Goal: Task Accomplishment & Management: Manage account settings

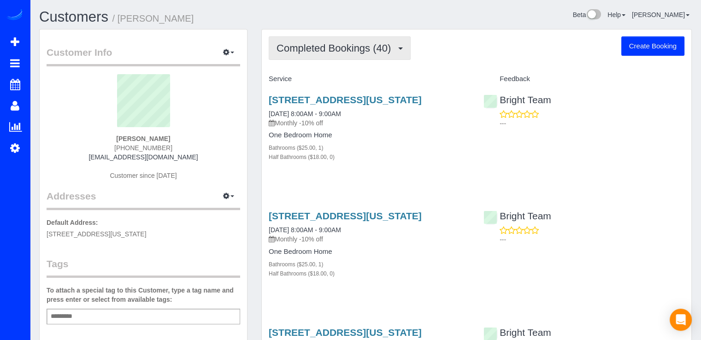
click at [370, 50] on span "Completed Bookings (40)" at bounding box center [335, 48] width 119 height 12
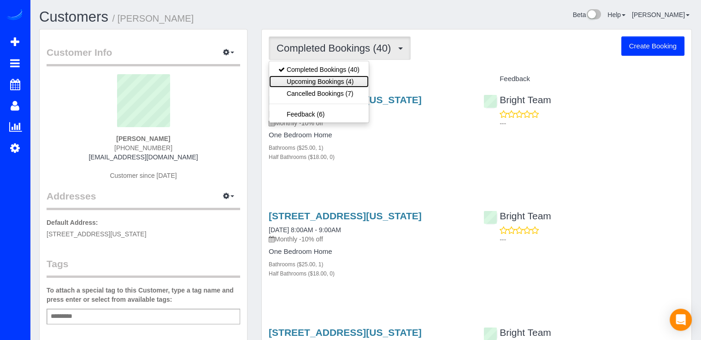
click at [345, 84] on link "Upcoming Bookings (4)" at bounding box center [319, 82] width 100 height 12
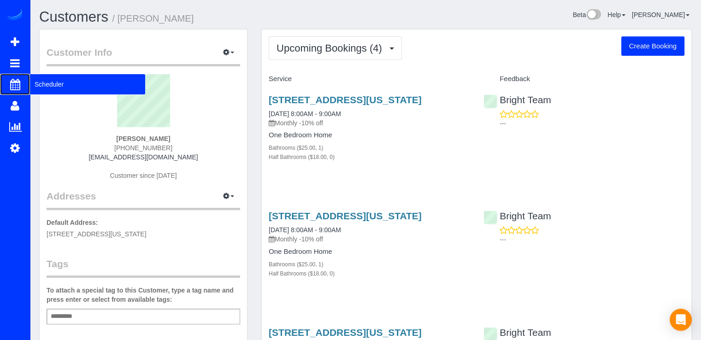
click at [46, 84] on span "Scheduler" at bounding box center [87, 84] width 115 height 21
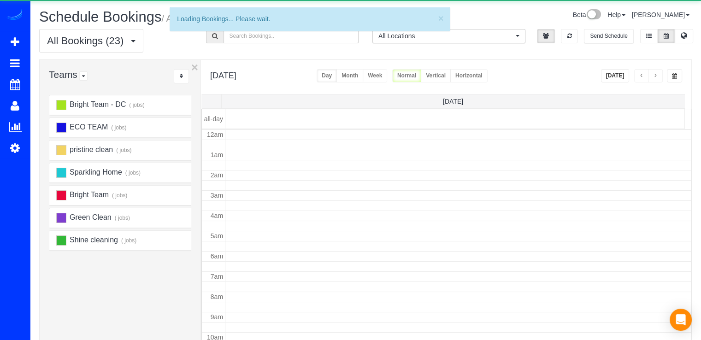
scroll to position [121, 0]
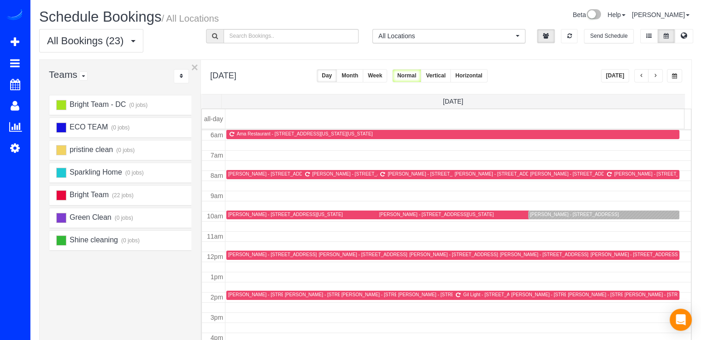
click at [640, 75] on span "button" at bounding box center [641, 76] width 5 height 6
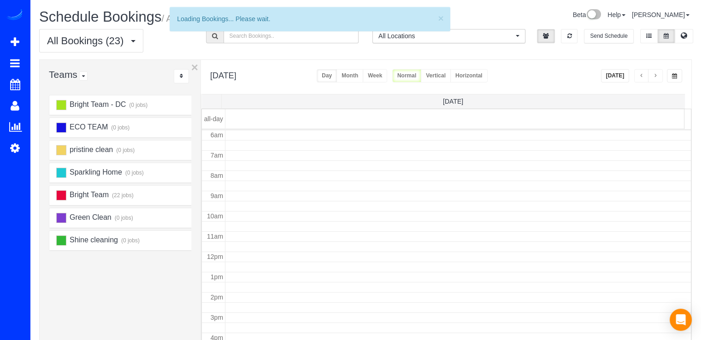
click at [640, 75] on span "button" at bounding box center [641, 76] width 5 height 6
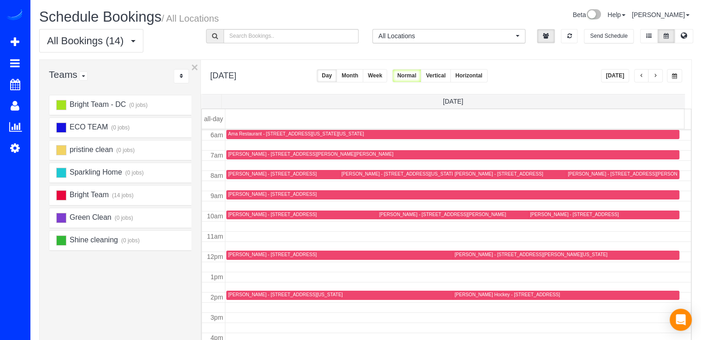
click at [348, 173] on div "Greg M - 135 V St. Nw, Washington, DC 20001" at bounding box center [398, 174] width 114 height 6
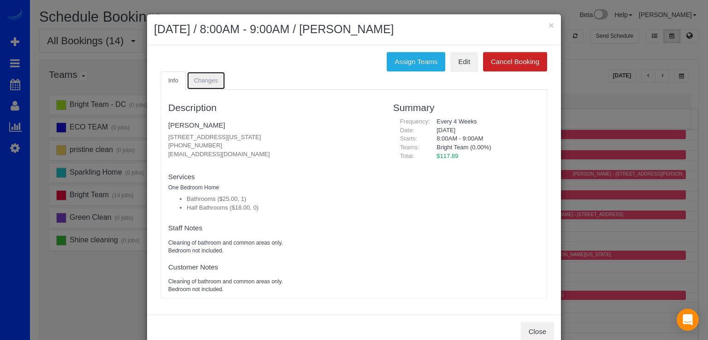
click at [195, 79] on span "Changes" at bounding box center [206, 80] width 24 height 7
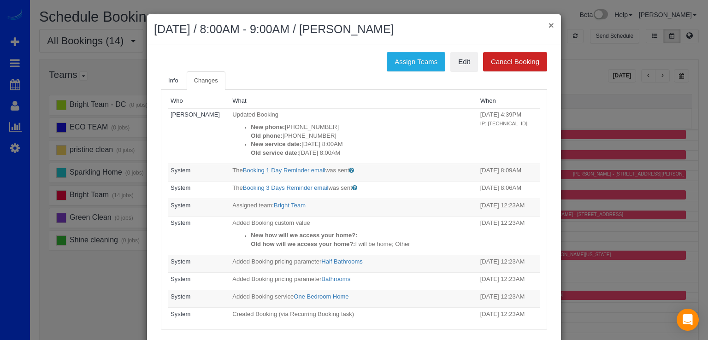
click at [548, 28] on button "×" at bounding box center [551, 25] width 6 height 10
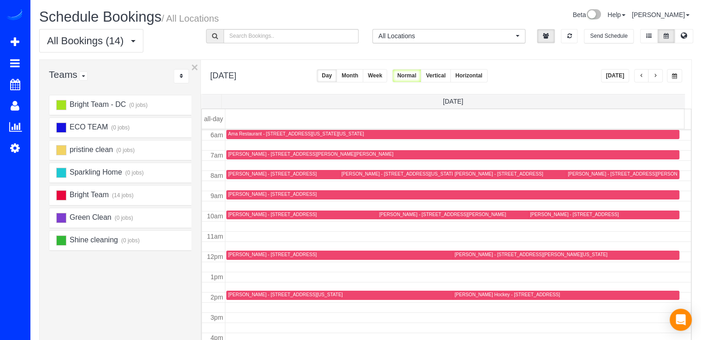
click at [656, 74] on span "button" at bounding box center [655, 76] width 5 height 6
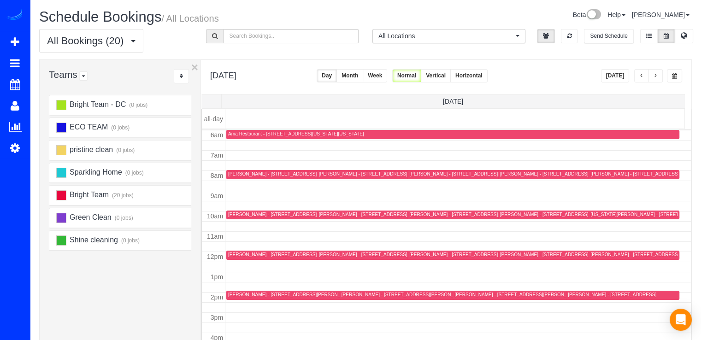
click at [657, 82] on button "button" at bounding box center [655, 75] width 15 height 13
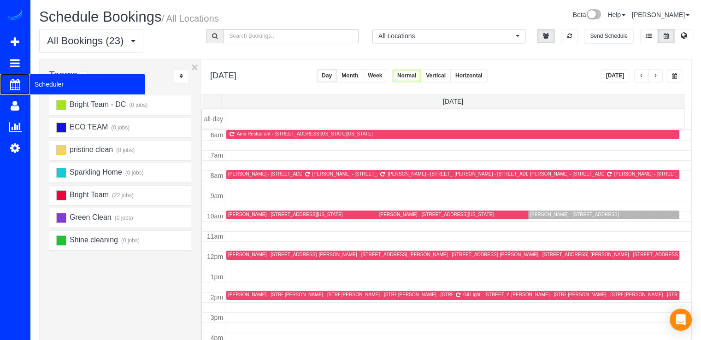
click at [69, 75] on span "Scheduler" at bounding box center [87, 84] width 115 height 21
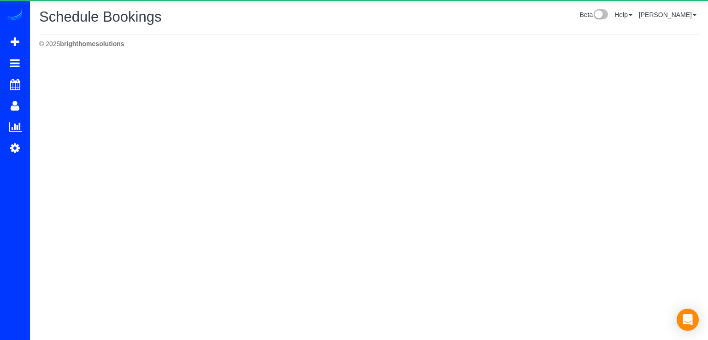
drag, startPoint x: 61, startPoint y: 82, endPoint x: 61, endPoint y: 70, distance: 12.0
click at [61, 82] on body "Beta Add Booking Bookings Active Bookings Cancelled Bookings Quote Inquiries Do…" at bounding box center [354, 170] width 708 height 340
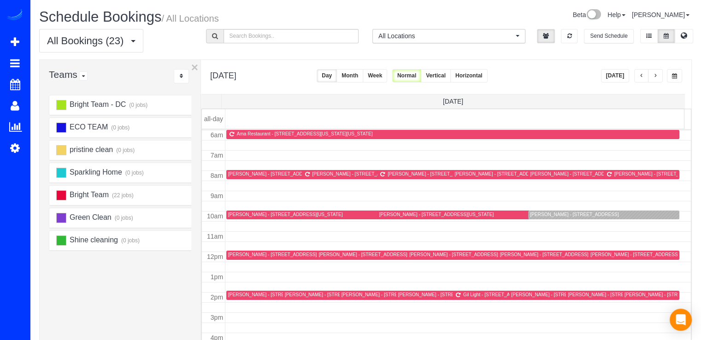
drag, startPoint x: 641, startPoint y: 71, endPoint x: 636, endPoint y: 74, distance: 6.0
click at [641, 71] on button "button" at bounding box center [641, 75] width 15 height 13
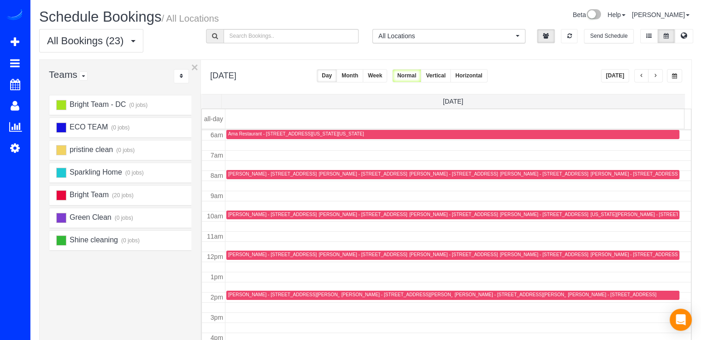
click at [623, 75] on button "Today" at bounding box center [615, 75] width 29 height 13
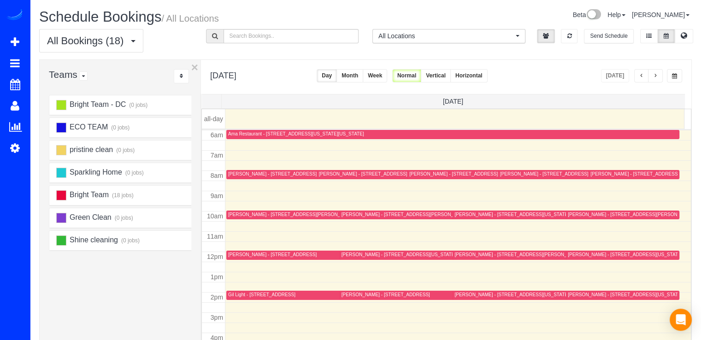
click at [657, 76] on span "button" at bounding box center [655, 76] width 5 height 6
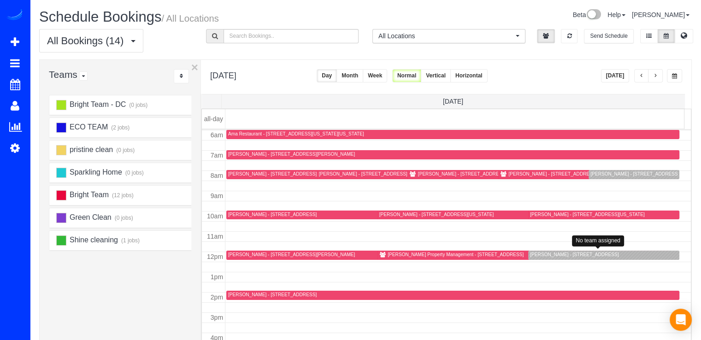
click at [536, 255] on div "Rudy Garcia - 401 12th St S, 302, Apt 302, Arlington, VA 22202" at bounding box center [574, 255] width 88 height 6
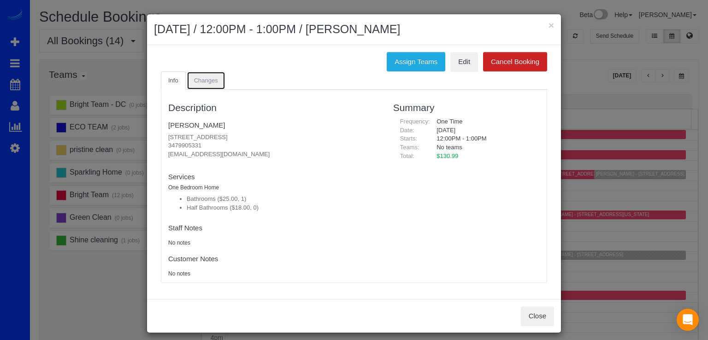
click at [217, 83] on link "Changes" at bounding box center [206, 80] width 39 height 19
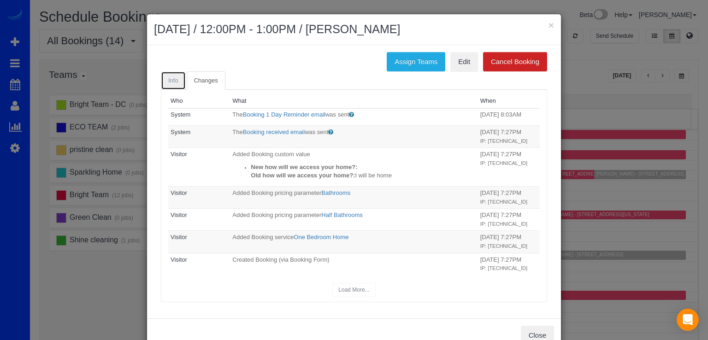
click at [176, 76] on link "Info" at bounding box center [173, 80] width 25 height 19
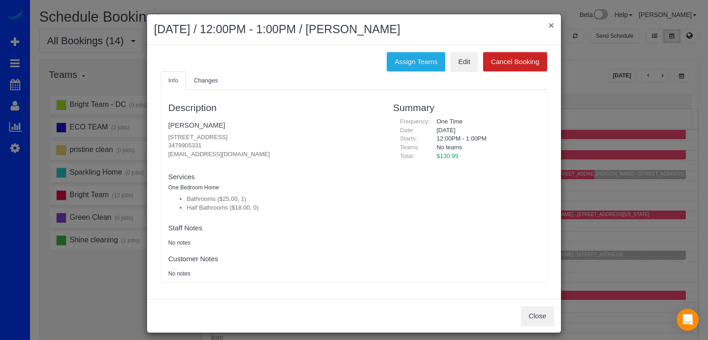
click at [550, 25] on button "×" at bounding box center [551, 25] width 6 height 10
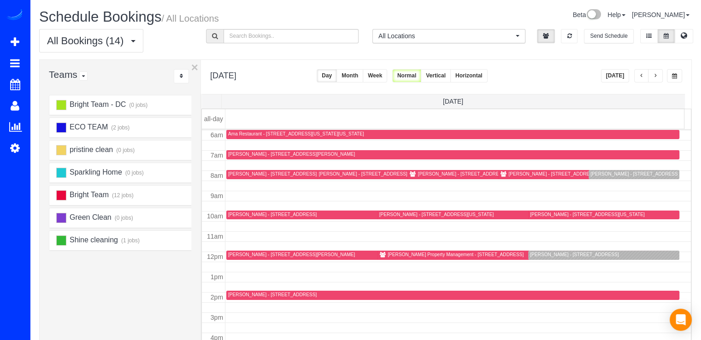
click at [595, 174] on div "Suzie Sinno - 1410 N Scott Street, Apt 1069, Arlington, VA 22209" at bounding box center [653, 174] width 127 height 6
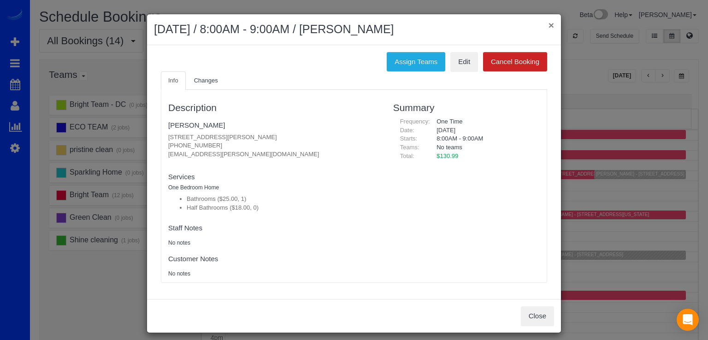
click at [548, 26] on button "×" at bounding box center [551, 25] width 6 height 10
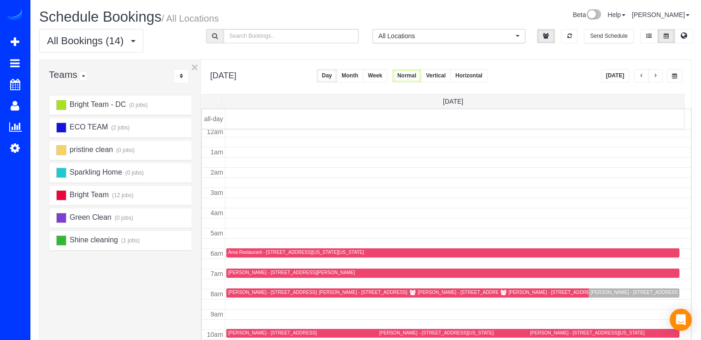
scroll to position [0, 0]
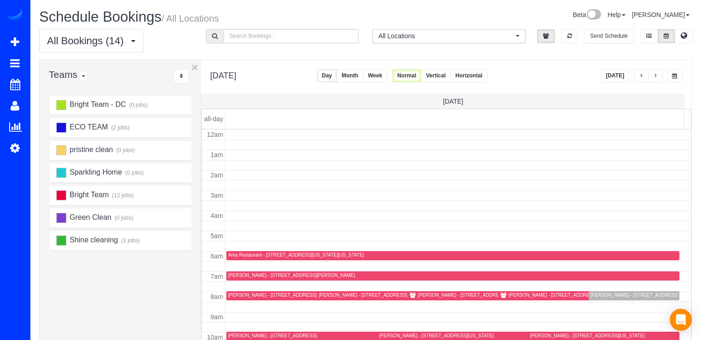
click at [624, 72] on button "Today" at bounding box center [615, 75] width 29 height 13
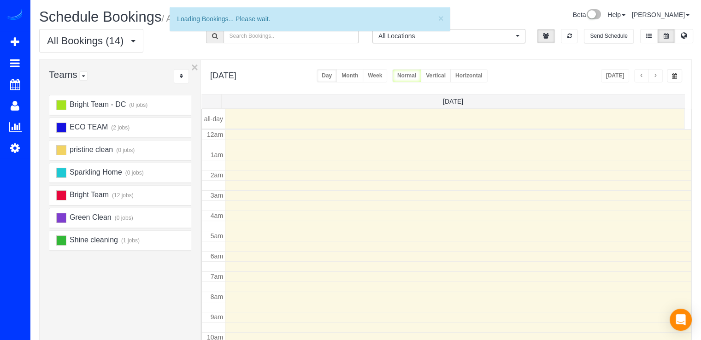
scroll to position [121, 0]
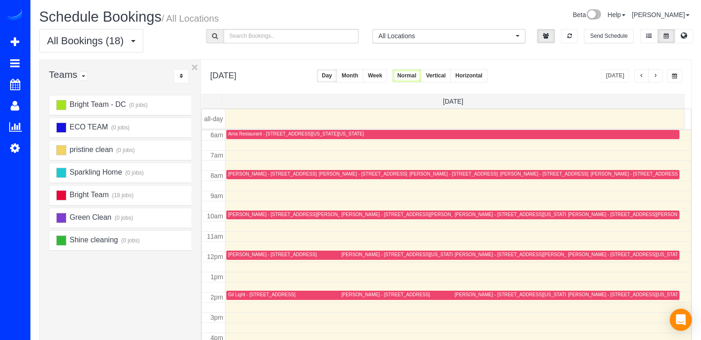
click at [659, 74] on button "button" at bounding box center [655, 75] width 15 height 13
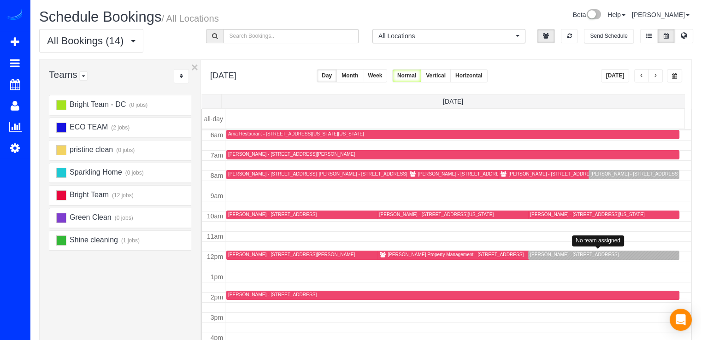
click at [538, 253] on div "Rudy Garcia - 401 12th St S, 302, Apt 302, Arlington, VA 22202" at bounding box center [574, 255] width 88 height 6
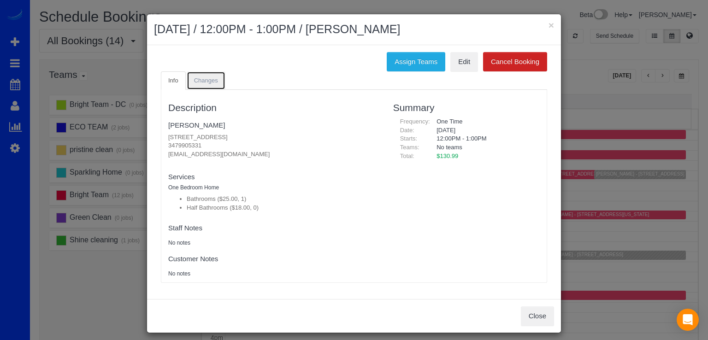
click at [199, 79] on span "Changes" at bounding box center [206, 80] width 24 height 7
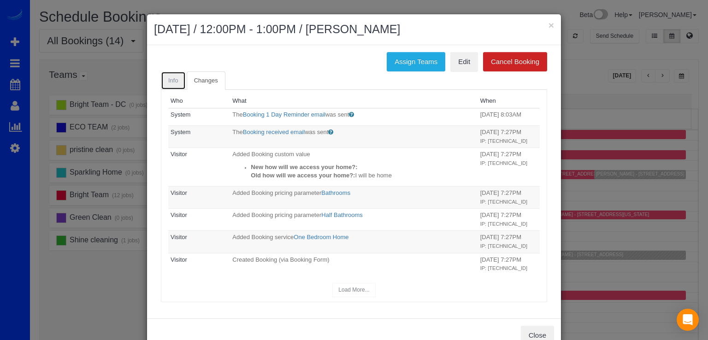
click at [177, 76] on link "Info" at bounding box center [173, 80] width 25 height 19
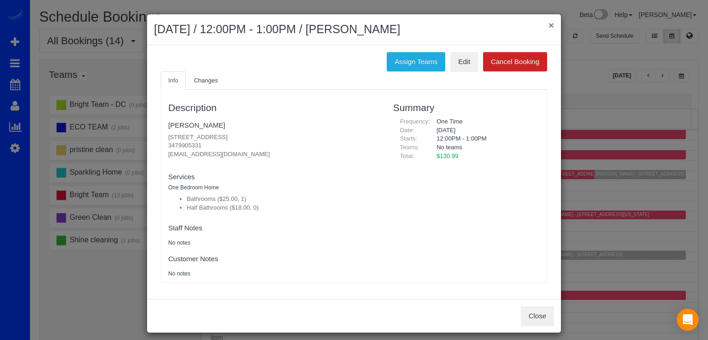
click at [550, 23] on button "×" at bounding box center [551, 25] width 6 height 10
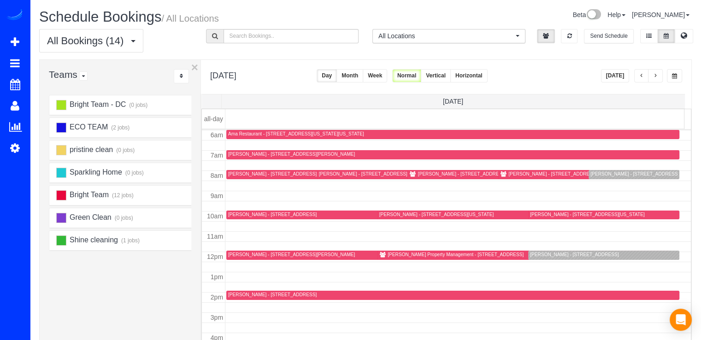
click at [657, 78] on span "button" at bounding box center [655, 76] width 5 height 6
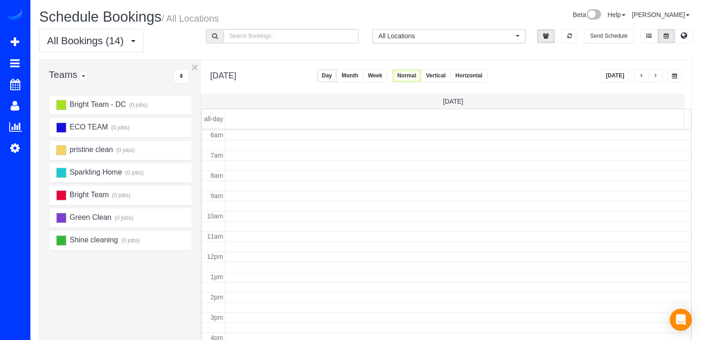
click at [658, 78] on button "button" at bounding box center [655, 75] width 15 height 13
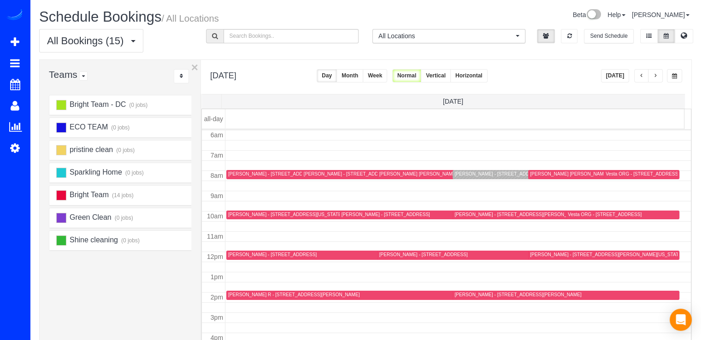
click at [645, 77] on button "button" at bounding box center [641, 75] width 15 height 13
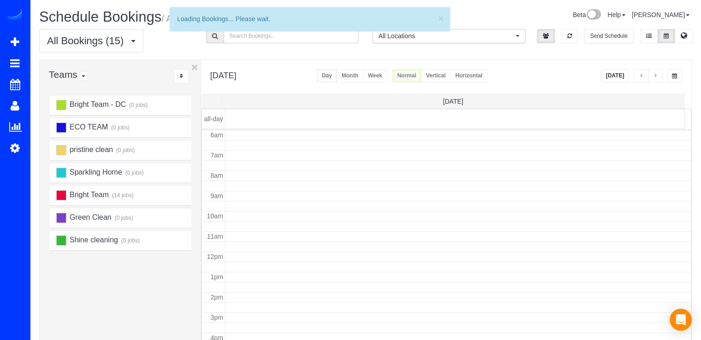
click at [645, 77] on button "button" at bounding box center [641, 75] width 15 height 13
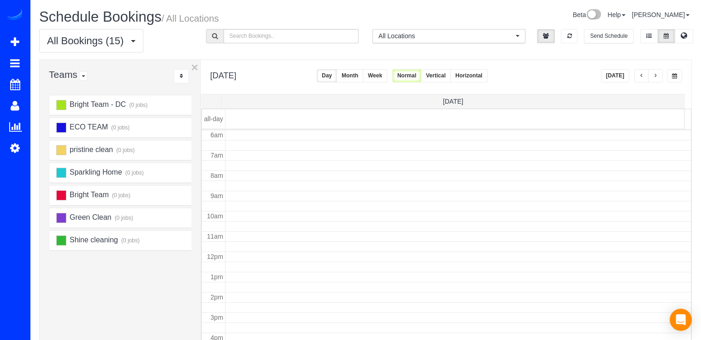
click at [645, 77] on button "button" at bounding box center [641, 75] width 15 height 13
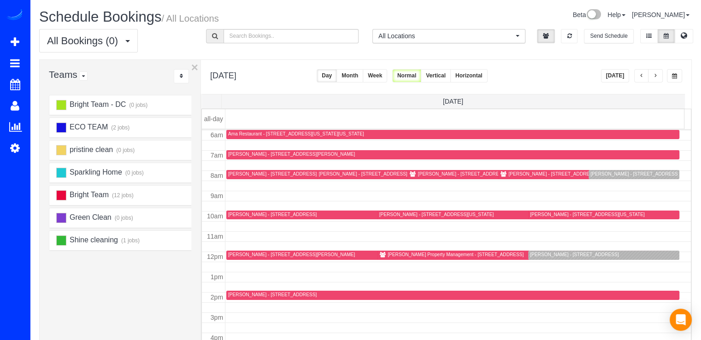
click at [645, 77] on button "button" at bounding box center [641, 75] width 15 height 13
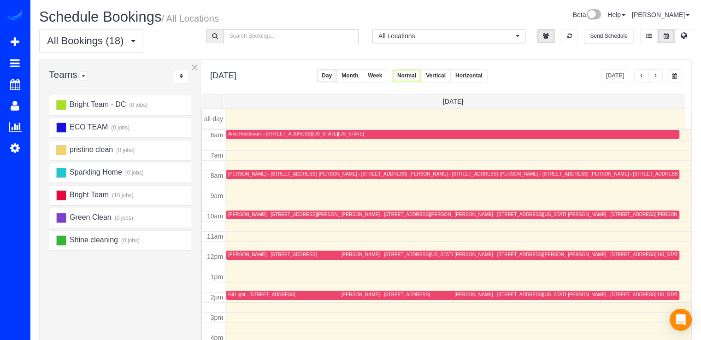
click at [653, 70] on button "button" at bounding box center [655, 75] width 15 height 13
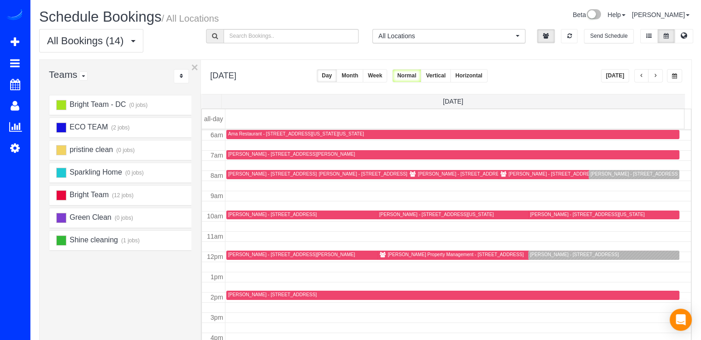
click at [599, 173] on div "[PERSON_NAME] - [STREET_ADDRESS][PERSON_NAME]" at bounding box center [653, 174] width 127 height 6
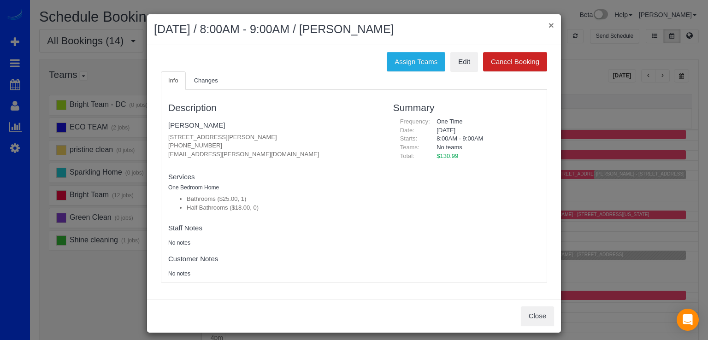
click at [549, 24] on button "×" at bounding box center [551, 25] width 6 height 10
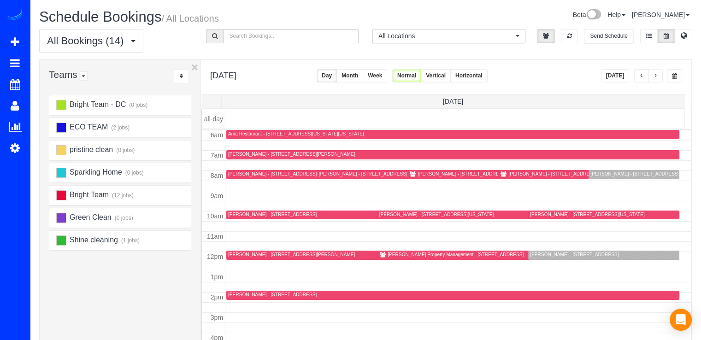
click at [659, 76] on button "button" at bounding box center [655, 75] width 15 height 13
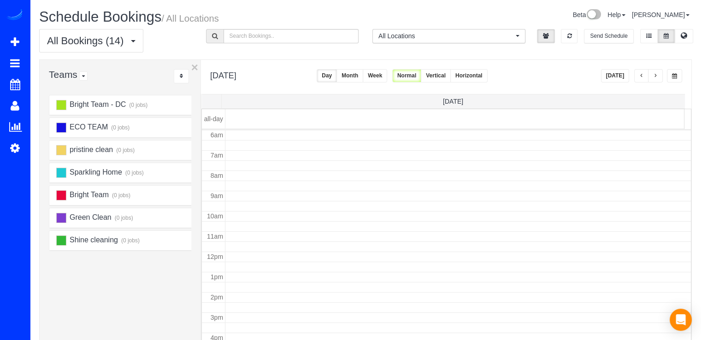
click at [659, 76] on button "button" at bounding box center [655, 75] width 15 height 13
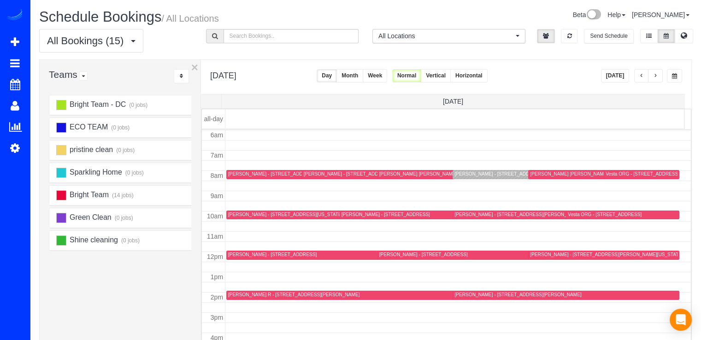
click at [641, 76] on span "button" at bounding box center [641, 76] width 5 height 6
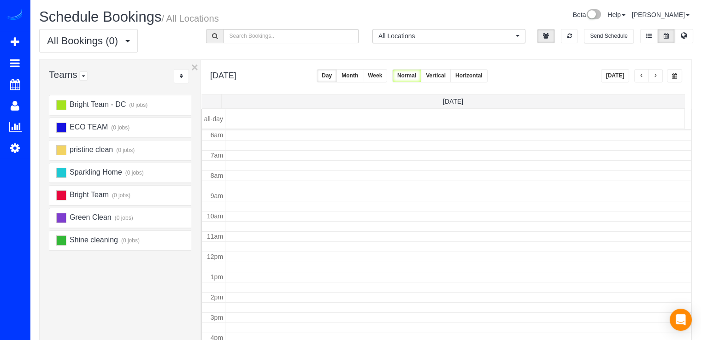
click at [640, 76] on span "button" at bounding box center [641, 76] width 5 height 6
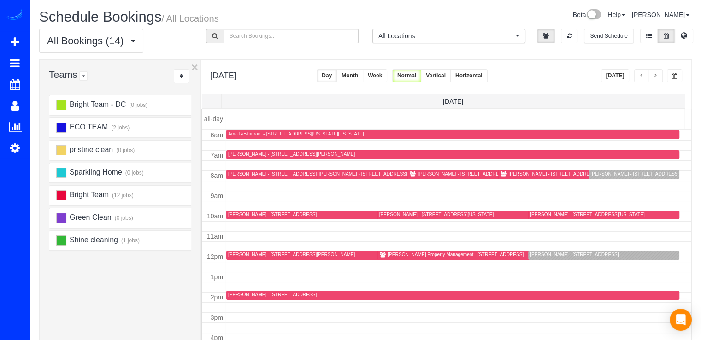
click at [656, 74] on span "button" at bounding box center [655, 76] width 5 height 6
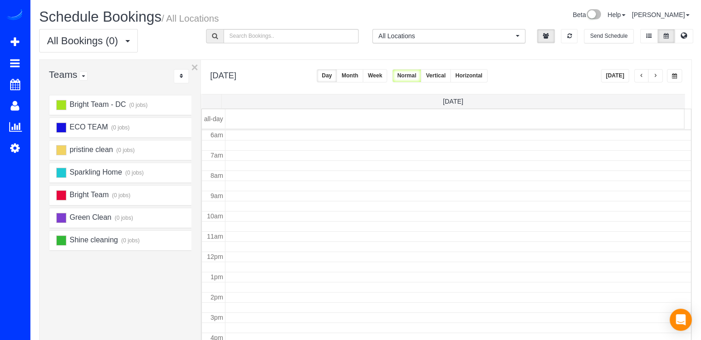
click at [656, 74] on span "button" at bounding box center [655, 76] width 5 height 6
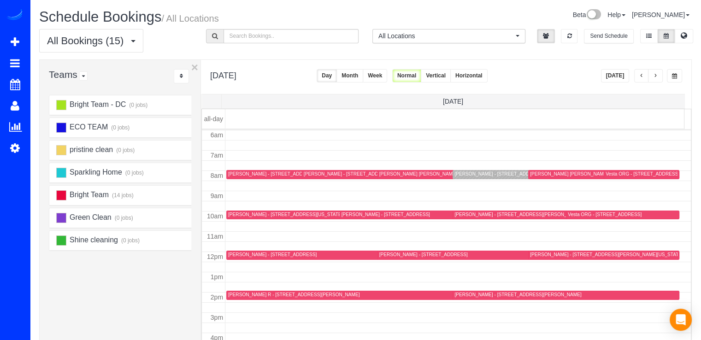
click at [660, 78] on button "button" at bounding box center [655, 75] width 15 height 13
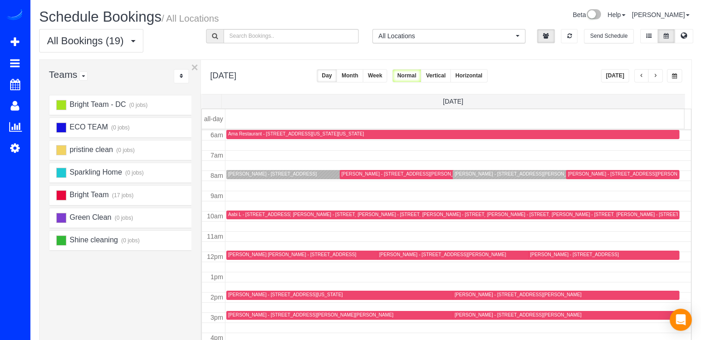
click at [643, 72] on button "button" at bounding box center [641, 75] width 15 height 13
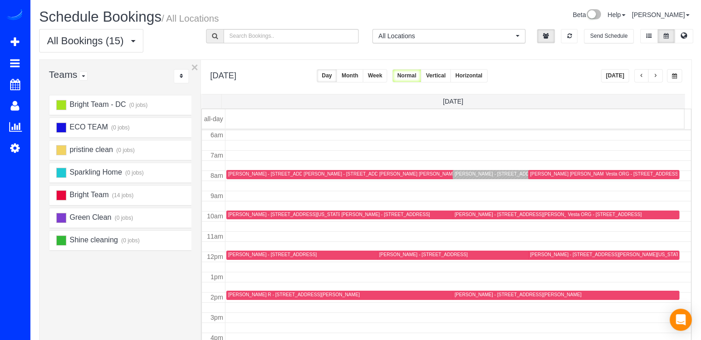
click at [245, 217] on div "Bret Peterson - 609 3rd St, Ne, Washington, DC 20002" at bounding box center [334, 214] width 213 height 7
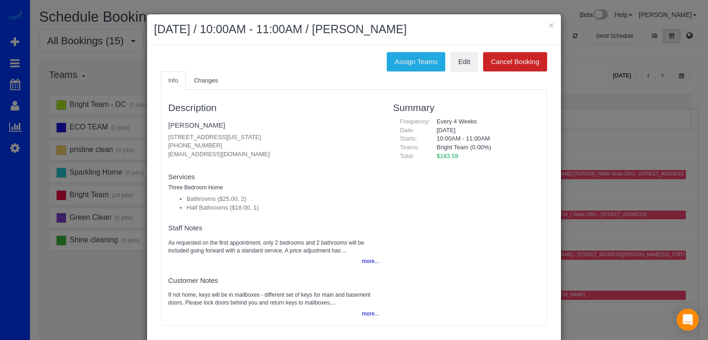
click at [544, 24] on h2 "September 22, 2025 / 10:00AM - 11:00AM / Bret Peterson" at bounding box center [354, 29] width 400 height 17
click at [550, 25] on div "× September 22, 2025 / 10:00AM - 11:00AM / Bret Peterson" at bounding box center [354, 29] width 414 height 31
click at [549, 25] on button "×" at bounding box center [551, 25] width 6 height 10
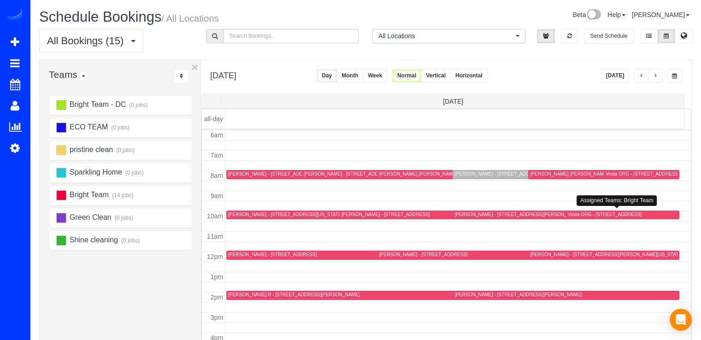
click at [568, 218] on div at bounding box center [622, 215] width 113 height 9
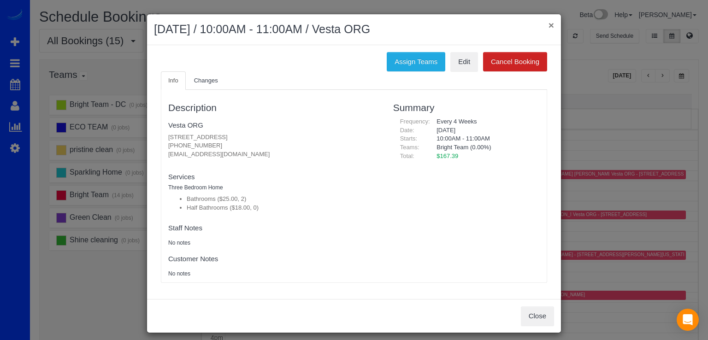
click at [549, 28] on button "×" at bounding box center [551, 25] width 6 height 10
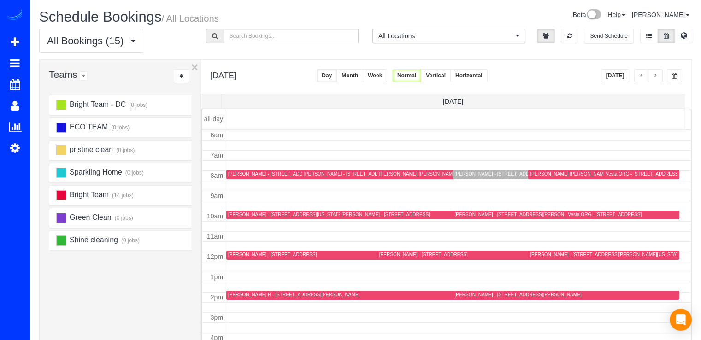
click at [622, 211] on div "Vesta ORG - 18 Doxdam Ct, Germantown, MD 20876" at bounding box center [605, 214] width 74 height 6
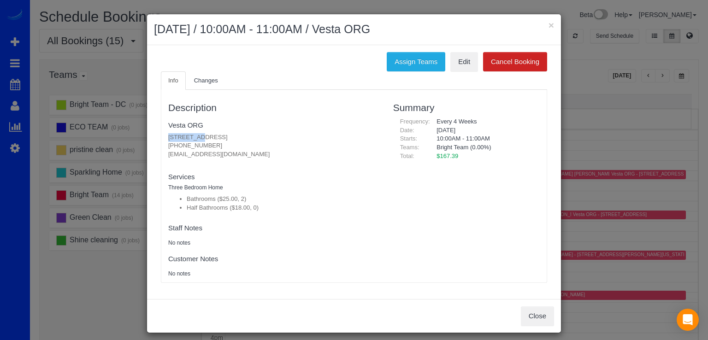
drag, startPoint x: 168, startPoint y: 131, endPoint x: 275, endPoint y: 128, distance: 106.5
click at [277, 128] on fieldset "Vesta ORG 18 Doxdam Ct, Germantown, MD 20876 301-467-6051 matthewz@vesta.org ne…" at bounding box center [273, 140] width 211 height 47
click at [268, 132] on fieldset "Vesta ORG 18 Doxdam Ct, Germantown, MD 20876 301-467-6051 matthewz@vesta.org ne…" at bounding box center [273, 140] width 211 height 47
drag, startPoint x: 262, startPoint y: 137, endPoint x: 165, endPoint y: 136, distance: 97.2
click at [168, 136] on p "18 Doxdam Ct, Germantown, MD 20876 301-467-6051 matthewz@vesta.org" at bounding box center [273, 146] width 211 height 26
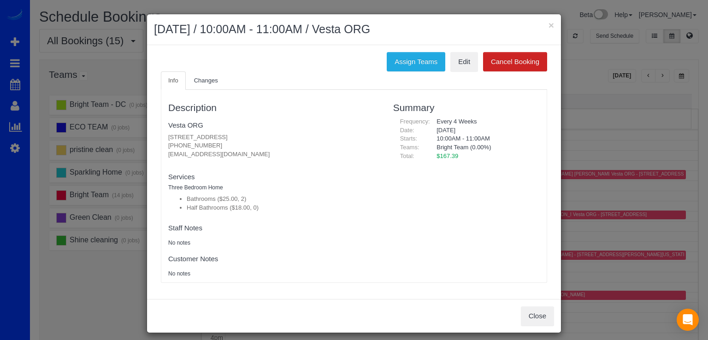
copy p "18 Doxdam Ct, Germantown, MD 20876"
click at [548, 25] on button "×" at bounding box center [551, 25] width 6 height 10
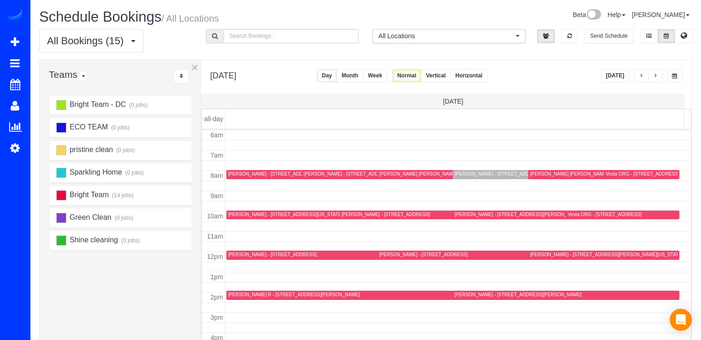
scroll to position [75, 0]
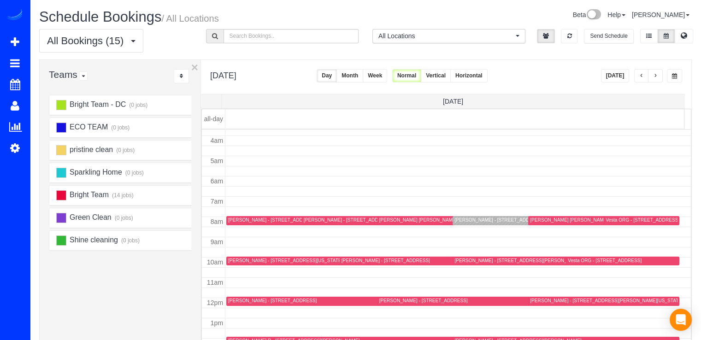
click at [621, 80] on button "Today" at bounding box center [615, 75] width 29 height 13
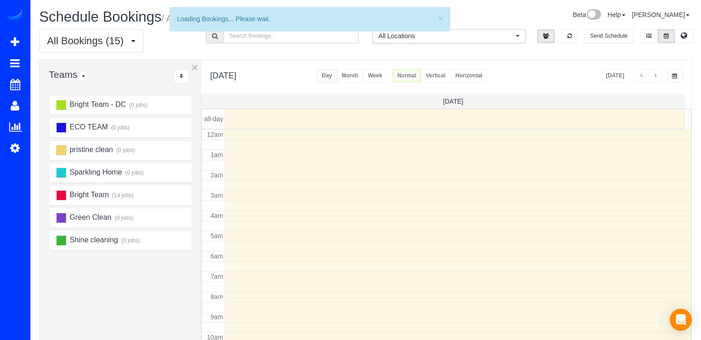
scroll to position [121, 0]
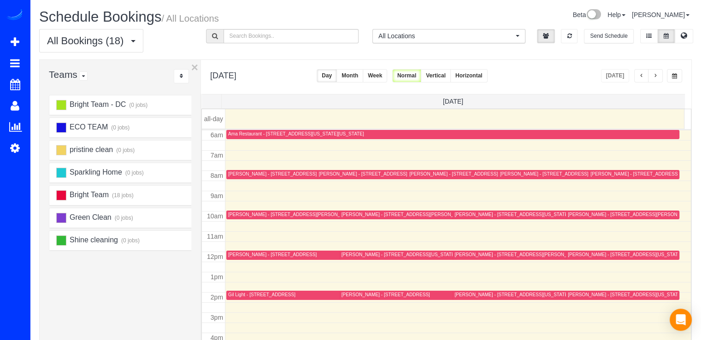
click at [658, 76] on button "button" at bounding box center [655, 75] width 15 height 13
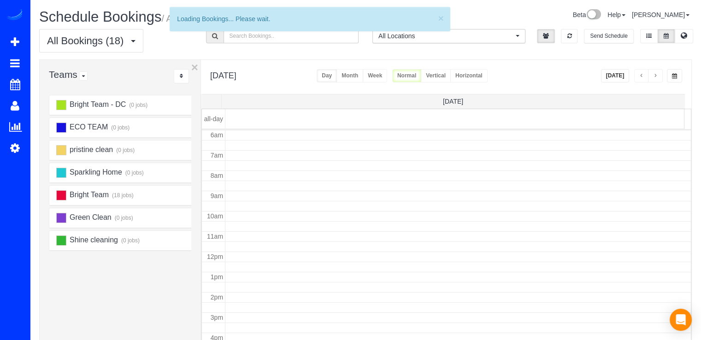
click at [657, 76] on span "button" at bounding box center [655, 76] width 5 height 6
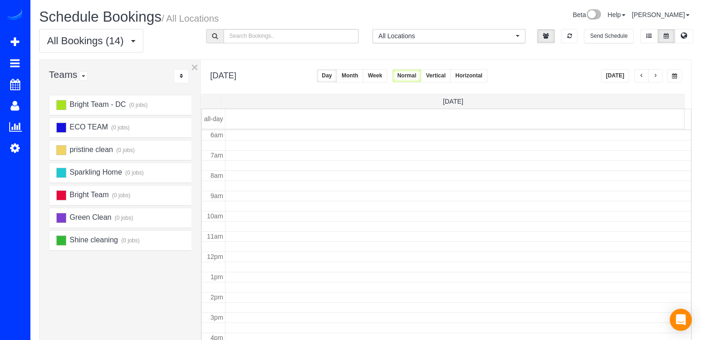
click at [657, 76] on span "button" at bounding box center [655, 76] width 5 height 6
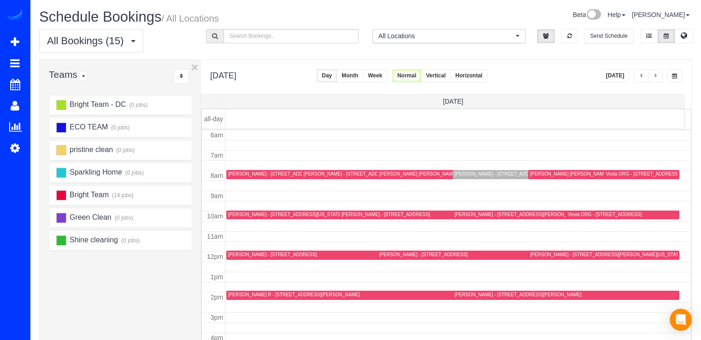
click at [611, 78] on button "Today" at bounding box center [615, 75] width 29 height 13
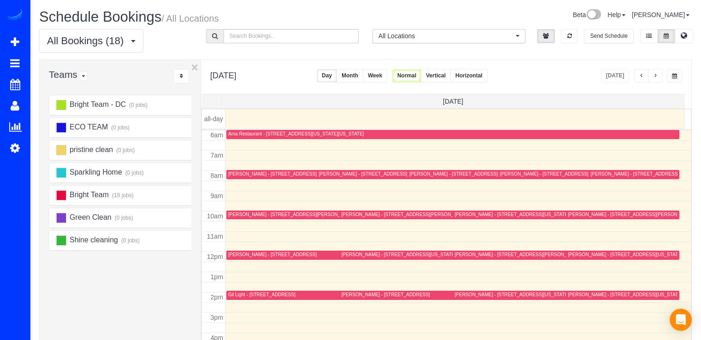
click at [588, 211] on div "Michelle Divelbiss - 6313 Old Chesterbrook Road, Mclean, VA 22101" at bounding box center [631, 214] width 127 height 6
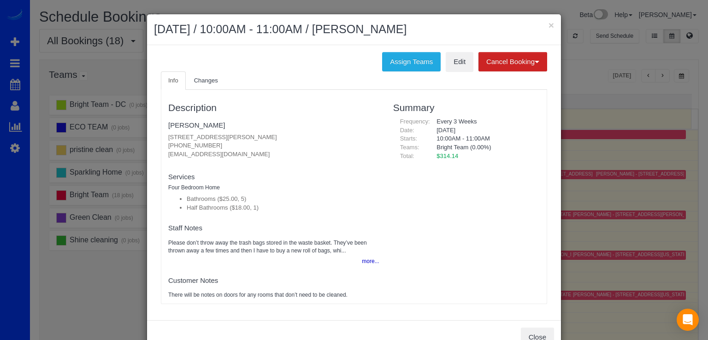
drag, startPoint x: 161, startPoint y: 134, endPoint x: 301, endPoint y: 135, distance: 140.5
click at [301, 135] on div "Description Michelle Divelbiss 6313 Old Chesterbrook Road, Mclean, VA 22101 (51…" at bounding box center [273, 196] width 225 height 205
copy p "6313 Old Chesterbrook Road, Mclean, VA 22101"
click at [544, 28] on h2 "September 19, 2025 / 10:00AM - 11:00AM / Michelle Divelbiss" at bounding box center [354, 29] width 400 height 17
click at [548, 27] on button "×" at bounding box center [551, 25] width 6 height 10
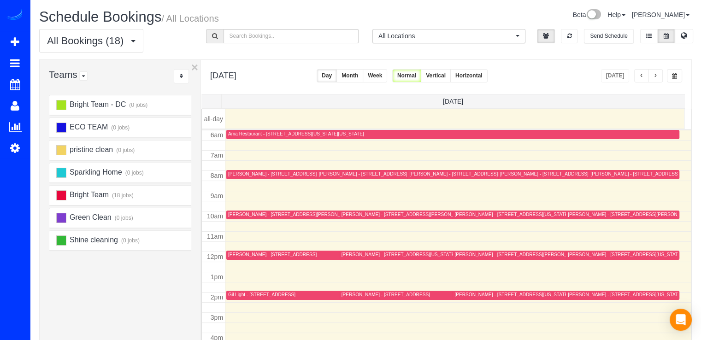
click at [657, 75] on span "button" at bounding box center [655, 76] width 5 height 6
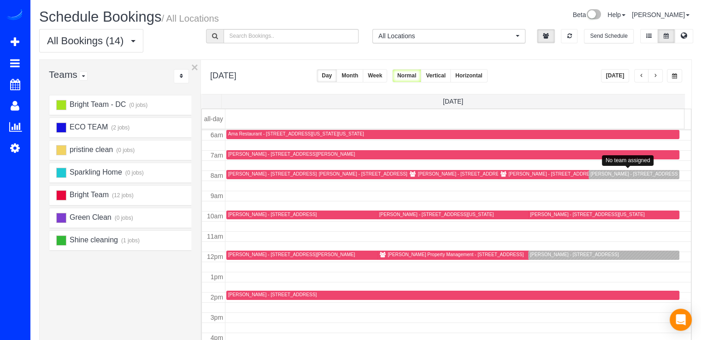
click at [597, 174] on div "Suzie Sinno - 1410 N Scott Street, Apt 1069, Arlington, VA 22209" at bounding box center [653, 174] width 127 height 6
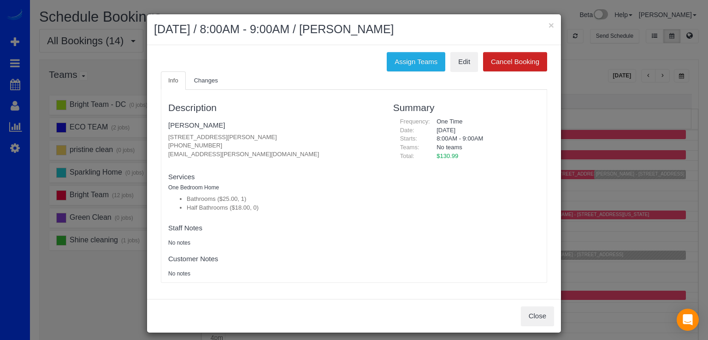
click at [543, 24] on h2 "September 20, 2025 / 8:00AM - 9:00AM / Suzie Sinno" at bounding box center [354, 29] width 400 height 17
click at [548, 24] on button "×" at bounding box center [551, 25] width 6 height 10
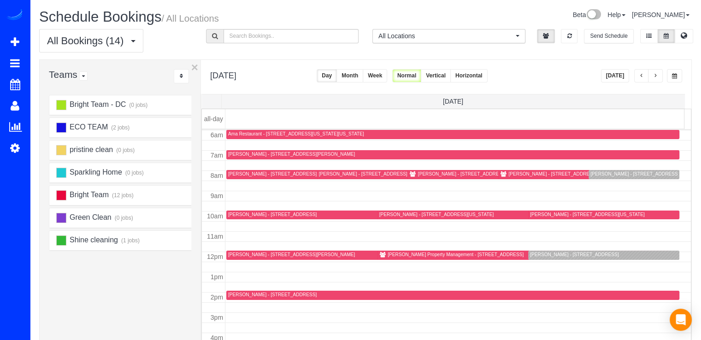
click at [538, 253] on div "Rudy Garcia - 401 12th St S, 302, Apt 302, Arlington, VA 22202" at bounding box center [574, 255] width 88 height 6
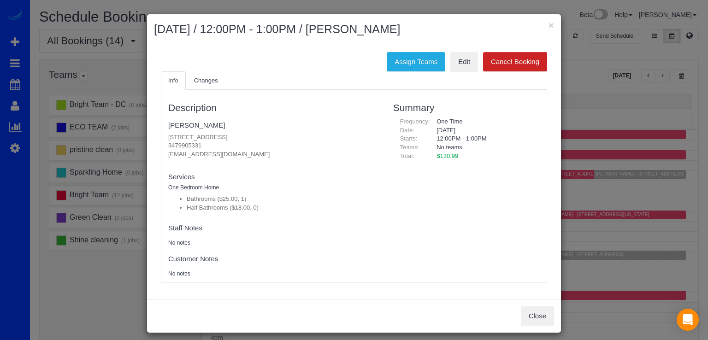
click at [551, 26] on div "× September 20, 2025 / 12:00PM - 1:00PM / Rudy Garcia" at bounding box center [354, 29] width 414 height 31
click at [549, 27] on button "×" at bounding box center [551, 25] width 6 height 10
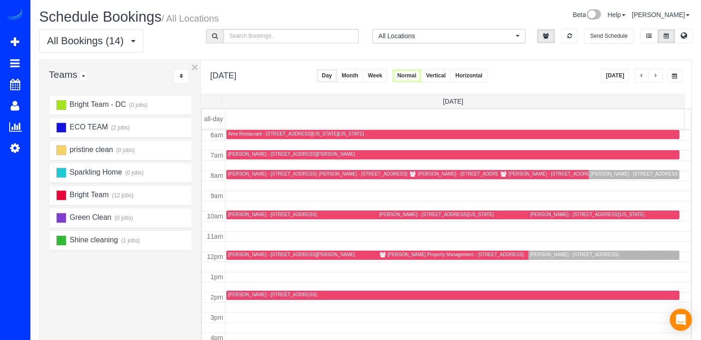
click at [610, 73] on button "Today" at bounding box center [615, 75] width 29 height 13
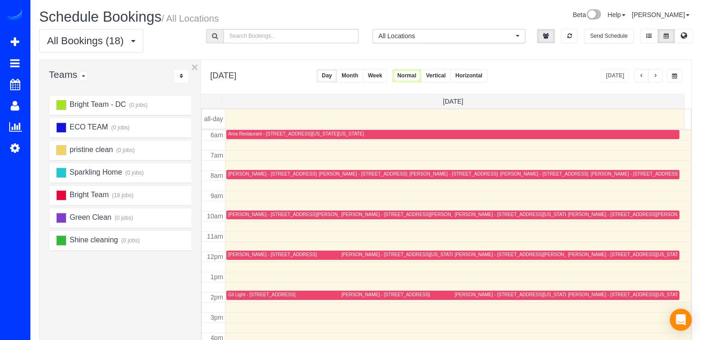
click at [641, 77] on span "button" at bounding box center [641, 76] width 5 height 6
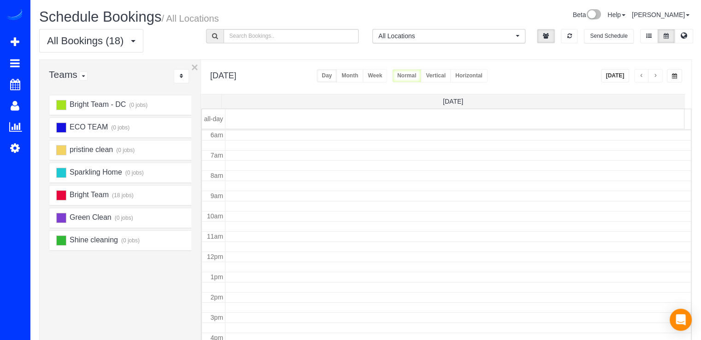
click at [641, 77] on span "button" at bounding box center [641, 76] width 5 height 6
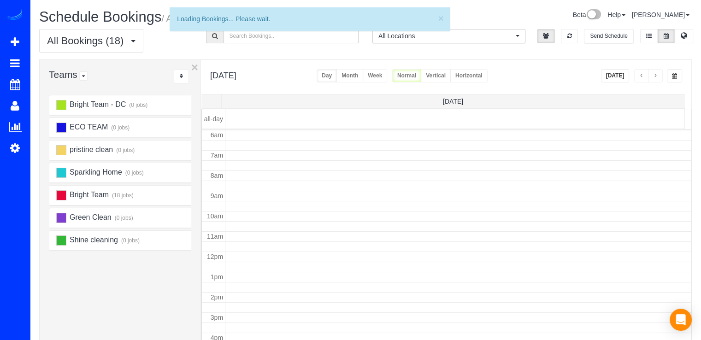
click at [641, 77] on span "button" at bounding box center [641, 76] width 5 height 6
click at [641, 76] on span "button" at bounding box center [641, 76] width 5 height 6
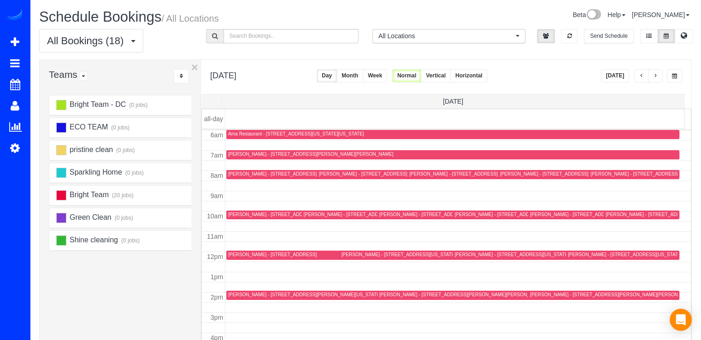
click at [641, 76] on span "button" at bounding box center [641, 76] width 5 height 6
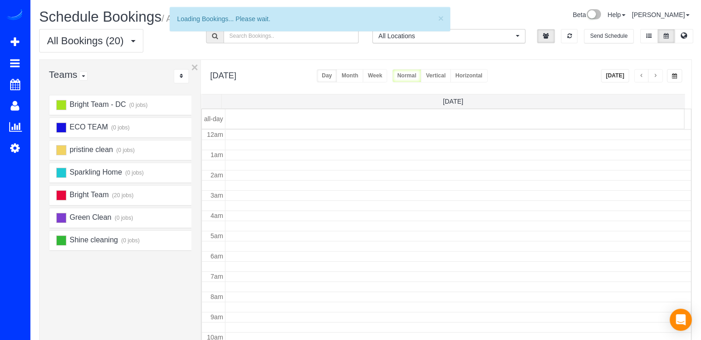
click at [641, 76] on span "button" at bounding box center [641, 76] width 5 height 6
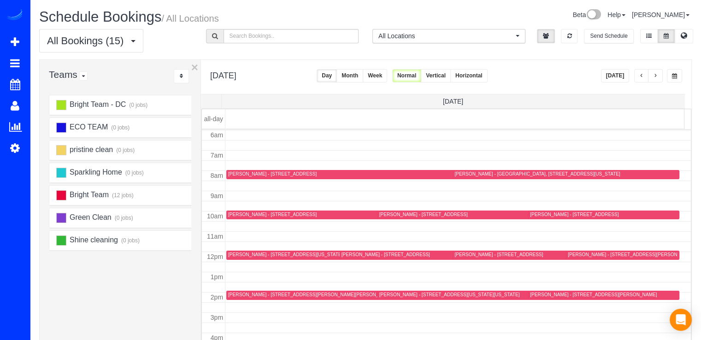
click at [640, 76] on span "button" at bounding box center [641, 76] width 5 height 6
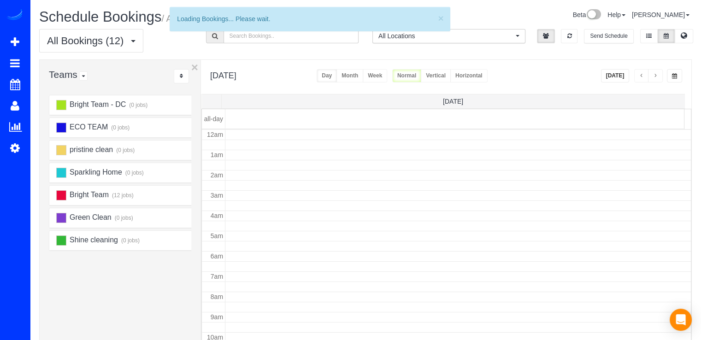
click at [640, 76] on span "button" at bounding box center [641, 76] width 5 height 6
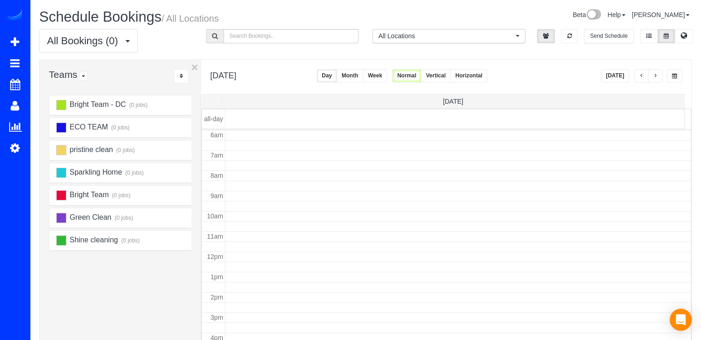
click at [641, 76] on span "button" at bounding box center [641, 76] width 5 height 6
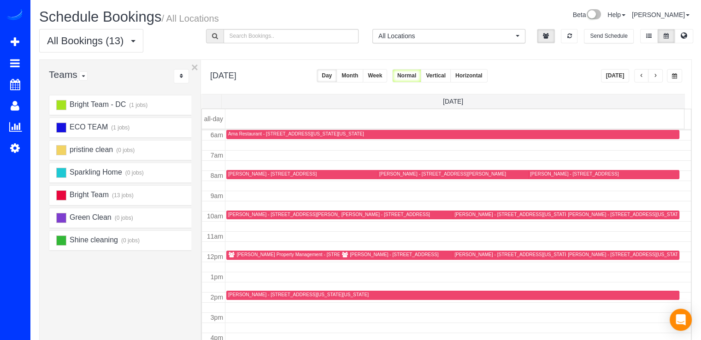
click at [238, 175] on div "Amber Busby - 606 Woodland Terr, Alexandria, VA 22302" at bounding box center [272, 174] width 88 height 6
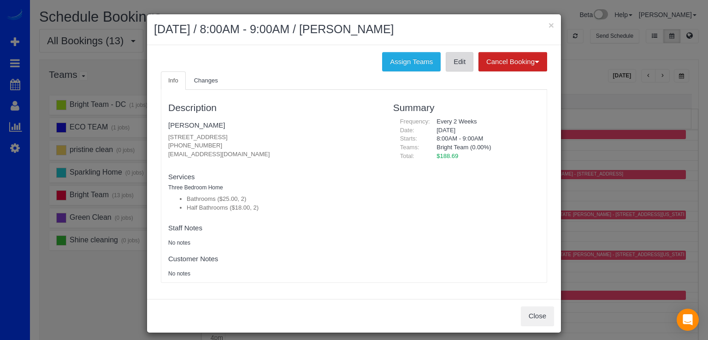
click at [450, 58] on link "Edit" at bounding box center [459, 61] width 28 height 19
click at [544, 27] on h2 "September 13, 2025 / 8:00AM - 9:00AM / Amber Busby" at bounding box center [354, 29] width 400 height 17
click at [548, 26] on button "×" at bounding box center [551, 25] width 6 height 10
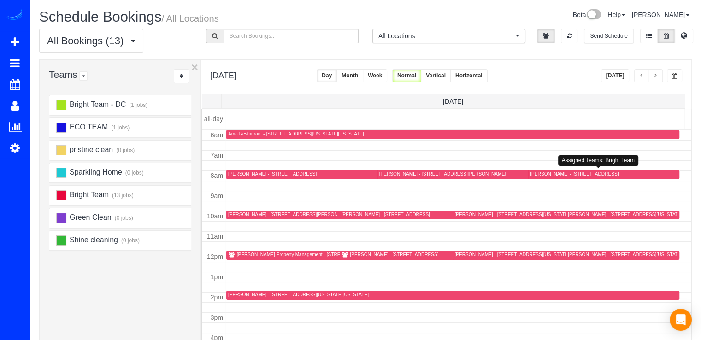
click at [534, 172] on div "William Hytche - 2713 Matapeake Dr, Upper Marlboro, MD 20774" at bounding box center [574, 174] width 88 height 6
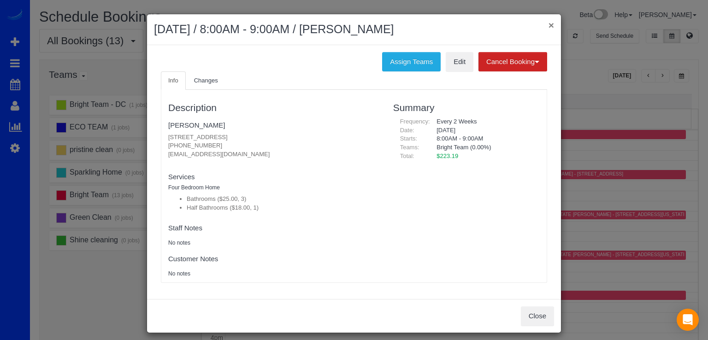
click at [548, 20] on button "×" at bounding box center [551, 25] width 6 height 10
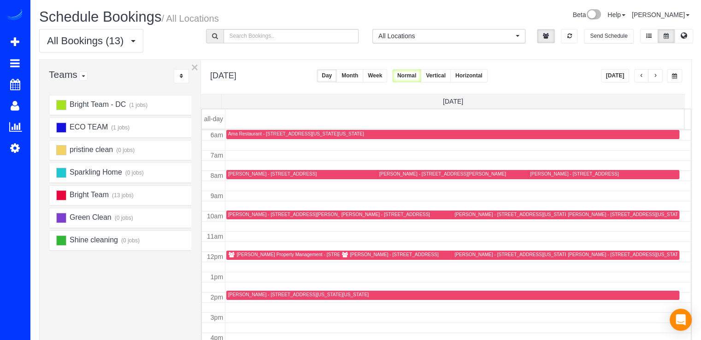
click at [575, 212] on div "Sarah Jackson - 806 Maryland Avenue Northeast, Unit 22, Washington, DC 20002" at bounding box center [638, 214] width 141 height 6
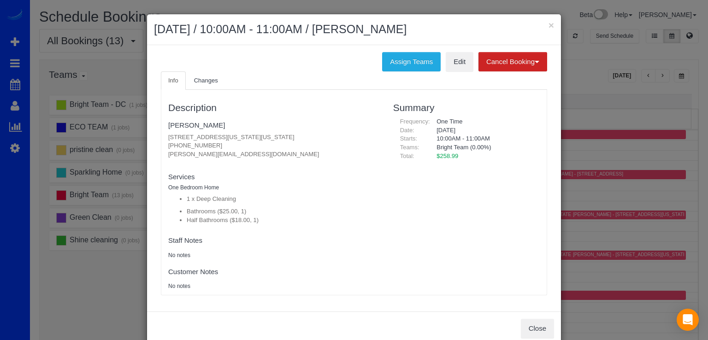
click at [450, 74] on ul "Info Changes" at bounding box center [354, 80] width 386 height 19
click at [451, 61] on link "Edit" at bounding box center [459, 61] width 28 height 19
click at [548, 25] on button "×" at bounding box center [551, 25] width 6 height 10
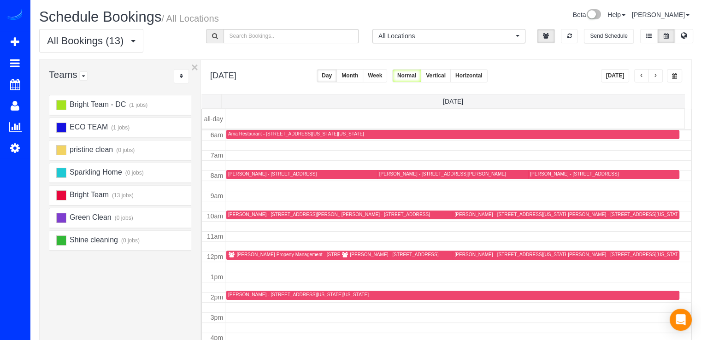
click at [462, 254] on div "Sara Kern - 1818 Kalorama Rd Nw, Apt 8, Washington, DC 20009" at bounding box center [511, 255] width 114 height 6
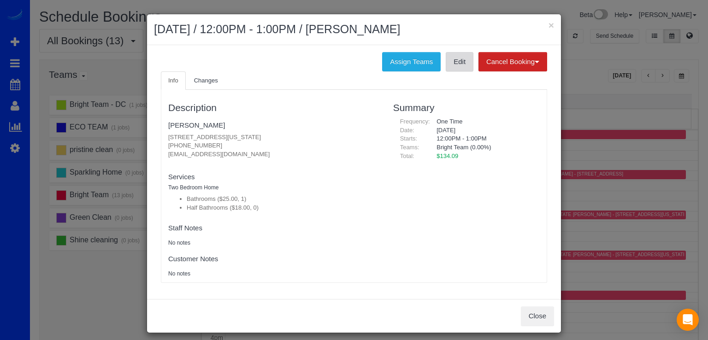
click at [449, 64] on link "Edit" at bounding box center [459, 61] width 28 height 19
click at [549, 25] on button "×" at bounding box center [551, 25] width 6 height 10
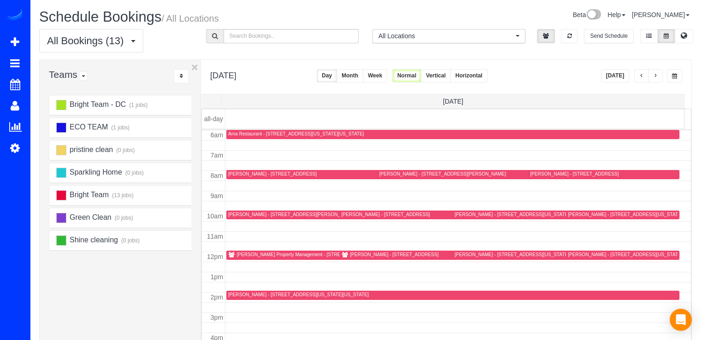
click at [391, 174] on div "Monica Tarzy - 5704 Brewer House Cir Unit T4, Rockville, MD 20852" at bounding box center [442, 174] width 127 height 6
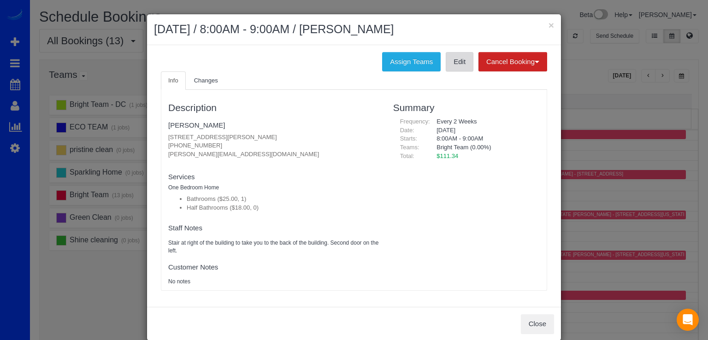
click at [461, 72] on ul "Info Changes" at bounding box center [354, 80] width 386 height 19
click at [459, 69] on link "Edit" at bounding box center [459, 61] width 28 height 19
click at [548, 25] on button "×" at bounding box center [551, 25] width 6 height 10
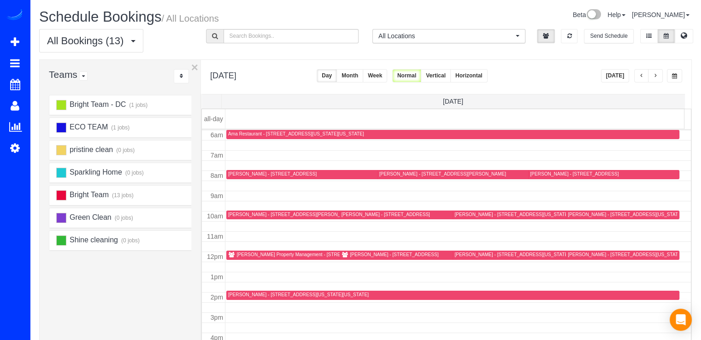
click at [249, 211] on div "Brianna Morey - 11205 Winding Brook Lane, Germantown, MD 20876" at bounding box center [291, 214] width 127 height 6
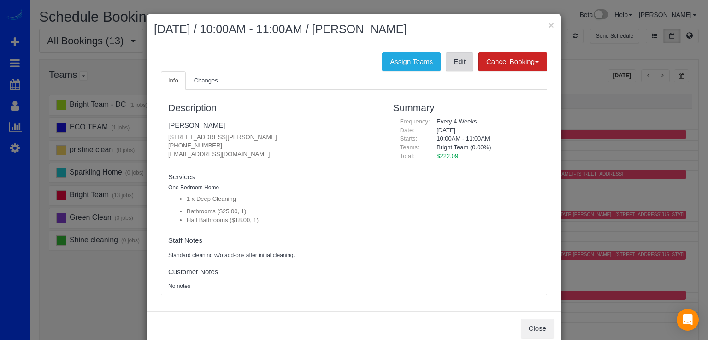
click at [450, 59] on link "Edit" at bounding box center [459, 61] width 28 height 19
click at [548, 26] on button "×" at bounding box center [551, 25] width 6 height 10
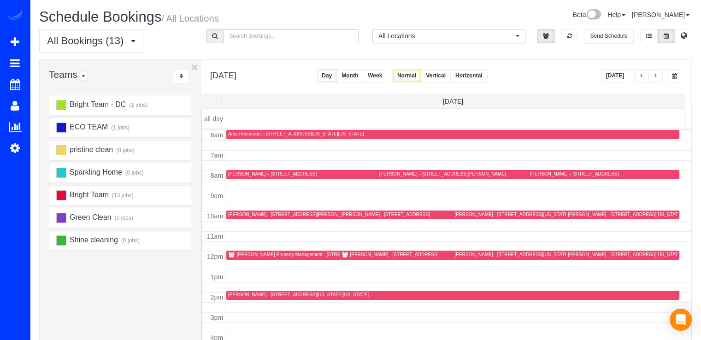
click at [547, 176] on div "William Hytche - 2713 Matapeake Dr, Upper Marlboro, MD 20774" at bounding box center [603, 174] width 147 height 7
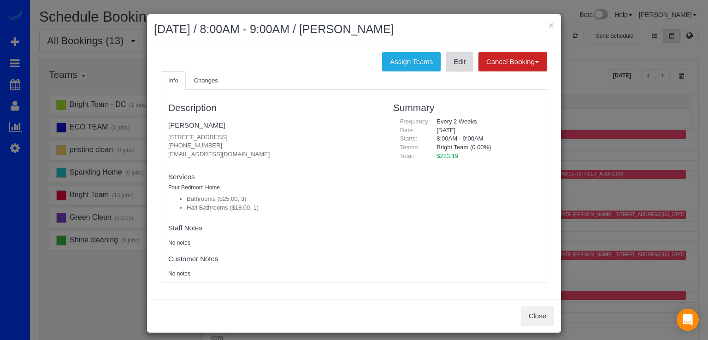
click at [462, 59] on link "Edit" at bounding box center [459, 61] width 28 height 19
click at [548, 25] on button "×" at bounding box center [551, 25] width 6 height 10
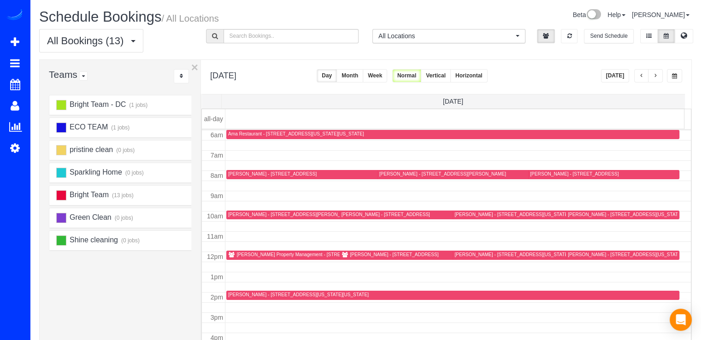
click at [346, 215] on div "Ellen Hatherill - 4924 Crescent Street, Bethesda, MD 20816" at bounding box center [385, 214] width 88 height 6
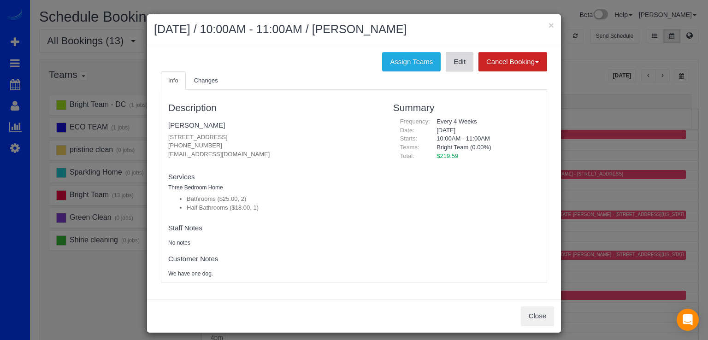
click at [464, 63] on link "Edit" at bounding box center [459, 61] width 28 height 19
click at [551, 23] on div "× September 13, 2025 / 10:00AM - 11:00AM / Ellen Hatherill" at bounding box center [354, 29] width 414 height 31
click at [550, 23] on button "×" at bounding box center [551, 25] width 6 height 10
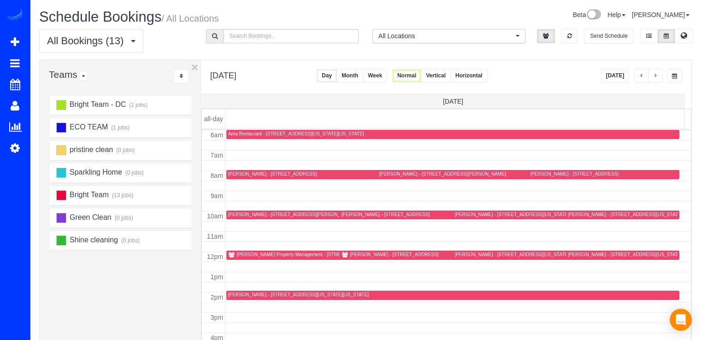
click at [357, 253] on div "Sabine Campbell - 3531 Tribeca Trail, Laurel, MD 20724" at bounding box center [394, 255] width 88 height 6
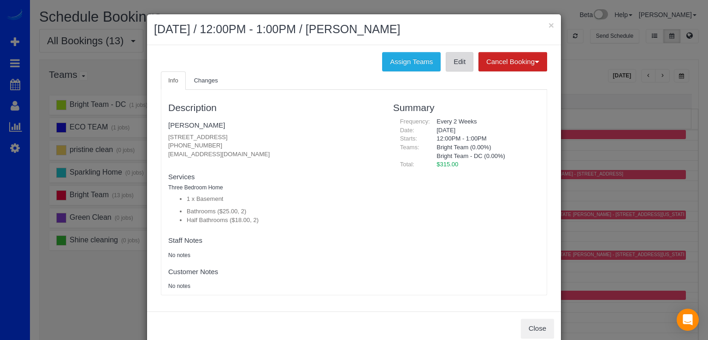
click at [450, 68] on link "Edit" at bounding box center [459, 61] width 28 height 19
click at [548, 22] on button "×" at bounding box center [551, 25] width 6 height 10
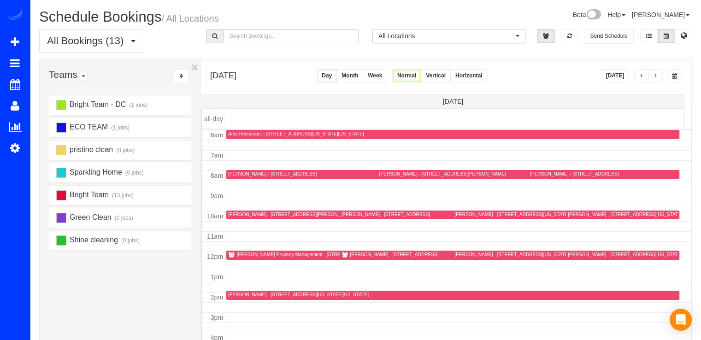
click at [460, 217] on div "Jess Feinberg - 1350 Main Dr Nw, Washington, DC 20012" at bounding box center [560, 214] width 213 height 7
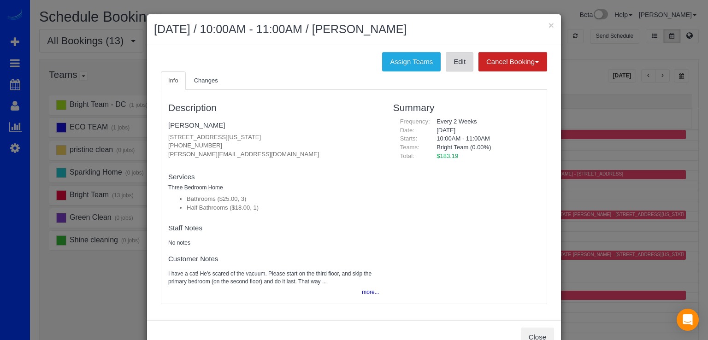
click at [454, 63] on link "Edit" at bounding box center [459, 61] width 28 height 19
click at [548, 23] on button "×" at bounding box center [551, 25] width 6 height 10
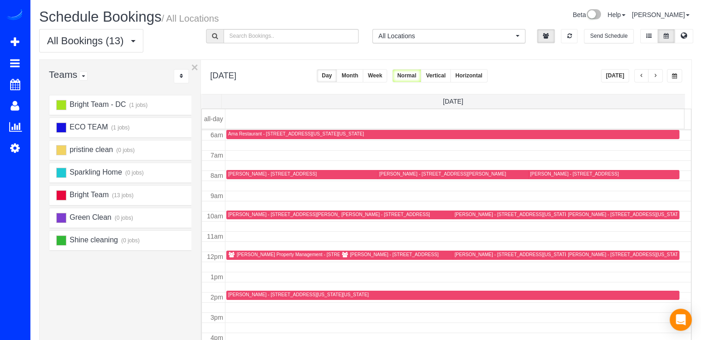
click at [577, 252] on div "Webster Brehm - 918 9th Street Ne, Washington, DC 20002" at bounding box center [625, 255] width 114 height 6
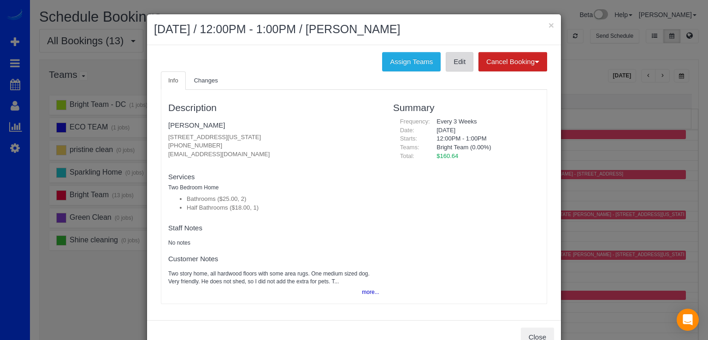
click at [454, 59] on link "Edit" at bounding box center [459, 61] width 28 height 19
click at [548, 23] on button "×" at bounding box center [551, 25] width 6 height 10
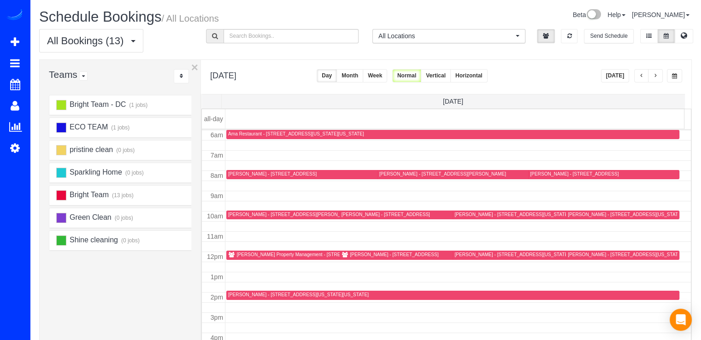
click at [246, 299] on div at bounding box center [452, 295] width 453 height 9
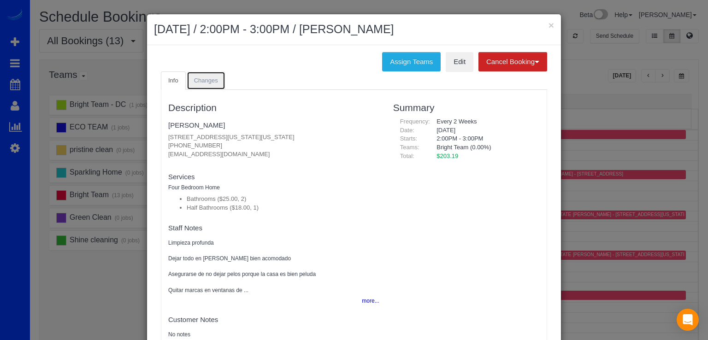
click at [215, 82] on link "Changes" at bounding box center [206, 80] width 39 height 19
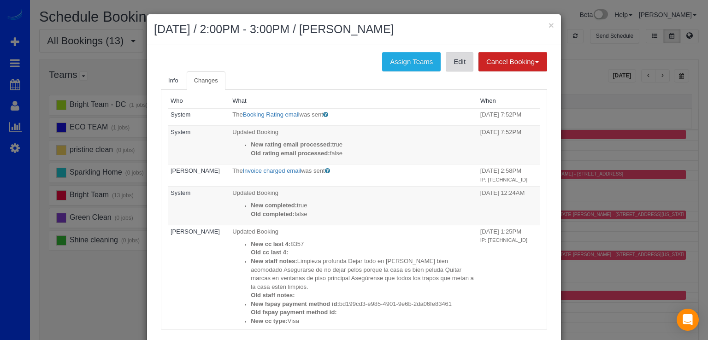
click at [455, 64] on link "Edit" at bounding box center [459, 61] width 28 height 19
click at [549, 29] on button "×" at bounding box center [551, 25] width 6 height 10
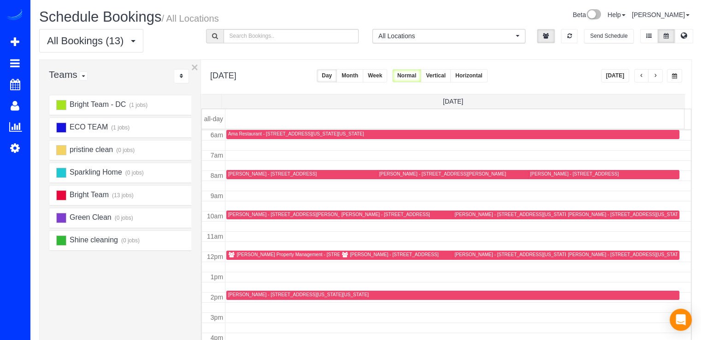
click at [659, 77] on button "button" at bounding box center [655, 75] width 15 height 13
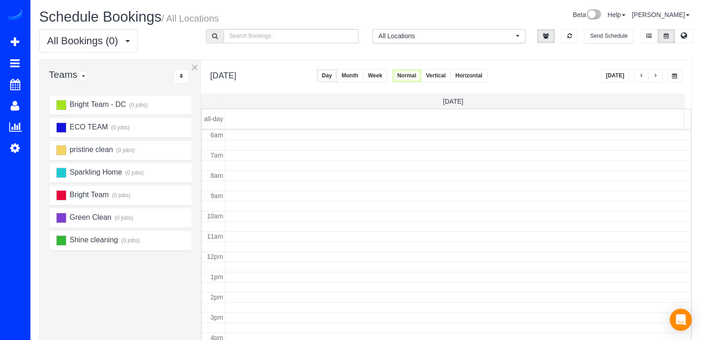
click at [654, 72] on button "button" at bounding box center [655, 75] width 15 height 13
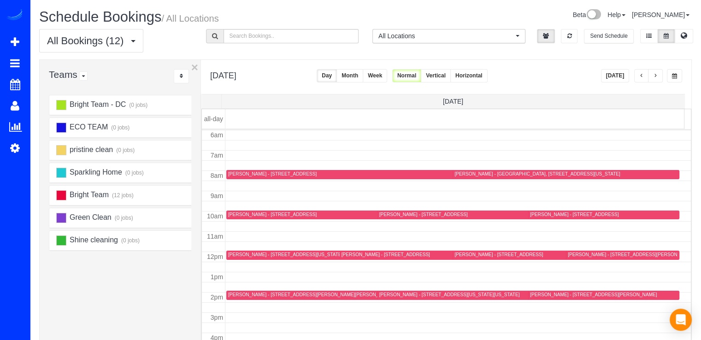
click at [387, 213] on div "Jenny Menna - 6924 Fairfax Dr, 230, Arlington, VA 22213" at bounding box center [423, 214] width 88 height 6
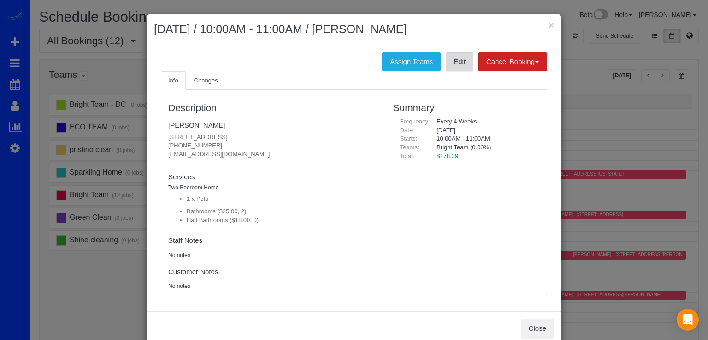
click at [460, 69] on link "Edit" at bounding box center [459, 61] width 28 height 19
click at [551, 25] on div "× September 15, 2025 / 10:00AM - 11:00AM / Jenny Menna" at bounding box center [354, 29] width 414 height 31
click at [550, 25] on button "×" at bounding box center [551, 25] width 6 height 10
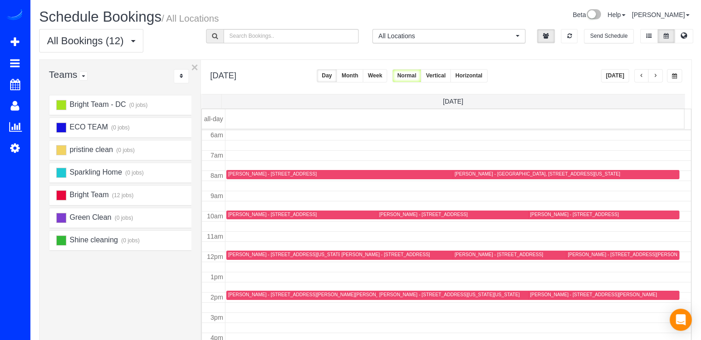
click at [357, 255] on div "Maria Van Istendal - 656 Wintergreen Dr, Purceville, VA 20132" at bounding box center [385, 255] width 88 height 6
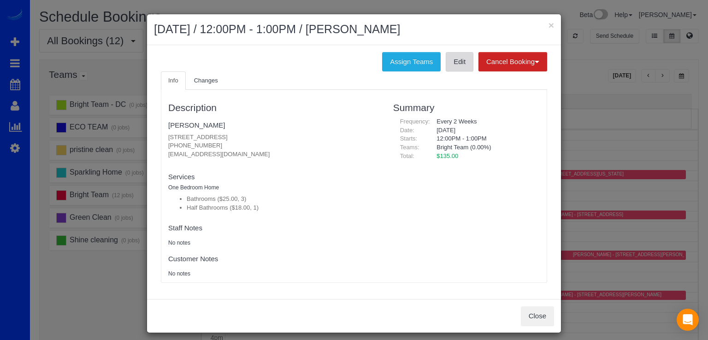
click at [457, 67] on link "Edit" at bounding box center [459, 61] width 28 height 19
click at [549, 28] on button "×" at bounding box center [551, 25] width 6 height 10
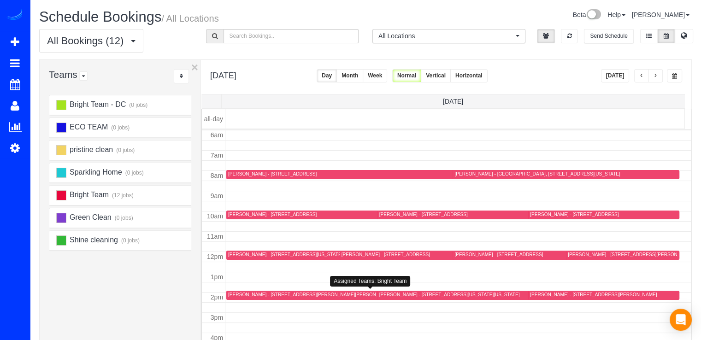
click at [244, 292] on div "Claudia Loza - 42279 Hampton Woods Ter, Ashburn, VA 20148" at bounding box center [330, 295] width 204 height 6
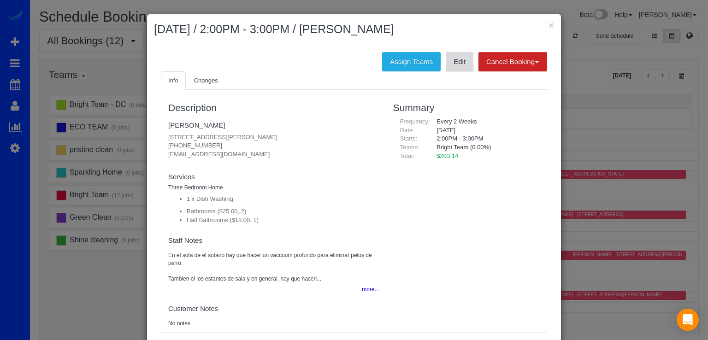
click at [457, 56] on link "Edit" at bounding box center [459, 61] width 28 height 19
click at [548, 21] on button "×" at bounding box center [551, 25] width 6 height 10
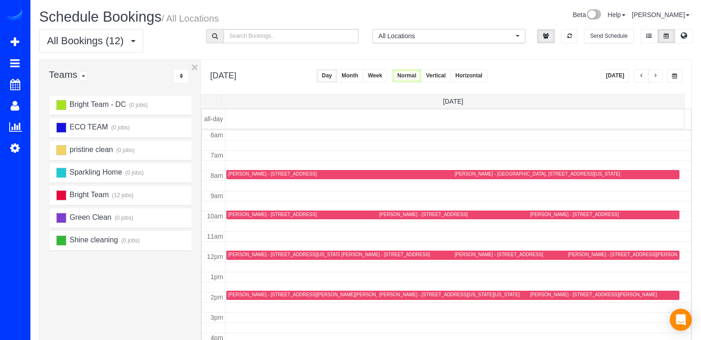
click at [543, 297] on div "Susanne Anderson - 19017 St Albert Dr, Brookville, MD 20833" at bounding box center [593, 295] width 127 height 6
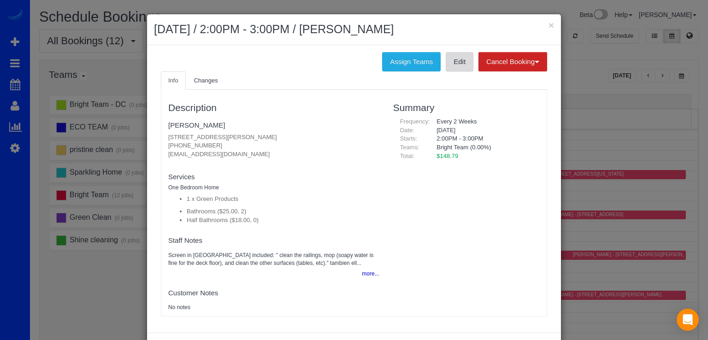
click at [459, 67] on link "Edit" at bounding box center [459, 61] width 28 height 19
click at [548, 24] on button "×" at bounding box center [551, 25] width 6 height 10
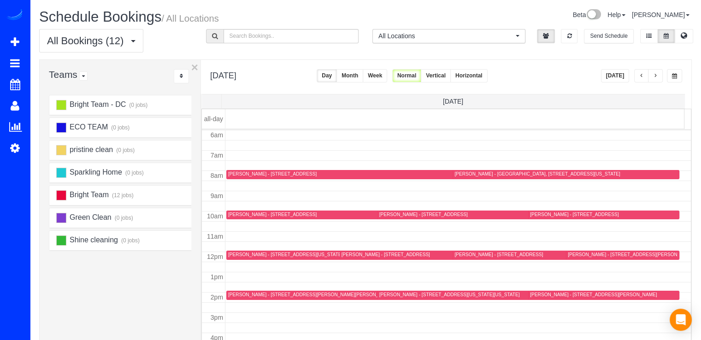
click at [459, 172] on div "Carla Hills - Somerset Ii, 5610 Wisconsin Avenue, 20c, Chevy Chase, MD 20815" at bounding box center [536, 174] width 165 height 6
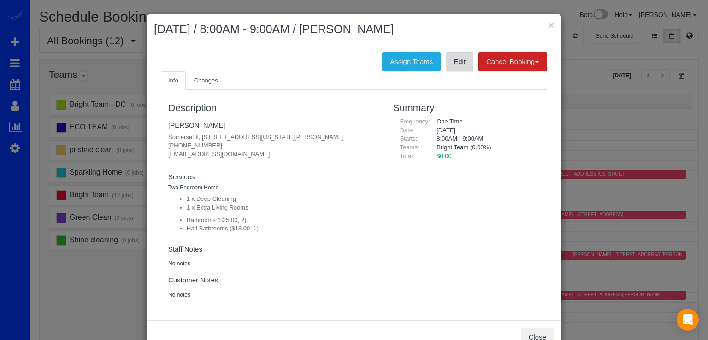
click at [450, 71] on ul "Info Changes" at bounding box center [354, 80] width 386 height 19
click at [450, 70] on link "Edit" at bounding box center [459, 61] width 28 height 19
click at [548, 26] on button "×" at bounding box center [551, 25] width 6 height 10
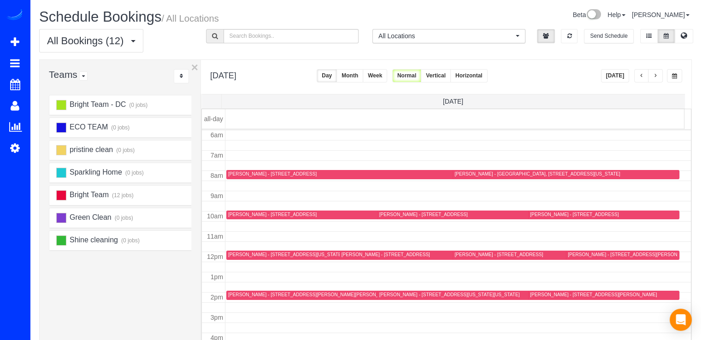
click at [536, 216] on div "Lisa Snyder - 1400 East West Highway, Apt 1012, Silver Spring, MD 20910" at bounding box center [574, 214] width 88 height 6
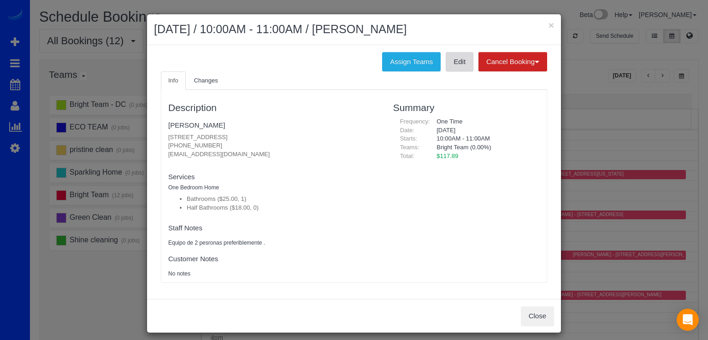
click at [451, 64] on link "Edit" at bounding box center [459, 61] width 28 height 19
click at [548, 23] on button "×" at bounding box center [551, 25] width 6 height 10
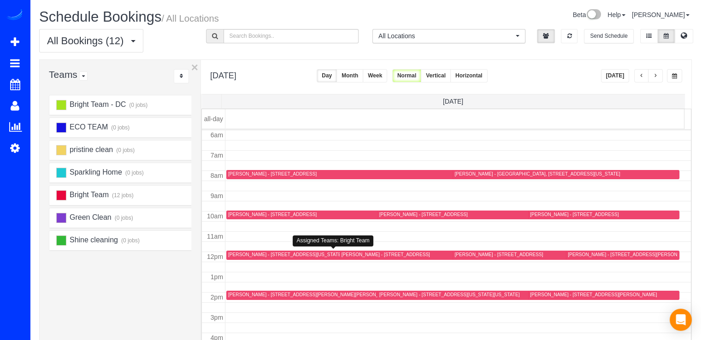
click at [251, 253] on div "Katherine Rahill - 60 G St Sw Unit A, Washington, DC 20024" at bounding box center [285, 255] width 114 height 6
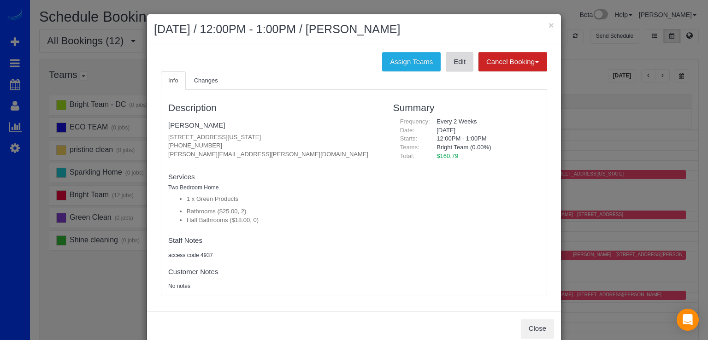
click at [459, 69] on link "Edit" at bounding box center [459, 61] width 28 height 19
click at [549, 24] on button "×" at bounding box center [551, 25] width 6 height 10
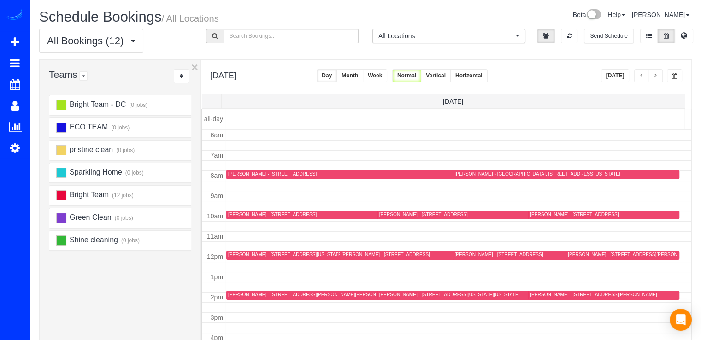
click at [579, 253] on div "Zachary Hoffman - 4000 Veazey Street Nw, Washington, DC 20016" at bounding box center [644, 255] width 153 height 6
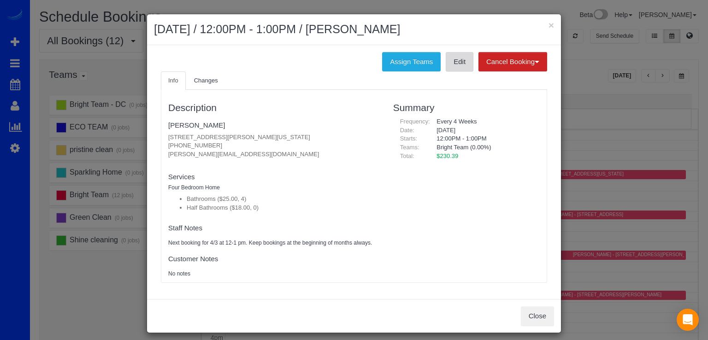
click at [451, 68] on link "Edit" at bounding box center [459, 61] width 28 height 19
click at [548, 24] on button "×" at bounding box center [551, 25] width 6 height 10
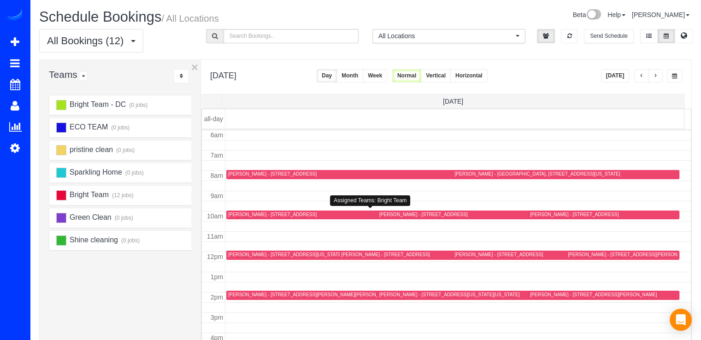
click at [252, 214] on div "Brian Meiggs - 3134 Sleepy Hollow Rd,, Falls Church, VA 22042" at bounding box center [272, 214] width 88 height 6
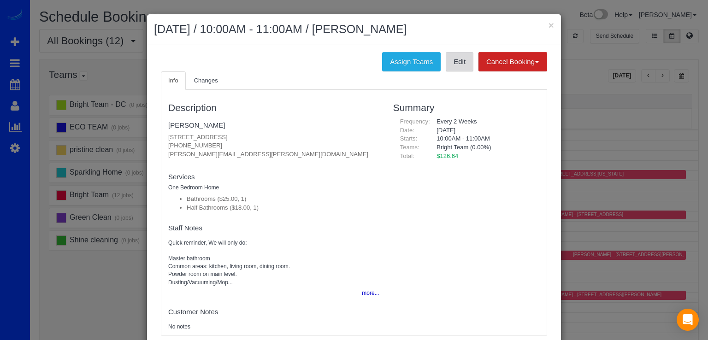
click at [459, 63] on link "Edit" at bounding box center [459, 61] width 28 height 19
click at [549, 27] on button "×" at bounding box center [551, 25] width 6 height 10
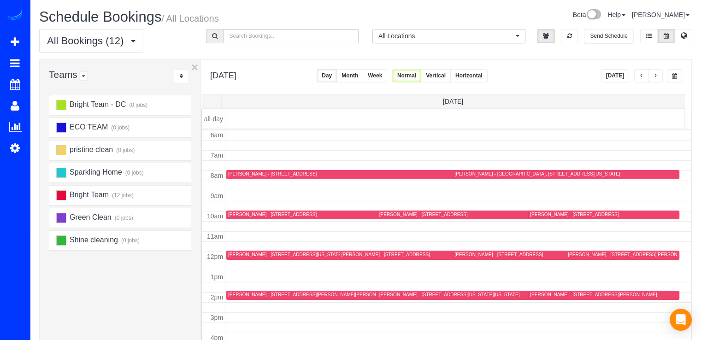
click at [461, 252] on div "Reena Paraguya - 13133 New Parkland Drive, Herndon, VA 20171" at bounding box center [498, 255] width 88 height 6
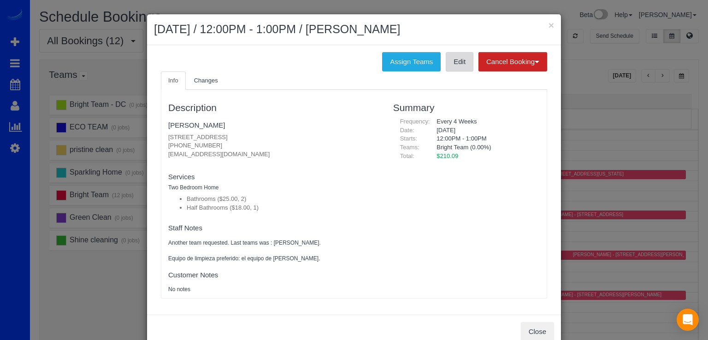
click at [459, 63] on link "Edit" at bounding box center [459, 61] width 28 height 19
click at [549, 25] on button "×" at bounding box center [551, 25] width 6 height 10
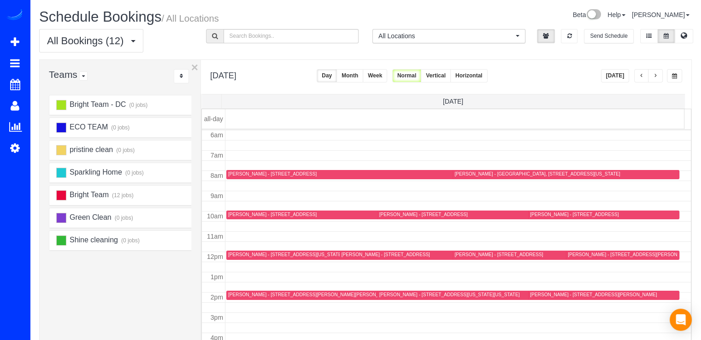
click at [392, 295] on div "Rachel Sanchez - 2129 Florida Ave, Apt 404, Washington, DC 20008" at bounding box center [449, 295] width 141 height 6
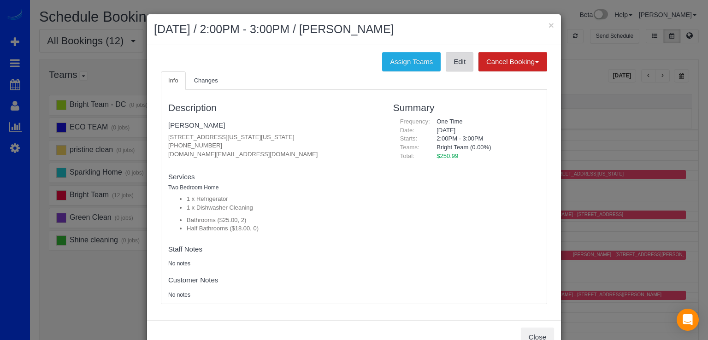
click at [455, 65] on link "Edit" at bounding box center [459, 61] width 28 height 19
click at [548, 26] on button "×" at bounding box center [551, 25] width 6 height 10
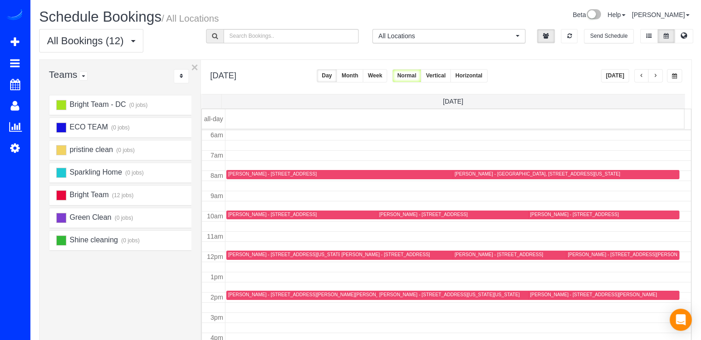
click at [656, 78] on span "button" at bounding box center [655, 76] width 5 height 6
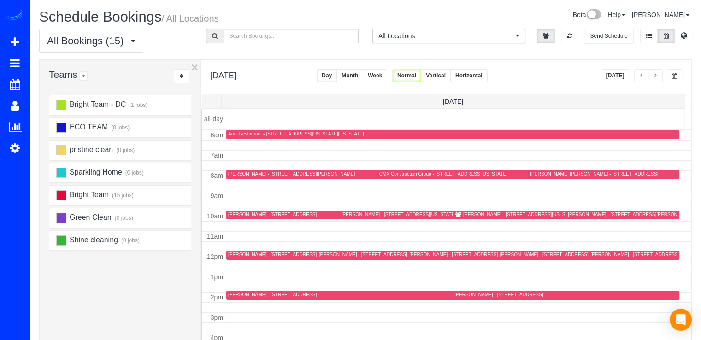
click at [236, 212] on div "Carly Meltzer - 6607 Marywood Road, Bethesda, MD 20817" at bounding box center [272, 214] width 88 height 6
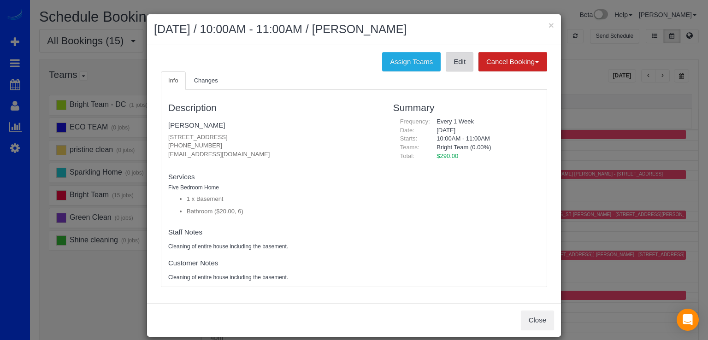
click at [451, 62] on link "Edit" at bounding box center [459, 61] width 28 height 19
click at [550, 21] on button "×" at bounding box center [551, 25] width 6 height 10
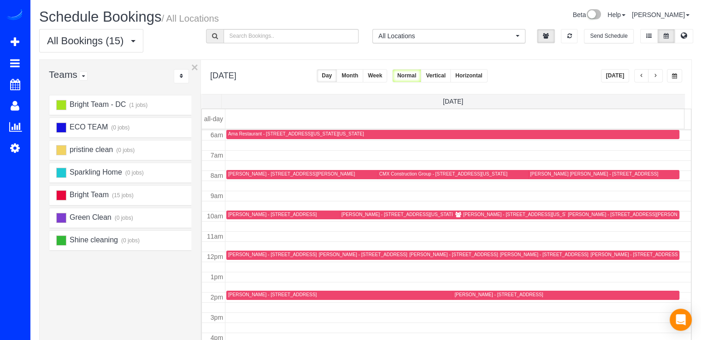
click at [504, 252] on div "Jennifer King - 631 D St Nw, 644, Washington, DC 20004" at bounding box center [557, 255] width 114 height 6
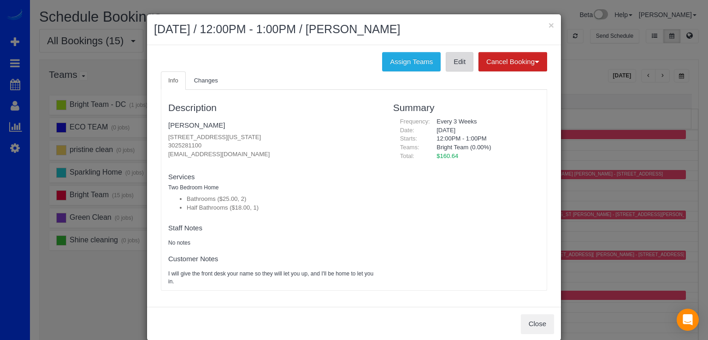
click at [456, 67] on link "Edit" at bounding box center [459, 61] width 28 height 19
click at [548, 23] on button "×" at bounding box center [551, 25] width 6 height 10
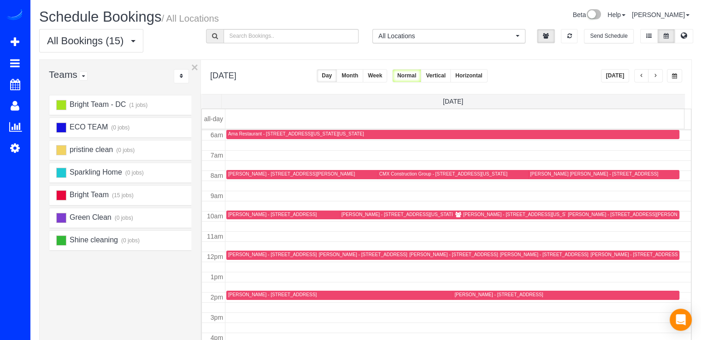
click at [240, 293] on div "Jaime Fishman - 402 Inspiration Lane, Gaithersburg, MD 20878" at bounding box center [272, 295] width 88 height 6
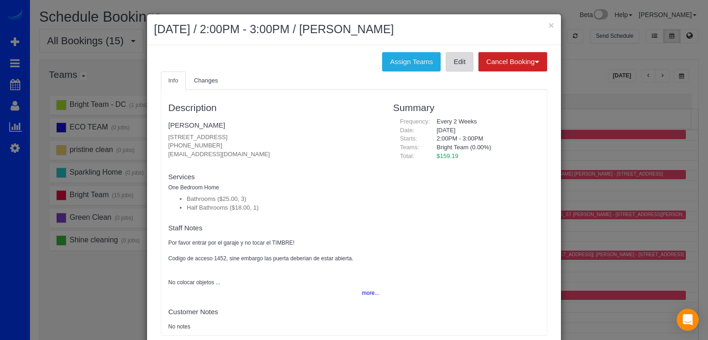
click at [456, 69] on link "Edit" at bounding box center [459, 61] width 28 height 19
click at [548, 23] on button "×" at bounding box center [551, 25] width 6 height 10
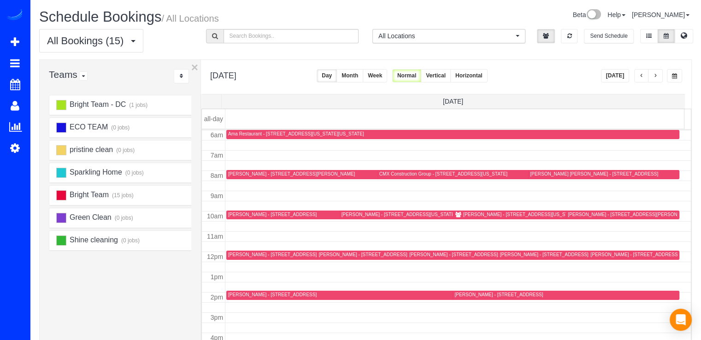
click at [239, 173] on div "Brian Gelb - 3504 Dunlop St, Chevy Chase, MD 20815" at bounding box center [291, 174] width 127 height 6
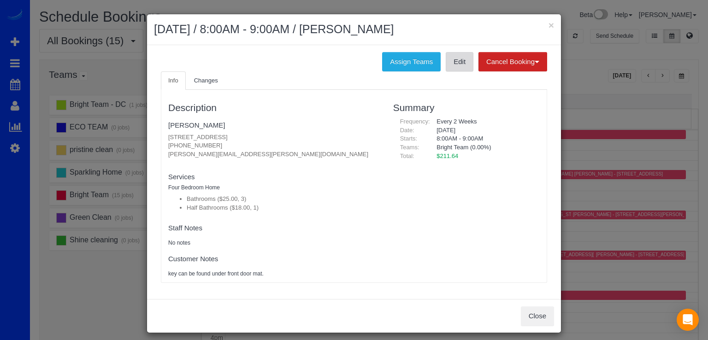
click at [456, 66] on link "Edit" at bounding box center [459, 61] width 28 height 19
click at [548, 24] on button "×" at bounding box center [551, 25] width 6 height 10
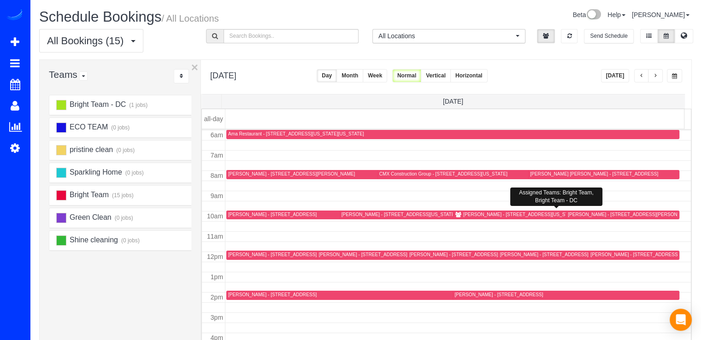
click at [463, 211] on div "Madeleine Aggeler - 3945 Connecticut Ave Nw, Apt 515, Washington, DC 20008" at bounding box center [533, 214] width 141 height 6
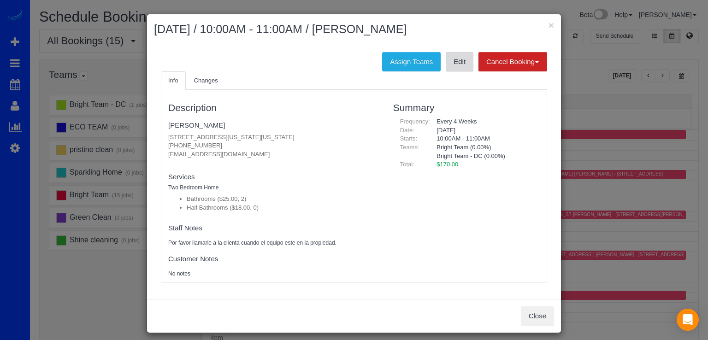
click at [455, 60] on link "Edit" at bounding box center [459, 61] width 28 height 19
click at [549, 23] on button "×" at bounding box center [551, 25] width 6 height 10
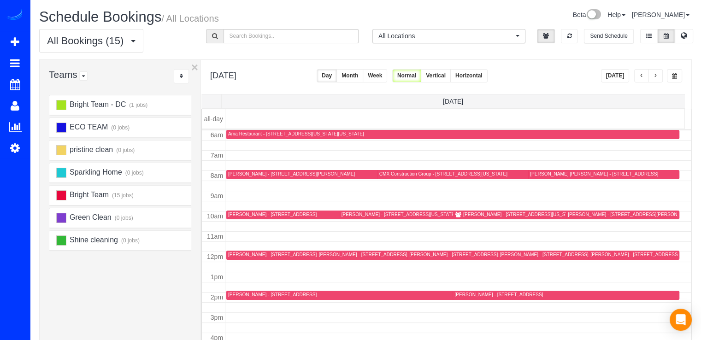
click at [333, 255] on div "Claire Olingy - 9206 Crosby Rd, Silver Spring, MD 20910-1522" at bounding box center [382, 255] width 127 height 6
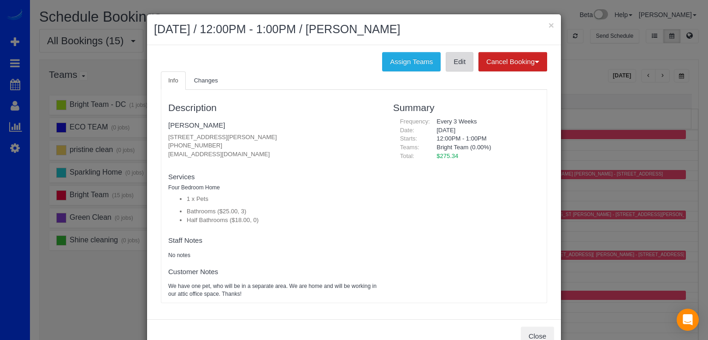
click at [464, 61] on link "Edit" at bounding box center [459, 61] width 28 height 19
click at [548, 27] on button "×" at bounding box center [551, 25] width 6 height 10
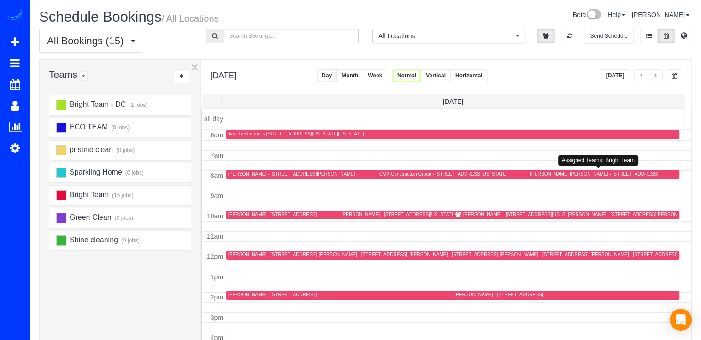
click at [539, 173] on div "Laura Craig Mason - 6607 Poplar Ave,, Takoma Park, MD 20912" at bounding box center [594, 174] width 128 height 6
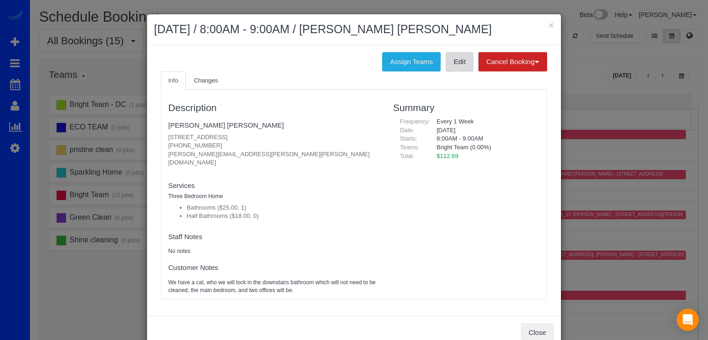
click at [459, 65] on link "Edit" at bounding box center [459, 61] width 28 height 19
click at [551, 22] on div "× September 16, 2025 / 8:00AM - 9:00AM / Laura Craig Mason" at bounding box center [354, 29] width 414 height 31
click at [548, 23] on button "×" at bounding box center [551, 25] width 6 height 10
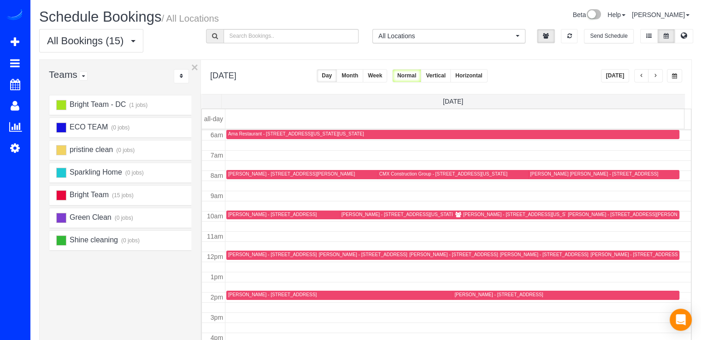
click at [584, 217] on div "Rachael LoBosco - 10259 Green Holly Terrace, Silver Spring, MD 20902" at bounding box center [623, 214] width 110 height 7
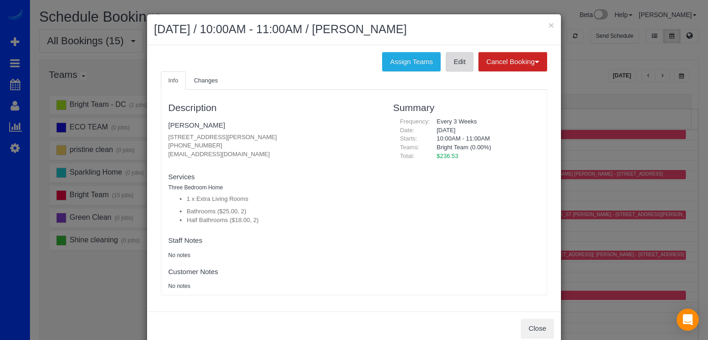
click at [454, 63] on link "Edit" at bounding box center [459, 61] width 28 height 19
click at [551, 26] on div "× September 16, 2025 / 10:00AM - 11:00AM / Rachael LoBosco" at bounding box center [354, 29] width 414 height 31
click at [548, 24] on button "×" at bounding box center [551, 25] width 6 height 10
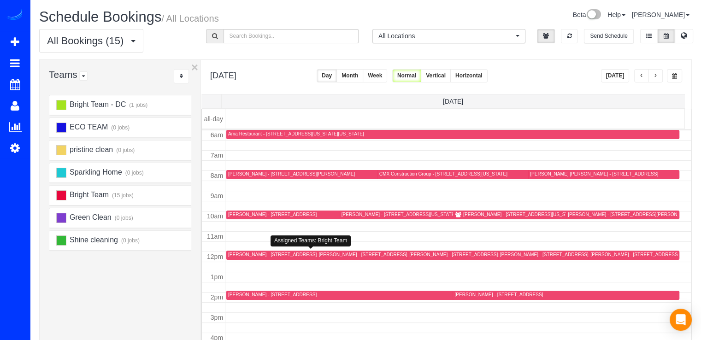
click at [236, 253] on div "Christina Myers - 3118 Ravensworth Place, Alexandria, VA 22302" at bounding box center [272, 255] width 88 height 6
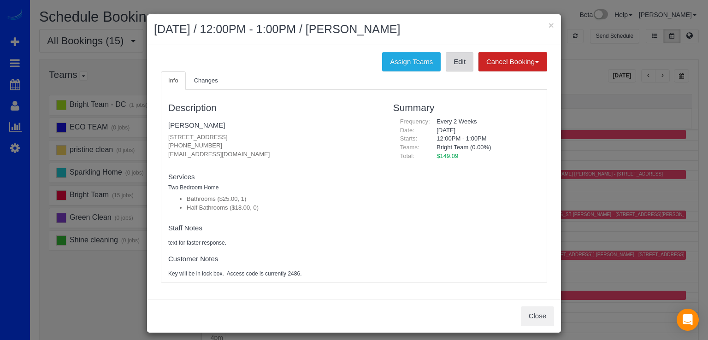
click at [465, 64] on link "Edit" at bounding box center [459, 61] width 28 height 19
click at [550, 24] on button "×" at bounding box center [551, 25] width 6 height 10
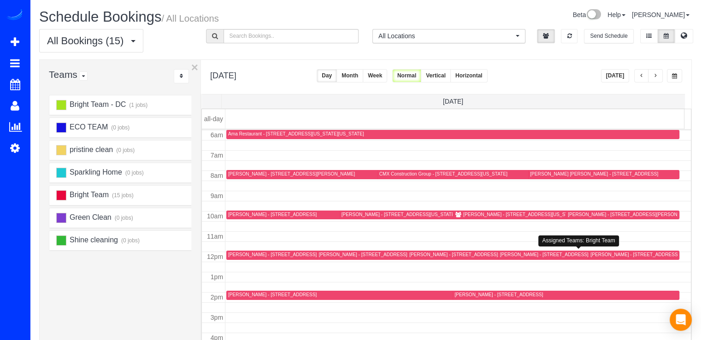
click at [422, 252] on div "Heather Musser - 1196 Janneys Lane, Alexandria, VA 22302" at bounding box center [472, 255] width 127 height 6
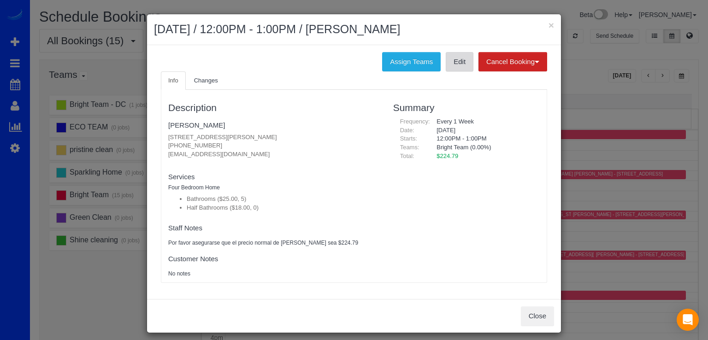
click at [453, 67] on link "Edit" at bounding box center [459, 61] width 28 height 19
click at [548, 23] on button "×" at bounding box center [551, 25] width 6 height 10
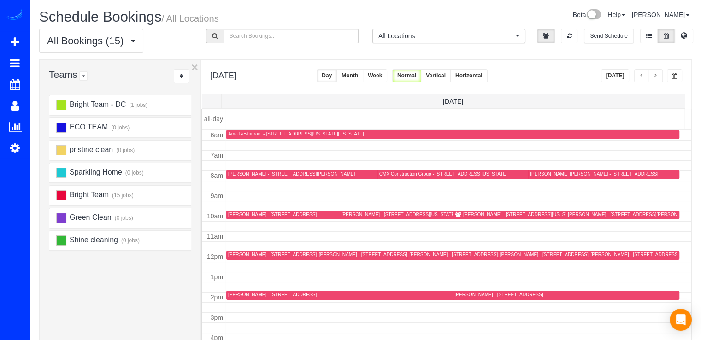
click at [350, 213] on div "John Bonanno - 1630 R St Nw Apt 506, Apt 506, Washington Dc, DC 20009" at bounding box center [398, 214] width 114 height 6
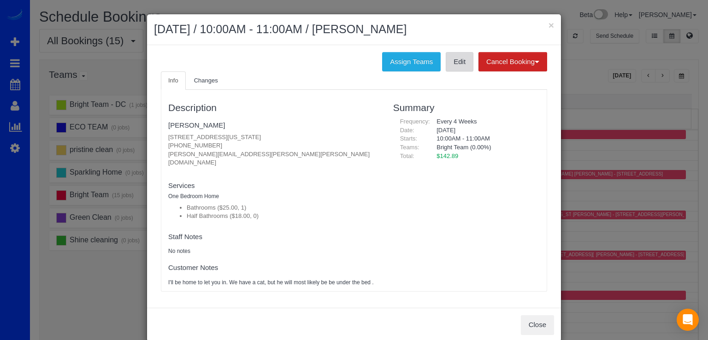
click at [455, 62] on link "Edit" at bounding box center [459, 61] width 28 height 19
click at [548, 26] on button "×" at bounding box center [551, 25] width 6 height 10
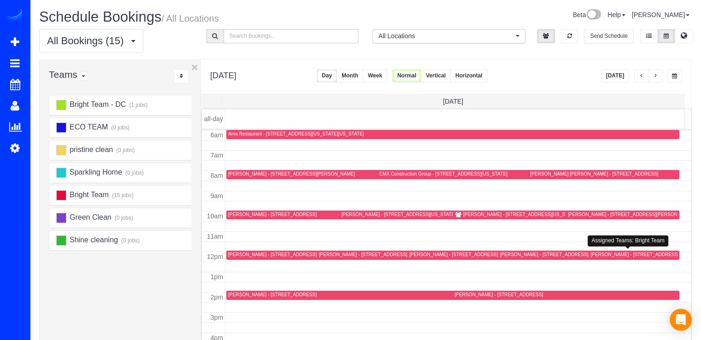
click at [593, 256] on div "Kimberly Christoph - 4330 N Henderson Rd, Arlington, VA 22203" at bounding box center [653, 255] width 127 height 6
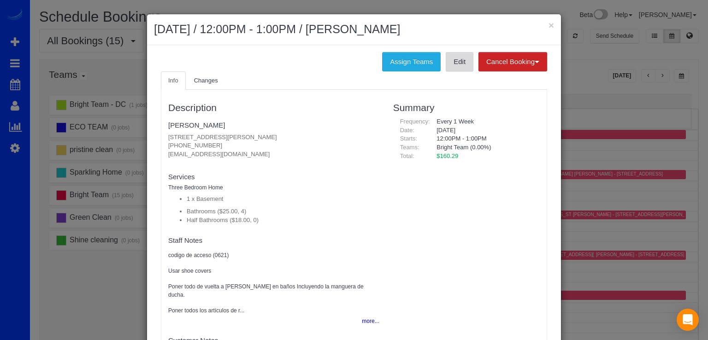
click at [452, 56] on link "Edit" at bounding box center [459, 61] width 28 height 19
click at [548, 22] on button "×" at bounding box center [551, 25] width 6 height 10
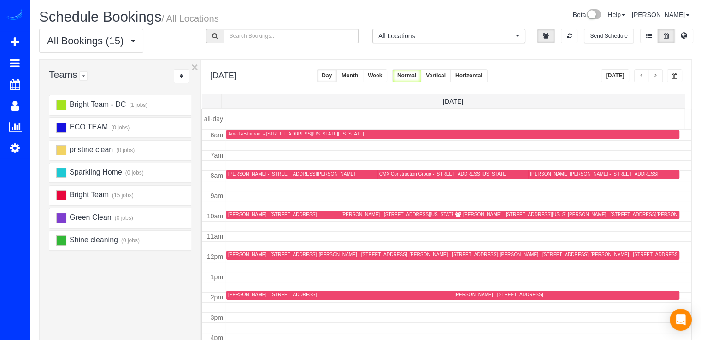
click at [459, 292] on div "Nancy Roche - 2709 N Jefferson Stree, Arlington, VA 22207" at bounding box center [498, 295] width 88 height 6
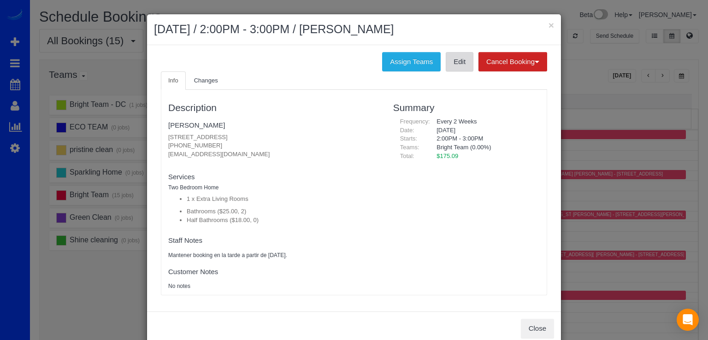
click at [454, 67] on link "Edit" at bounding box center [459, 61] width 28 height 19
click at [548, 24] on button "×" at bounding box center [551, 25] width 6 height 10
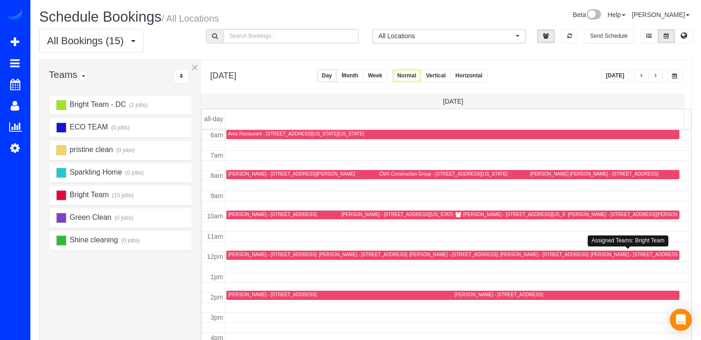
click at [601, 253] on div "Kimberly Christoph - 4330 N Henderson Rd, Arlington, VA 22203" at bounding box center [653, 255] width 127 height 6
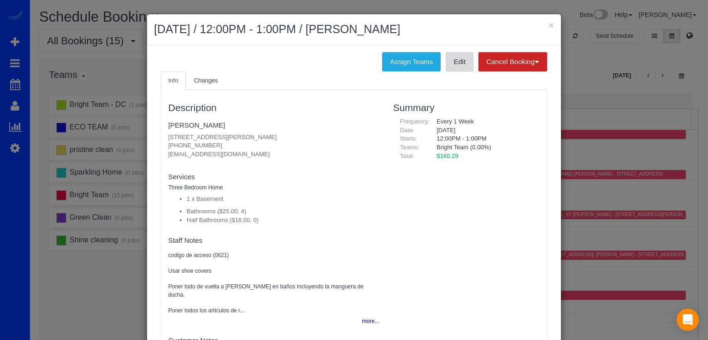
click at [445, 65] on link "Edit" at bounding box center [459, 61] width 28 height 19
click at [548, 24] on button "×" at bounding box center [551, 25] width 6 height 10
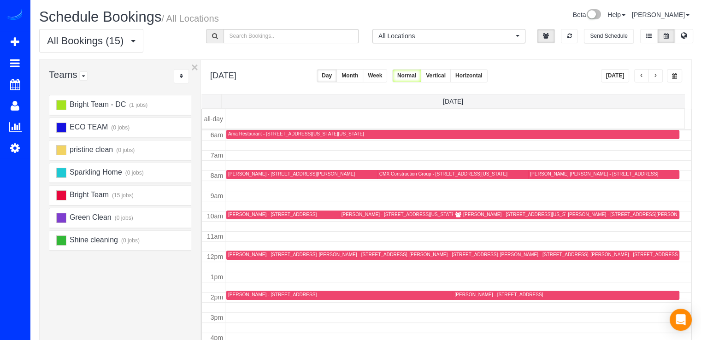
click at [472, 297] on div "Nancy Roche - 2709 N Jefferson Stree, Arlington, VA 22207" at bounding box center [498, 295] width 88 height 6
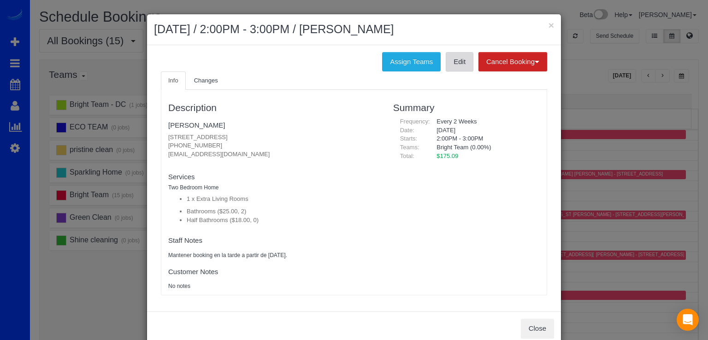
click at [451, 61] on link "Edit" at bounding box center [459, 61] width 28 height 19
click at [548, 26] on button "×" at bounding box center [551, 25] width 6 height 10
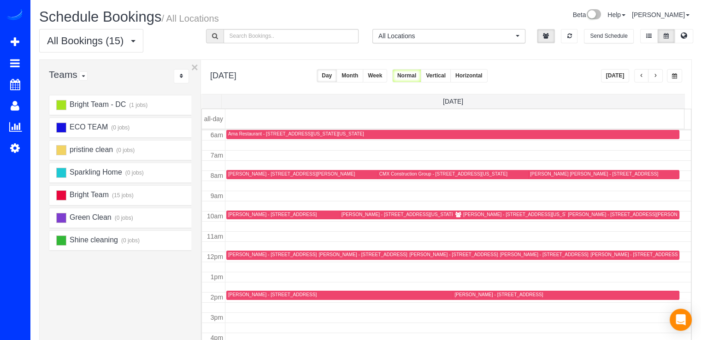
click at [655, 74] on span "button" at bounding box center [655, 76] width 5 height 6
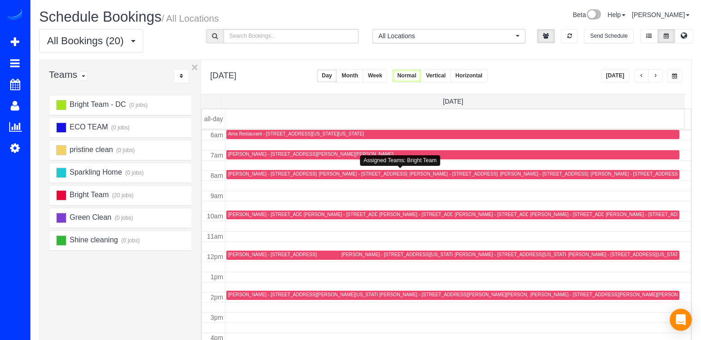
click at [339, 171] on div "David Rothkopf - 12029 Evening Ride Dr, Potomac, MD 20854" at bounding box center [363, 174] width 88 height 6
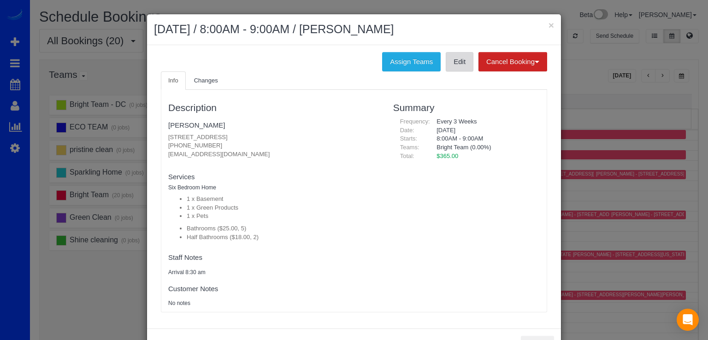
click at [462, 62] on link "Edit" at bounding box center [459, 61] width 28 height 19
click at [551, 26] on div "× September 17, 2025 / 8:00AM - 9:00AM / David Rothkopf" at bounding box center [354, 29] width 414 height 31
click at [549, 25] on button "×" at bounding box center [551, 25] width 6 height 10
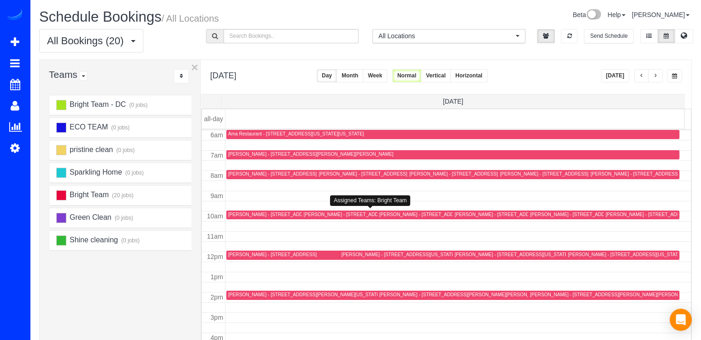
click at [316, 215] on div "Deborah List - 5306 Sherrill Avenue, Chevy Chase, MD 20815" at bounding box center [386, 214] width 165 height 6
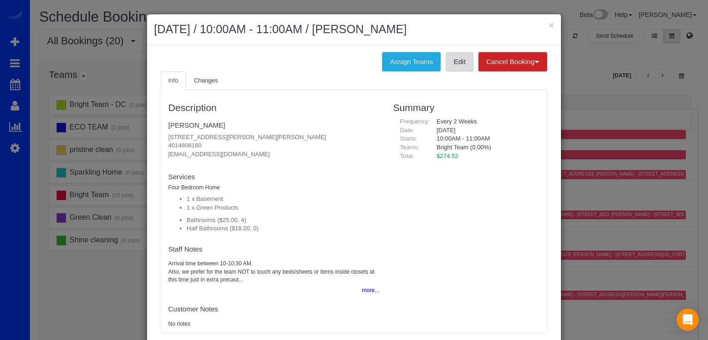
click at [456, 64] on link "Edit" at bounding box center [459, 61] width 28 height 19
click at [550, 30] on div "× September 17, 2025 / 10:00AM - 11:00AM / Deborah List" at bounding box center [354, 29] width 414 height 31
click at [548, 28] on button "×" at bounding box center [551, 25] width 6 height 10
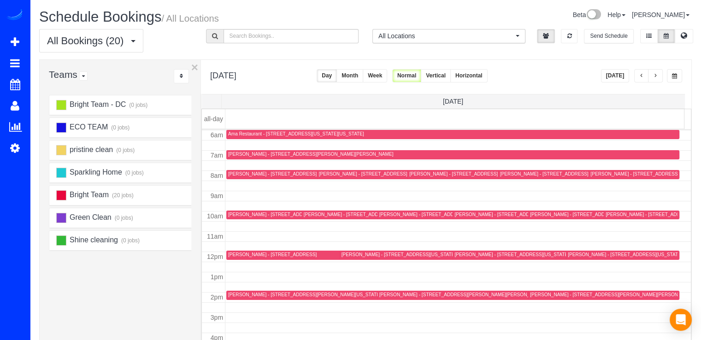
click at [240, 172] on div "Ariya Arora - 13767 Travilah Rd, Rockville, MD 20850" at bounding box center [272, 174] width 88 height 6
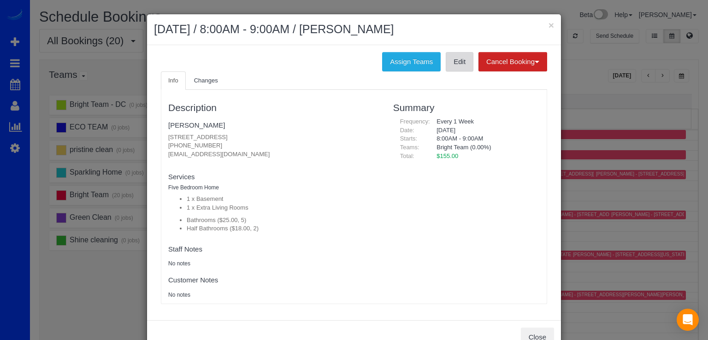
click at [459, 63] on link "Edit" at bounding box center [459, 61] width 28 height 19
click at [552, 25] on div "× September 17, 2025 / 8:00AM - 9:00AM / Ariya Arora" at bounding box center [354, 29] width 414 height 31
click at [548, 25] on button "×" at bounding box center [551, 25] width 6 height 10
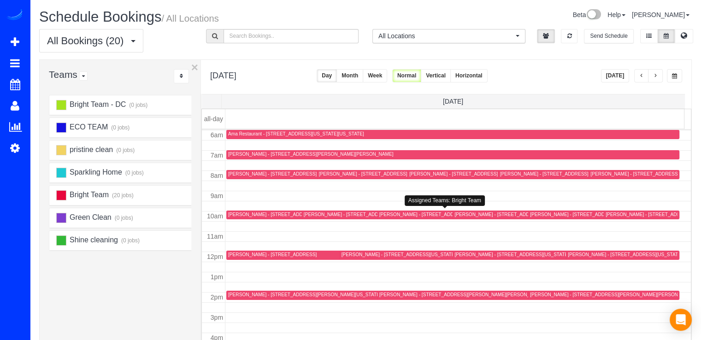
click at [400, 214] on div "Jonathan Beauchamp - 4720 Linnean Ave Nw, Washington, DC 20008" at bounding box center [436, 214] width 114 height 6
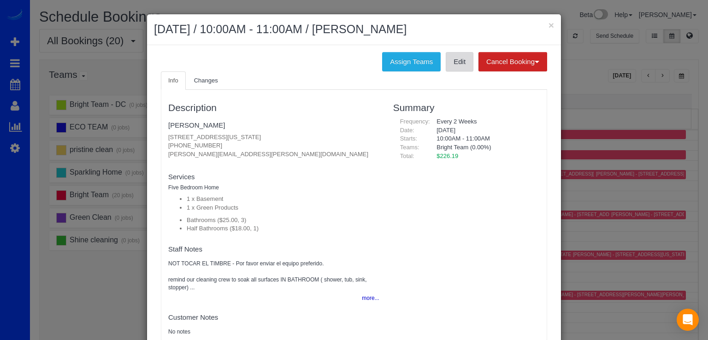
click at [463, 61] on link "Edit" at bounding box center [459, 61] width 28 height 19
click at [551, 24] on div "× September 17, 2025 / 10:00AM - 11:00AM / Jonathan Beauchamp" at bounding box center [354, 29] width 414 height 31
click at [548, 23] on button "×" at bounding box center [551, 25] width 6 height 10
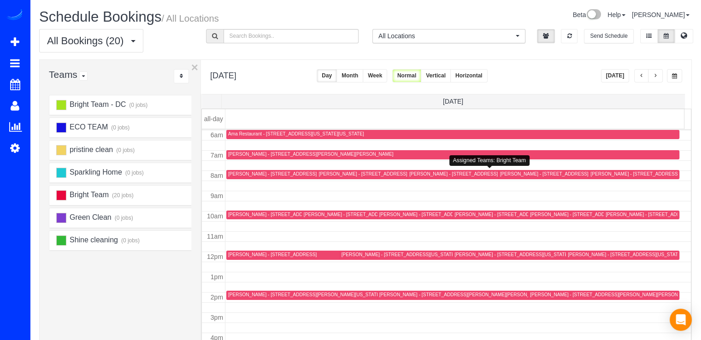
click at [418, 173] on div "Leigh Kennedy - 1117 N Sycamore St, Arlington, VA 22205" at bounding box center [453, 174] width 88 height 6
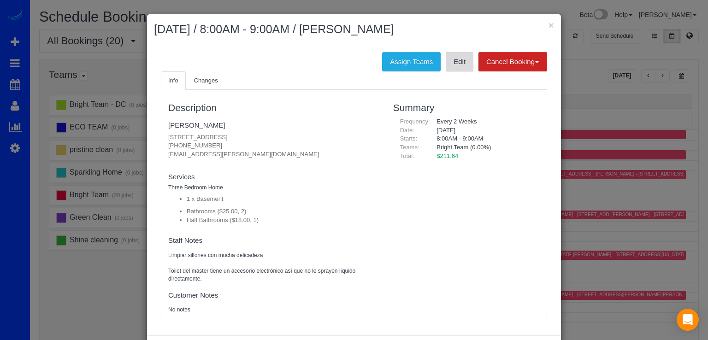
click at [456, 67] on link "Edit" at bounding box center [459, 61] width 28 height 19
click at [548, 23] on button "×" at bounding box center [551, 25] width 6 height 10
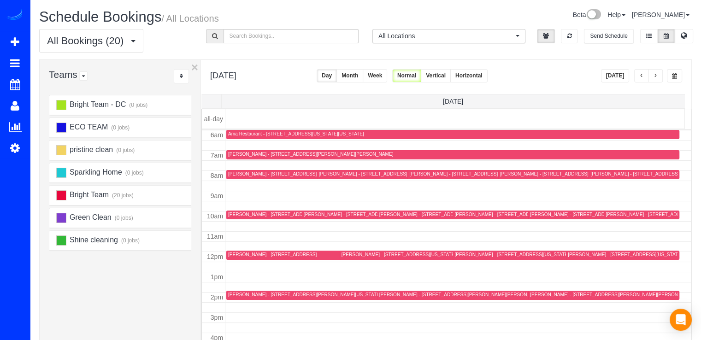
click at [470, 217] on div "Lindsey DiLibero - 4910 35th Rd N, Arlington, VA 22207" at bounding box center [523, 214] width 138 height 7
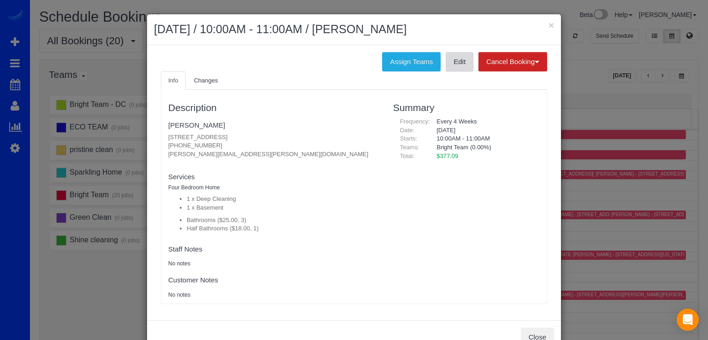
click at [459, 59] on link "Edit" at bounding box center [459, 61] width 28 height 19
click at [550, 25] on button "×" at bounding box center [551, 25] width 6 height 10
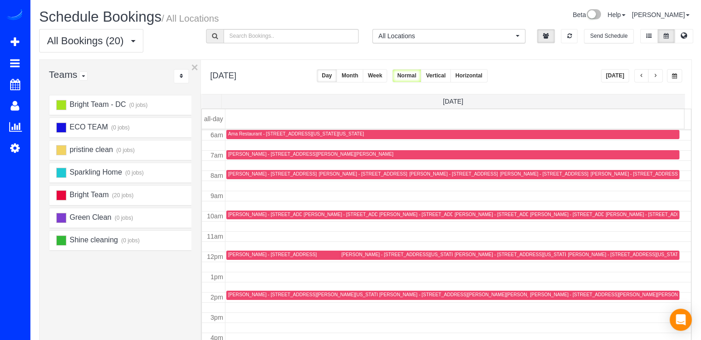
click at [461, 216] on div "Lindsey DiLibero - 4910 35th Rd N, Arlington, VA 22207" at bounding box center [498, 214] width 88 height 6
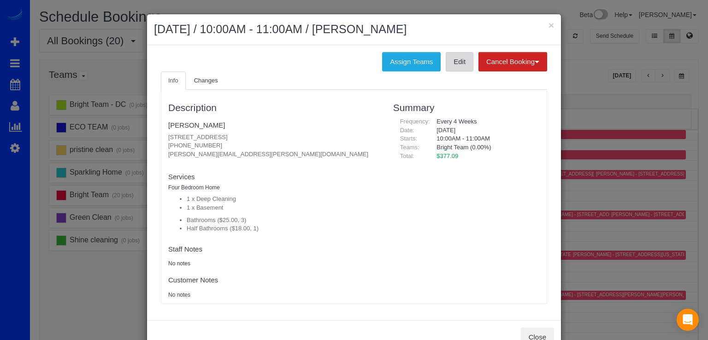
click at [459, 58] on link "Edit" at bounding box center [459, 61] width 28 height 19
click at [548, 23] on button "×" at bounding box center [551, 25] width 6 height 10
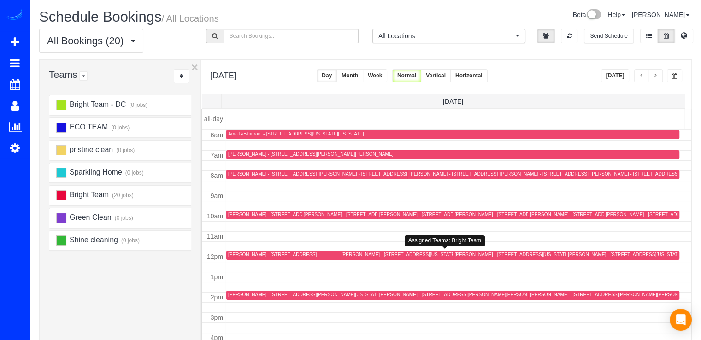
click at [350, 252] on div "Elise Egan - 1025 1st St. Se, #513, Washington, DC 20003" at bounding box center [398, 255] width 114 height 6
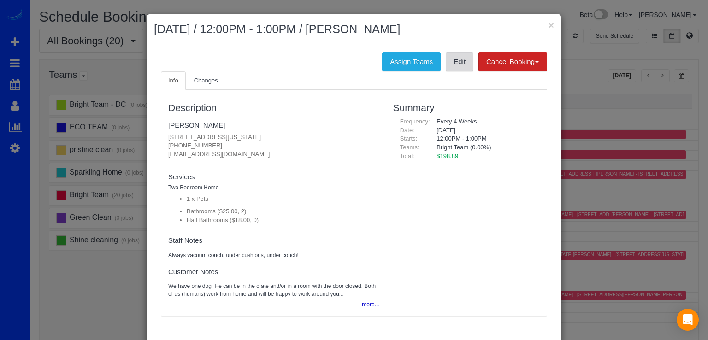
click at [452, 63] on link "Edit" at bounding box center [459, 61] width 28 height 19
click at [548, 23] on button "×" at bounding box center [551, 25] width 6 height 10
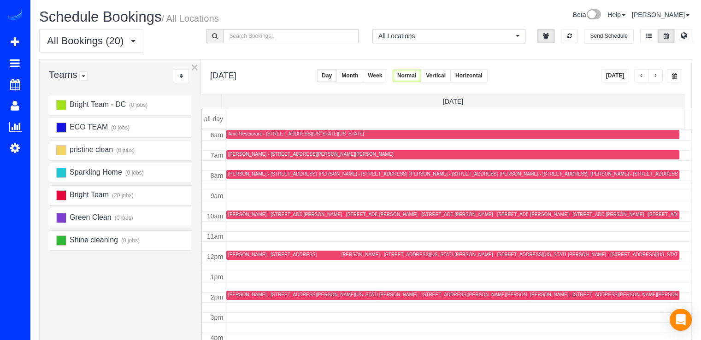
click at [513, 174] on div "Michael Brille - 8503 Rayburn Rd, Bethesda, MD 20817" at bounding box center [563, 174] width 127 height 6
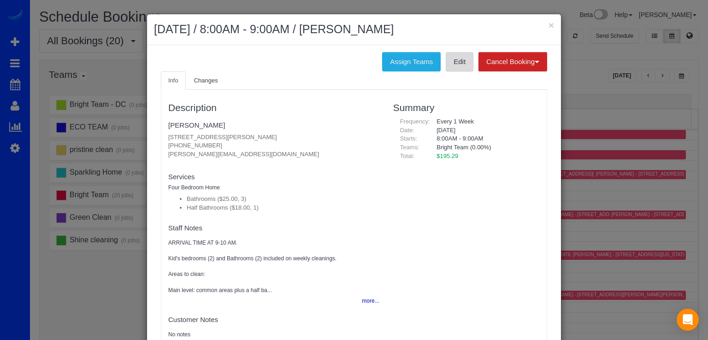
click at [457, 67] on link "Edit" at bounding box center [459, 61] width 28 height 19
click at [548, 23] on button "×" at bounding box center [551, 25] width 6 height 10
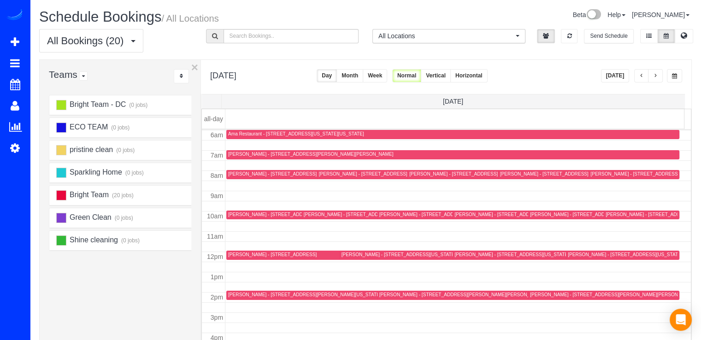
click at [615, 214] on div "Missy Crawford - 4811 Westway Dr, Bethesda, MD 20816" at bounding box center [649, 214] width 88 height 6
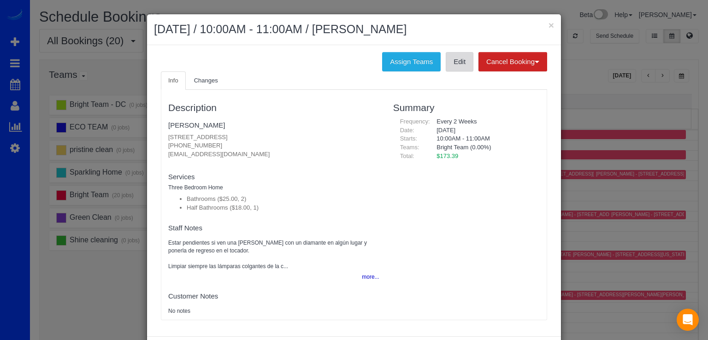
click at [451, 65] on link "Edit" at bounding box center [459, 61] width 28 height 19
click at [549, 23] on button "×" at bounding box center [551, 25] width 6 height 10
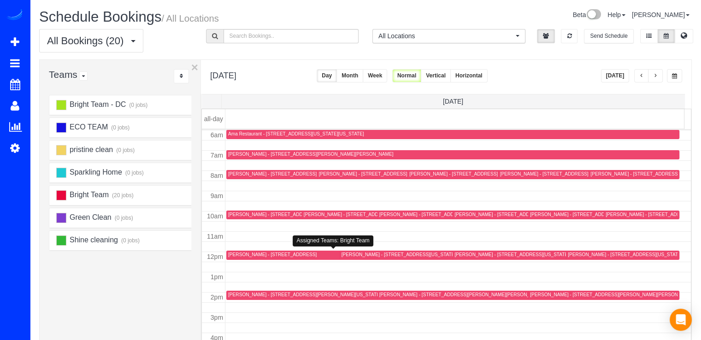
click at [239, 252] on div "Donna Butler - 7413 Royal Dominion Drive, Bethesda, MD 20817" at bounding box center [272, 255] width 88 height 6
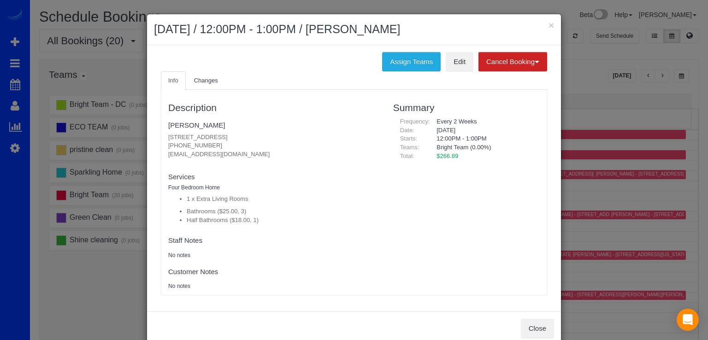
click at [440, 66] on div "Assign Teams Edit Cancel Booking Without Fee With $75.00 Fee" at bounding box center [354, 61] width 400 height 19
click at [450, 66] on link "Edit" at bounding box center [459, 61] width 28 height 19
click at [548, 26] on button "×" at bounding box center [551, 25] width 6 height 10
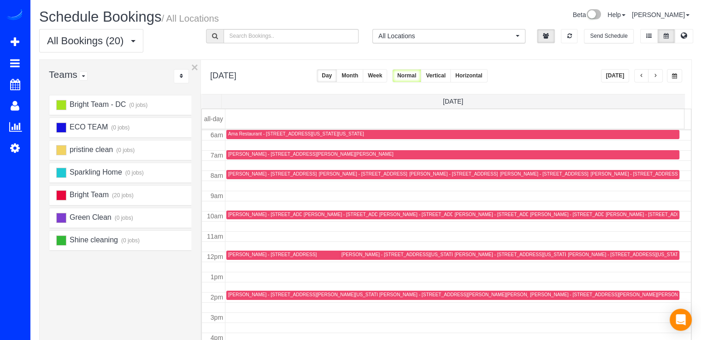
click at [391, 295] on div "Bill Shaughnessy - 105 Garrett Rd, Glen Burnie, MD 21060" at bounding box center [461, 295] width 165 height 6
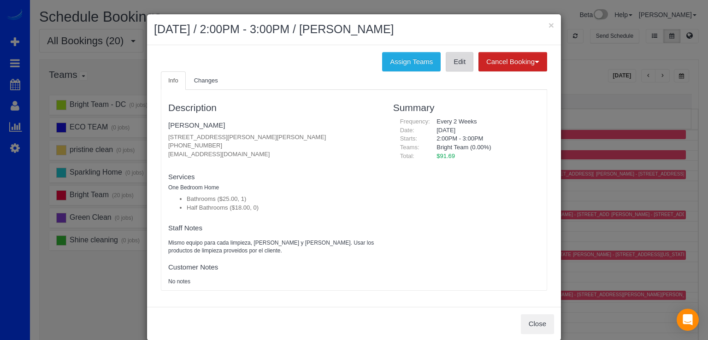
click at [458, 69] on link "Edit" at bounding box center [459, 61] width 28 height 19
click at [549, 23] on button "×" at bounding box center [551, 25] width 6 height 10
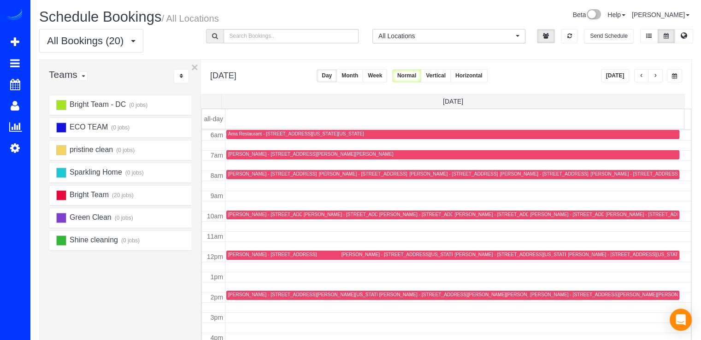
click at [595, 173] on div "Nicole Zalesak - 2701 Eighth St S, 301 A, Arlington, VA 22204" at bounding box center [634, 174] width 88 height 6
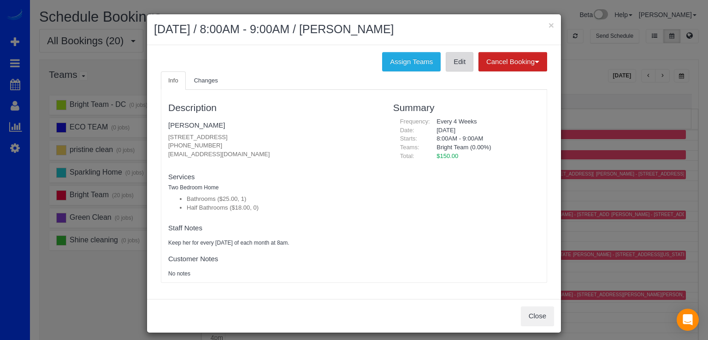
click at [458, 68] on link "Edit" at bounding box center [459, 61] width 28 height 19
click at [548, 23] on button "×" at bounding box center [551, 25] width 6 height 10
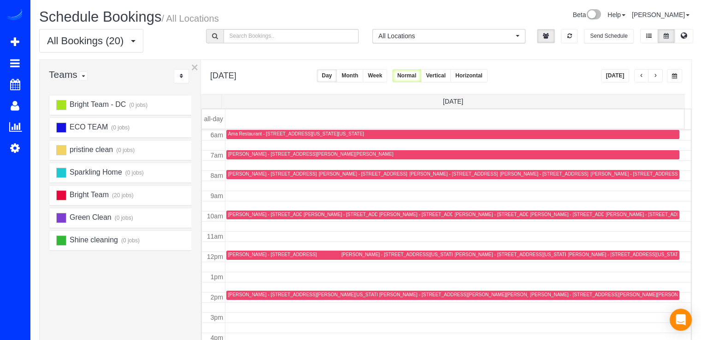
click at [545, 212] on div "Michael Segal - 518 4th St Ne, Washington, DC 20002" at bounding box center [587, 214] width 114 height 6
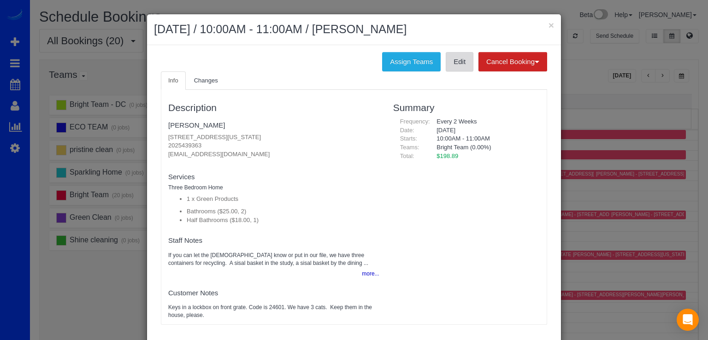
click at [460, 63] on link "Edit" at bounding box center [459, 61] width 28 height 19
click at [548, 26] on button "×" at bounding box center [551, 25] width 6 height 10
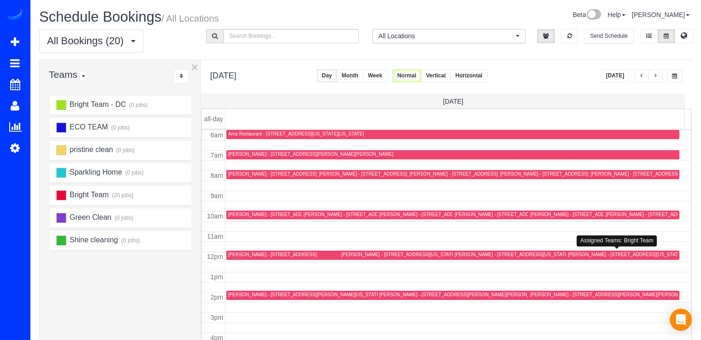
click at [575, 255] on div "Monica Veldman - 1441 Euclid St. Nw, Apt 107, Washington, DC 20009" at bounding box center [625, 255] width 114 height 6
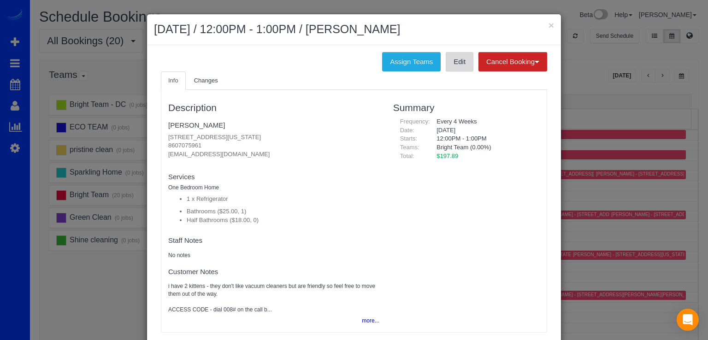
click at [457, 64] on link "Edit" at bounding box center [459, 61] width 28 height 19
click at [551, 24] on div "× September 17, 2025 / 12:00PM - 1:00PM / Monica Veldman" at bounding box center [354, 29] width 414 height 31
click at [550, 24] on button "×" at bounding box center [551, 25] width 6 height 10
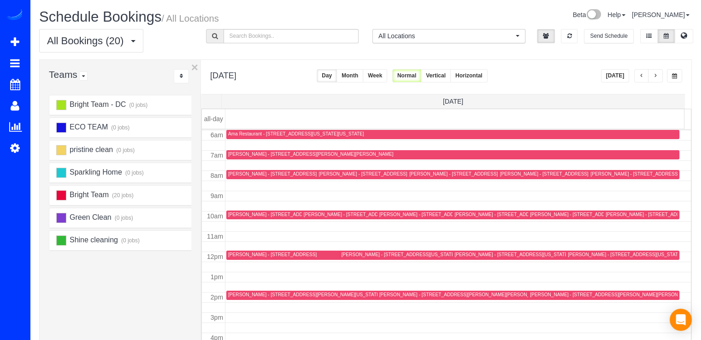
click at [242, 294] on div "Anat Ferleger - 3749 Winfield Ln Nw, Washington, DC 20007" at bounding box center [304, 295] width 153 height 6
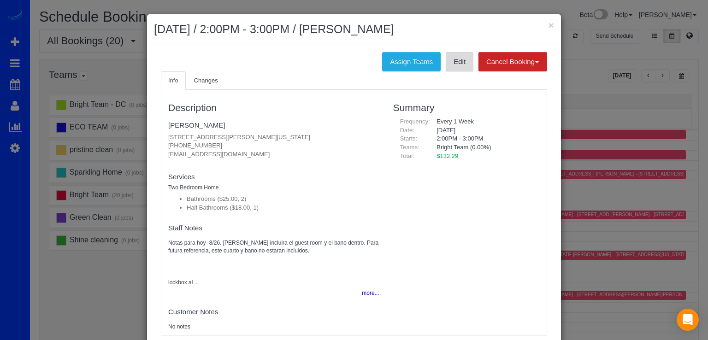
click at [453, 69] on link "Edit" at bounding box center [459, 61] width 28 height 19
click at [548, 24] on button "×" at bounding box center [551, 25] width 6 height 10
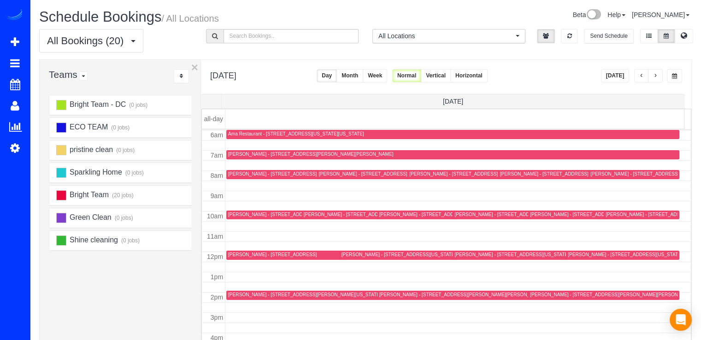
click at [656, 76] on span "button" at bounding box center [655, 76] width 5 height 6
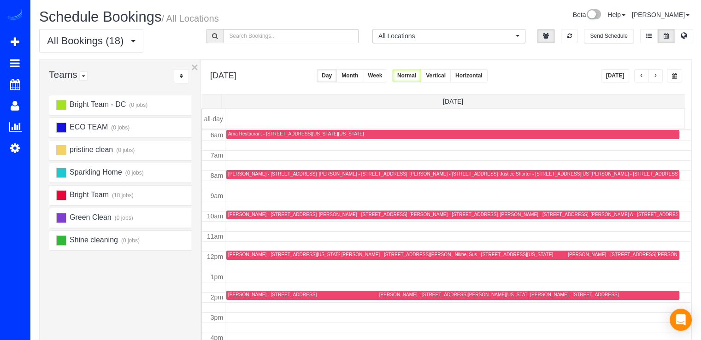
click at [638, 71] on button "button" at bounding box center [641, 75] width 15 height 13
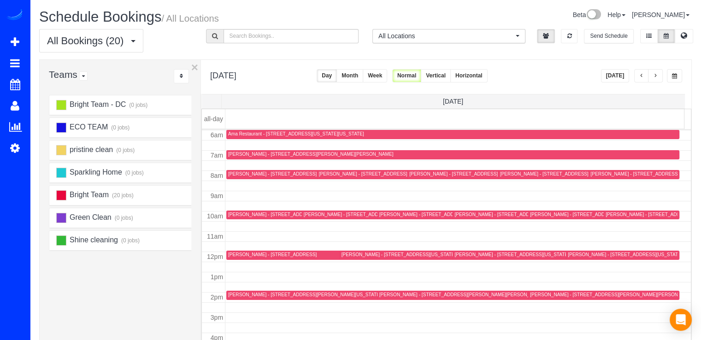
click at [242, 213] on div "Amanda Bach - 116 6th St Ne, Unit 304, Washington, DC 20002" at bounding box center [285, 214] width 114 height 6
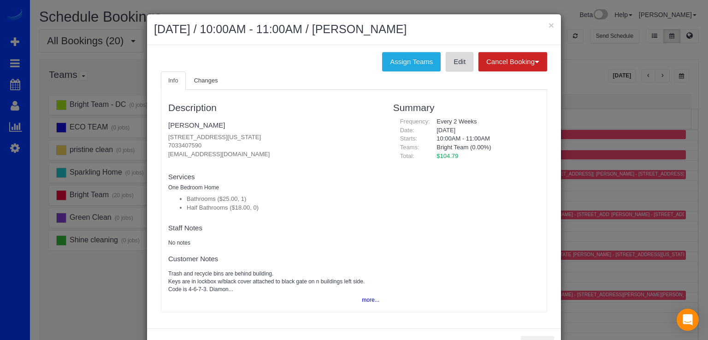
click at [455, 69] on link "Edit" at bounding box center [459, 61] width 28 height 19
click at [548, 25] on button "×" at bounding box center [551, 25] width 6 height 10
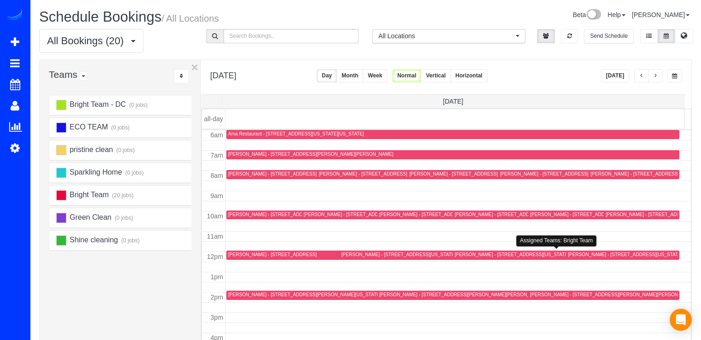
click at [467, 252] on div "Johanna Wilder - 508 L St Ne, Unit B, Washington, DC 20002" at bounding box center [511, 255] width 114 height 6
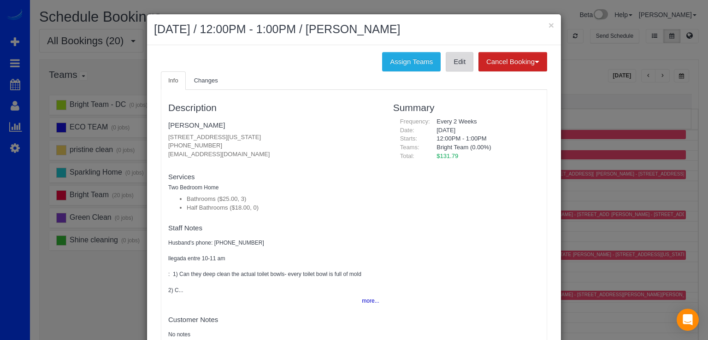
click at [464, 69] on link "Edit" at bounding box center [459, 61] width 28 height 19
click at [548, 25] on button "×" at bounding box center [551, 25] width 6 height 10
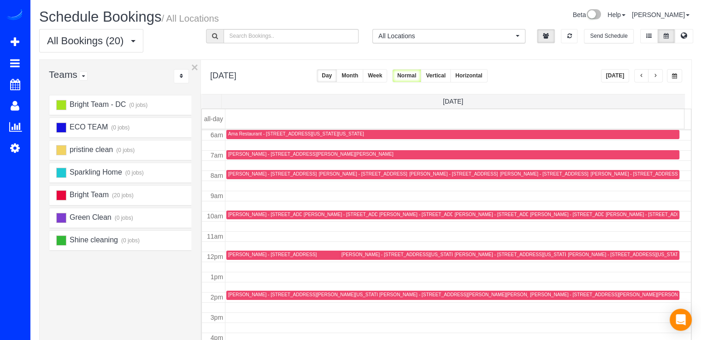
click at [539, 293] on div "Diana Pankevich - 6846 General Davis Dr Nw, Washington, DC 20012" at bounding box center [625, 295] width 191 height 6
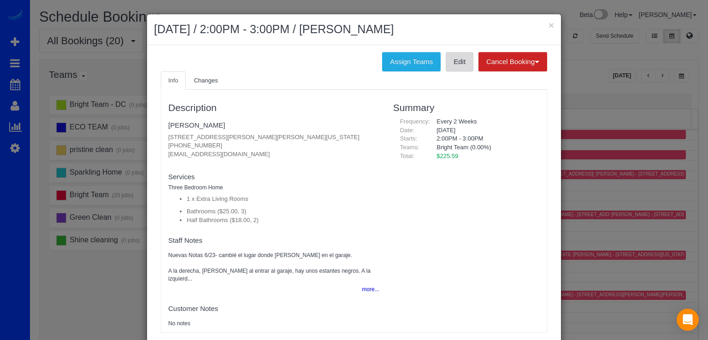
click at [461, 63] on link "Edit" at bounding box center [459, 61] width 28 height 19
click at [548, 25] on button "×" at bounding box center [551, 25] width 6 height 10
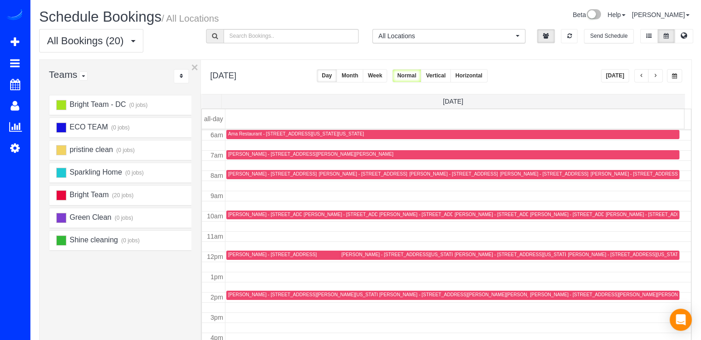
click at [656, 72] on button "button" at bounding box center [655, 75] width 15 height 13
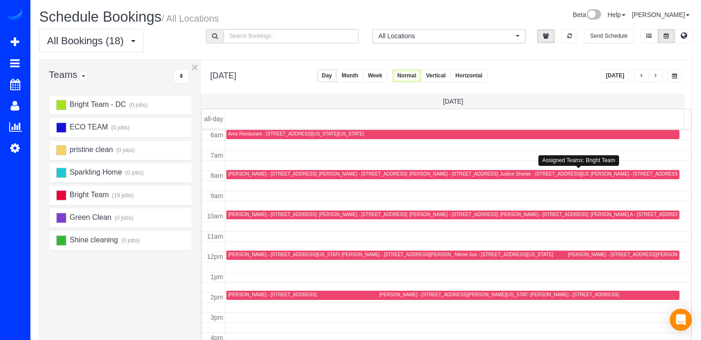
click at [505, 173] on div "Justice Shorter - 4344 D St Se, Washington, DC 20019" at bounding box center [553, 174] width 107 height 6
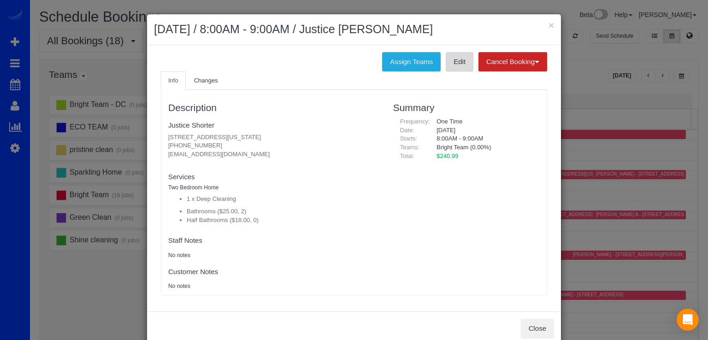
click at [449, 67] on link "Edit" at bounding box center [459, 61] width 28 height 19
click at [548, 27] on button "×" at bounding box center [551, 25] width 6 height 10
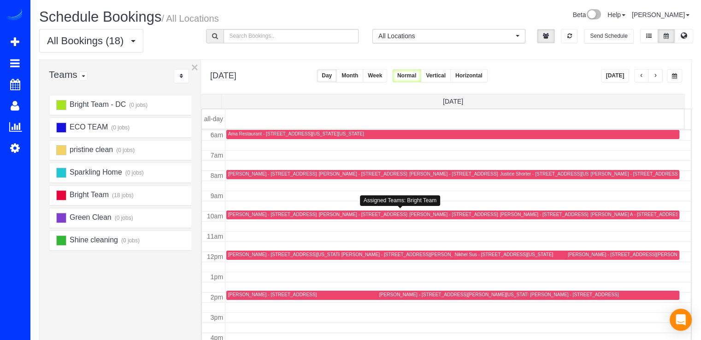
click at [321, 216] on div "Karen Healer - 1415 Monroe St. Nw, Washington, DC 20010" at bounding box center [376, 214] width 114 height 6
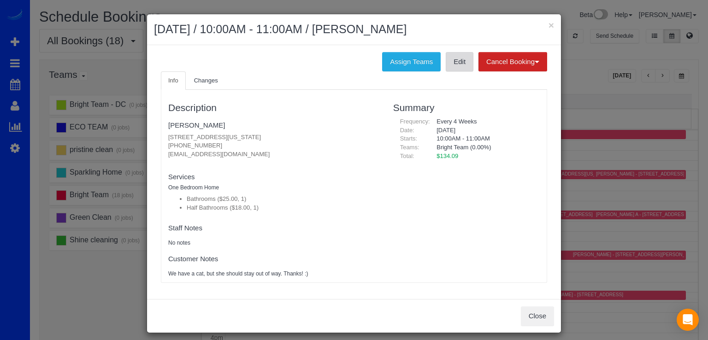
click at [452, 70] on link "Edit" at bounding box center [459, 61] width 28 height 19
click at [542, 26] on h2 "September 18, 2025 / 10:00AM - 11:00AM / Karen Healer" at bounding box center [354, 29] width 400 height 17
click at [548, 22] on button "×" at bounding box center [551, 25] width 6 height 10
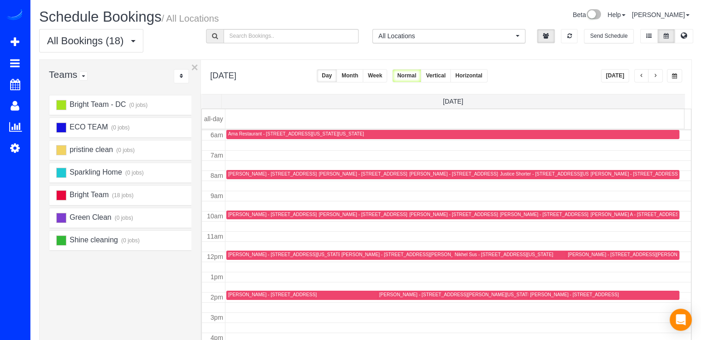
click at [246, 252] on div "Frank O'Brien - 3420 16th St Nw, 508, Washington, DC 20010" at bounding box center [285, 255] width 114 height 6
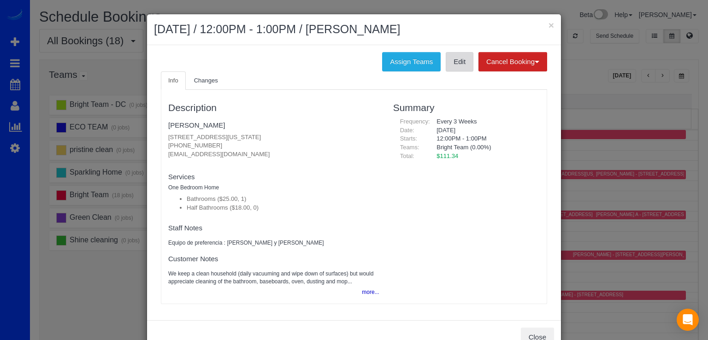
click at [450, 59] on link "Edit" at bounding box center [459, 61] width 28 height 19
click at [548, 26] on button "×" at bounding box center [551, 25] width 6 height 10
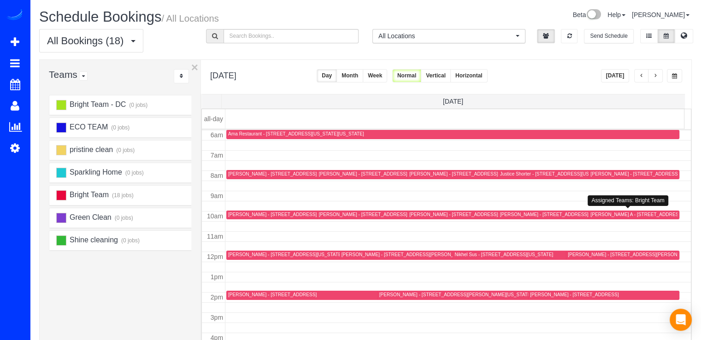
click at [595, 215] on div "Yasmin A - 14625 Partnership Rd, Poolesville, MD 20837" at bounding box center [636, 214] width 93 height 6
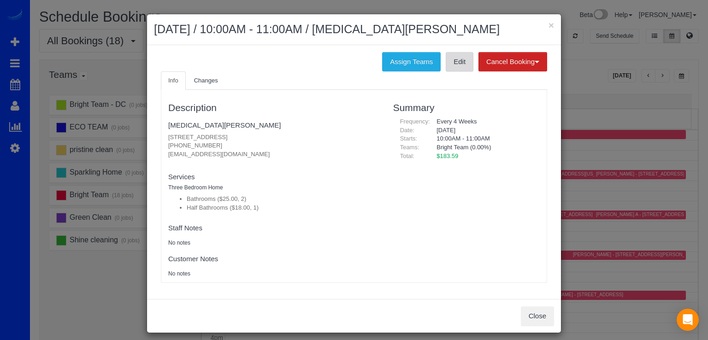
click at [456, 69] on link "Edit" at bounding box center [459, 61] width 28 height 19
click at [548, 25] on button "×" at bounding box center [551, 25] width 6 height 10
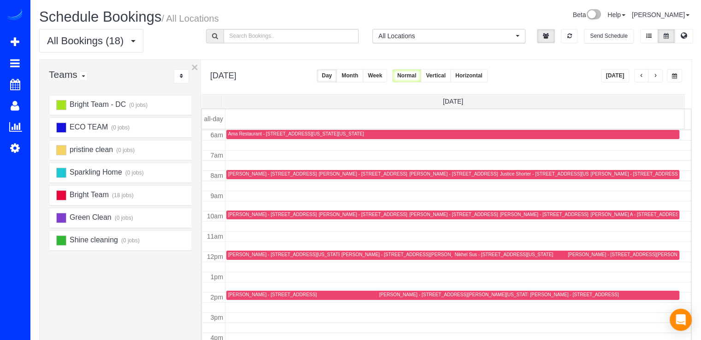
click at [458, 253] on div "Nikhel Sus - 1022 W St Nw, Washington, DC 20001" at bounding box center [503, 255] width 99 height 6
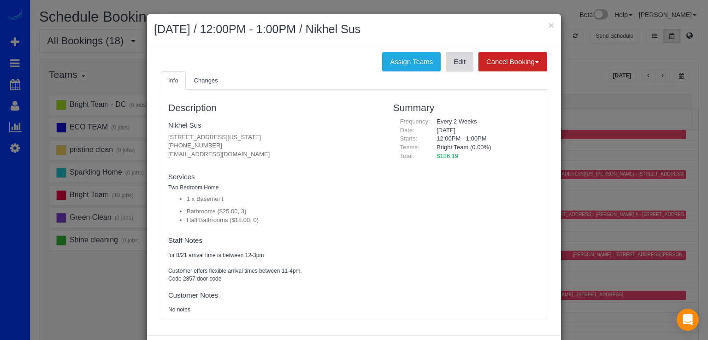
click at [448, 65] on link "Edit" at bounding box center [459, 61] width 28 height 19
click at [548, 25] on button "×" at bounding box center [551, 25] width 6 height 10
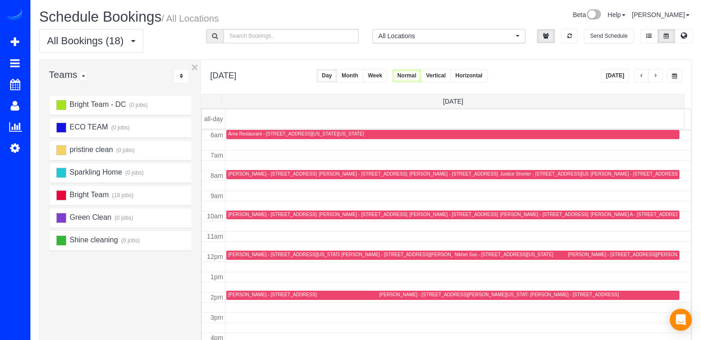
click at [534, 293] on div "Mary Streiffert - 4908 Crescent Street, Bethesda, MD 20816" at bounding box center [574, 295] width 88 height 6
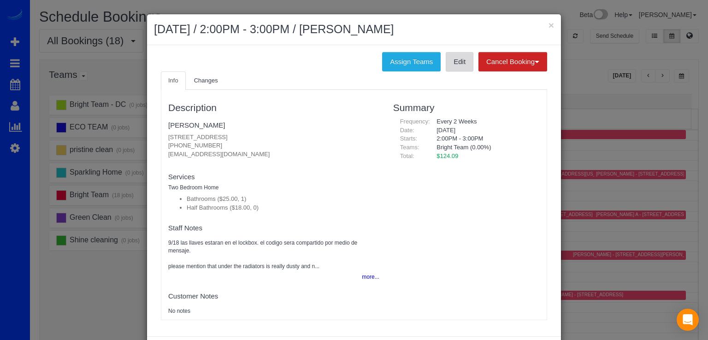
click at [454, 67] on link "Edit" at bounding box center [459, 61] width 28 height 19
click at [548, 22] on button "×" at bounding box center [551, 25] width 6 height 10
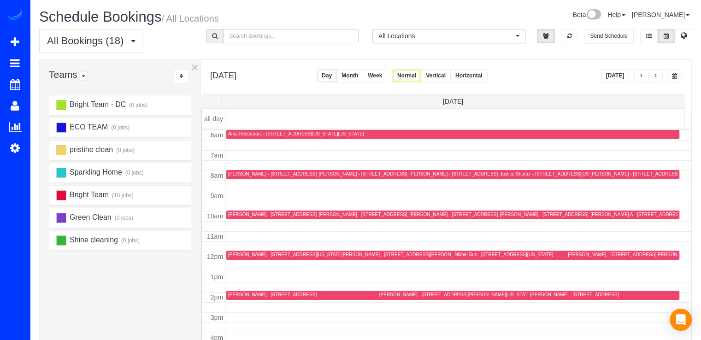
click at [252, 36] on input "text" at bounding box center [290, 36] width 135 height 14
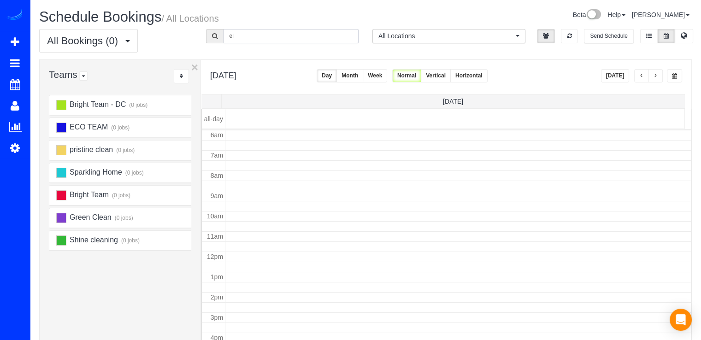
type input "e"
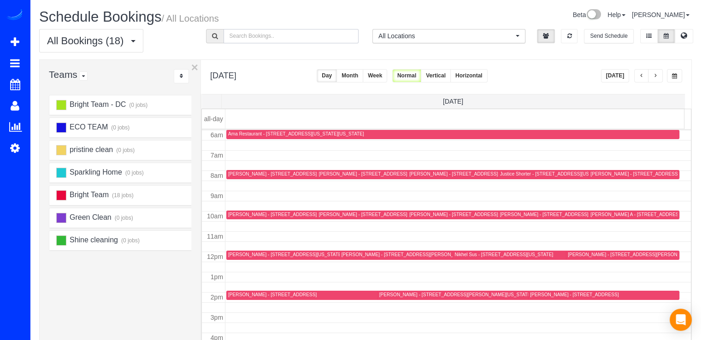
click at [594, 176] on div "Nancy Gross - 5647 Bent Branch Rd, Bethesda, MD 20816" at bounding box center [634, 174] width 88 height 6
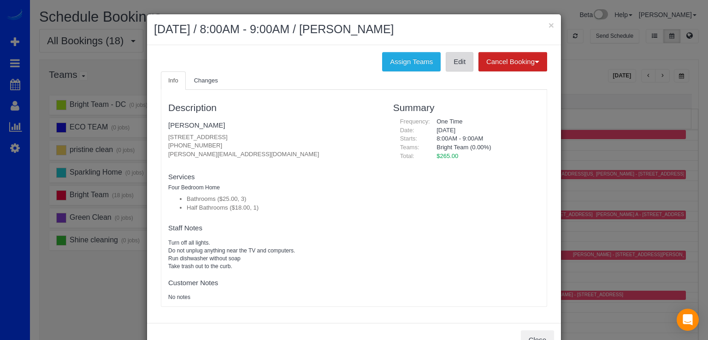
click at [454, 64] on link "Edit" at bounding box center [459, 61] width 28 height 19
click at [548, 29] on button "×" at bounding box center [551, 25] width 6 height 10
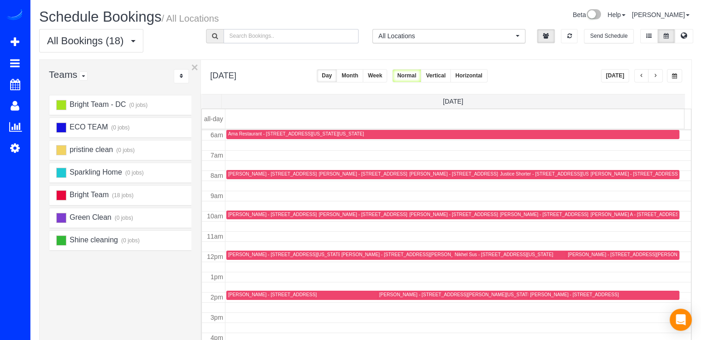
click at [229, 211] on div "Jacquelyn Redd - 912 Brick Manor Cir, Silver Spring, MD 20905-3819" at bounding box center [272, 214] width 88 height 6
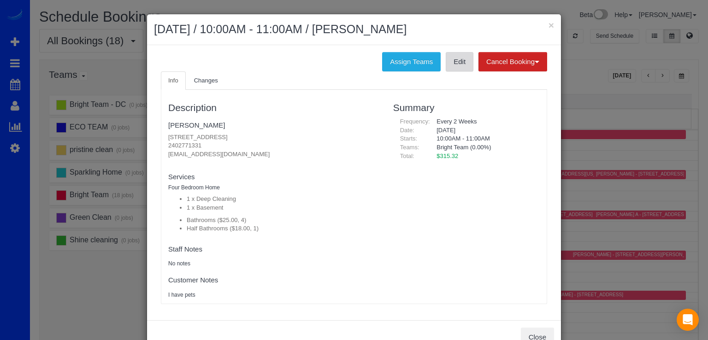
click at [448, 61] on link "Edit" at bounding box center [459, 61] width 28 height 19
click at [543, 22] on h2 "September 18, 2025 / 10:00AM - 11:00AM / Jacquelyn Redd" at bounding box center [354, 29] width 400 height 17
click at [548, 22] on button "×" at bounding box center [551, 25] width 6 height 10
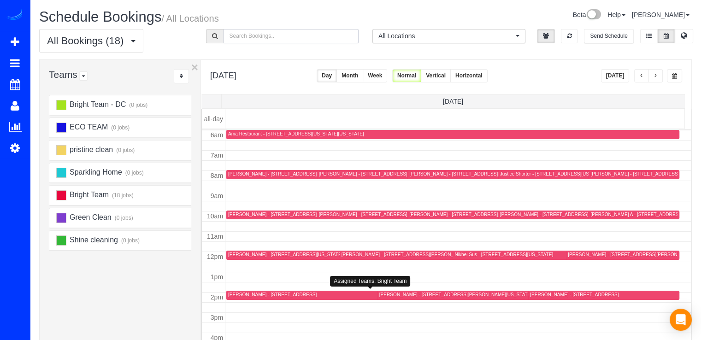
click at [243, 292] on div "Daniel Umbarger - 4986 Tall Oaks Dr, Monrovia, MD 21770" at bounding box center [272, 295] width 88 height 6
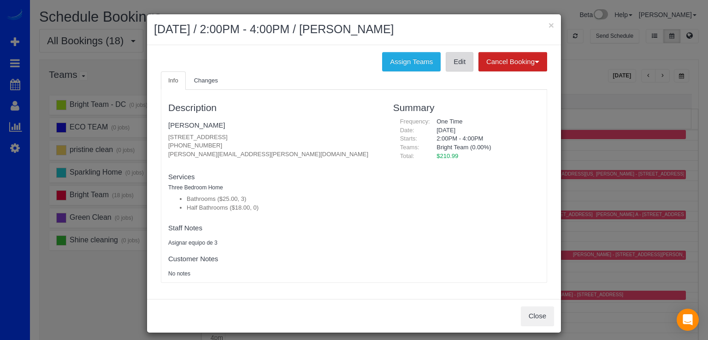
click at [458, 68] on link "Edit" at bounding box center [459, 61] width 28 height 19
click at [548, 26] on button "×" at bounding box center [551, 25] width 6 height 10
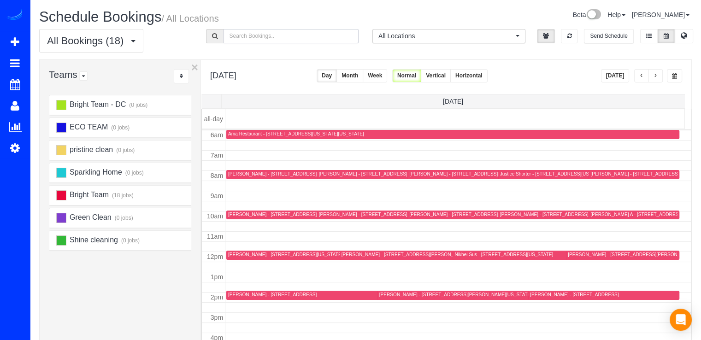
click at [329, 176] on div "Batya Abelman - 902 Brentwood Ln, Silver Spring, MD 20902" at bounding box center [403, 174] width 168 height 7
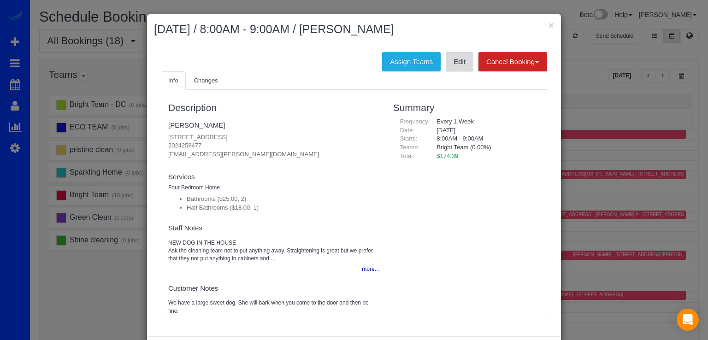
click at [456, 64] on link "Edit" at bounding box center [459, 61] width 28 height 19
click at [548, 26] on button "×" at bounding box center [551, 25] width 6 height 10
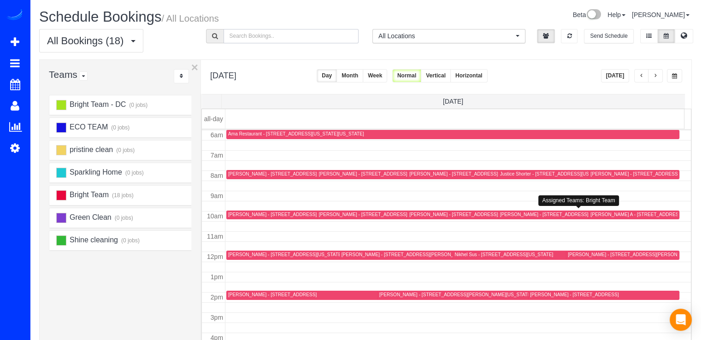
click at [510, 215] on div "Trisha Ritzenmberg - 15 Burning Tree Ct, Bethesda, MD 20817" at bounding box center [544, 214] width 88 height 6
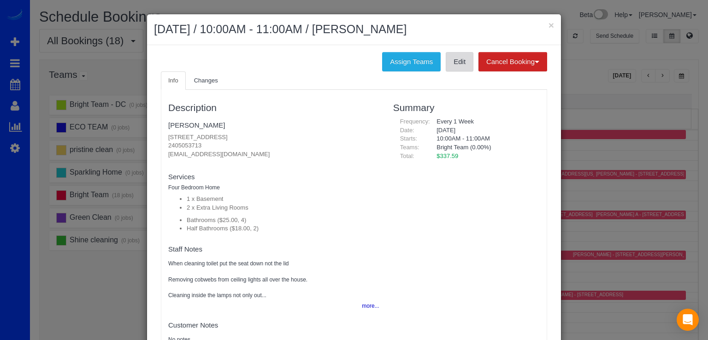
click at [457, 57] on link "Edit" at bounding box center [459, 61] width 28 height 19
click at [549, 26] on button "×" at bounding box center [551, 25] width 6 height 10
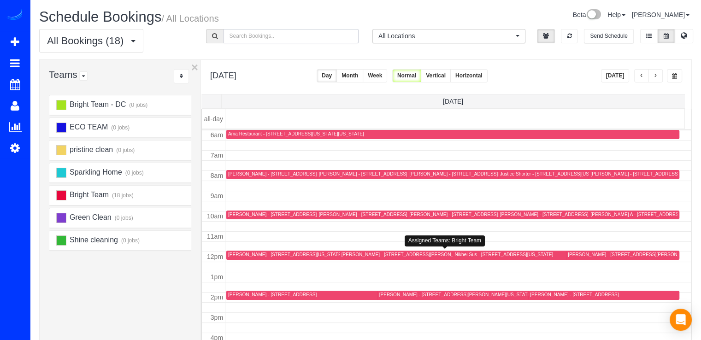
click at [359, 252] on div "Jessica McCreight - 9 Schindler Ct, Silver Spring, MD 20903" at bounding box center [404, 255] width 127 height 6
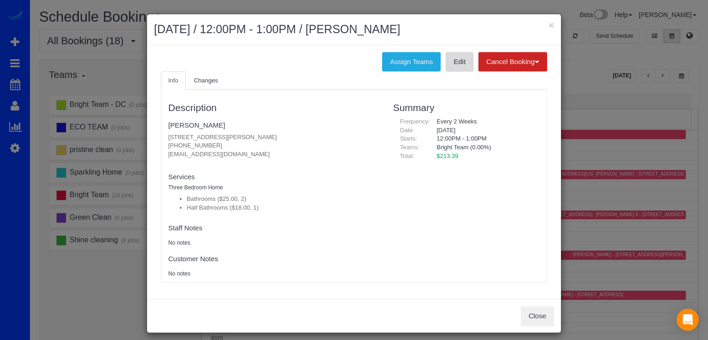
click at [453, 59] on link "Edit" at bounding box center [459, 61] width 28 height 19
click at [553, 21] on div "× September 18, 2025 / 12:00PM - 1:00PM / Jessica McCreight" at bounding box center [354, 29] width 414 height 31
click at [549, 24] on button "×" at bounding box center [551, 25] width 6 height 10
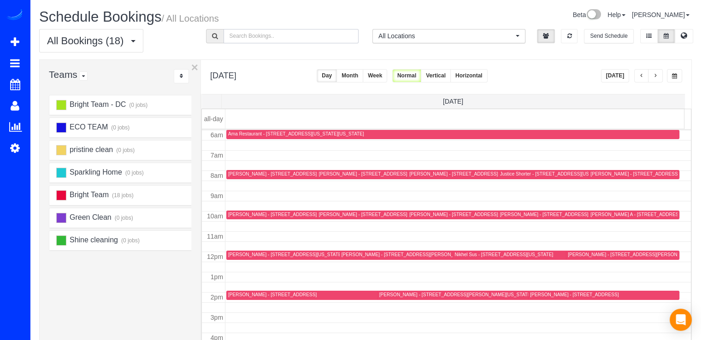
click at [414, 171] on div "Caitlin Conroy - 5320 43rd St Nw, Washington, DC 20015" at bounding box center [466, 174] width 114 height 6
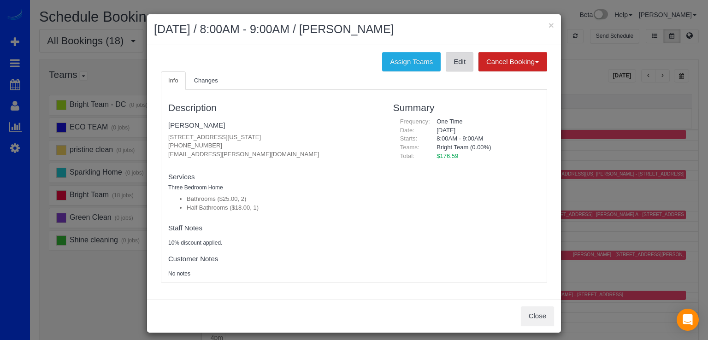
click at [459, 64] on link "Edit" at bounding box center [459, 61] width 28 height 19
click at [549, 23] on button "×" at bounding box center [551, 25] width 6 height 10
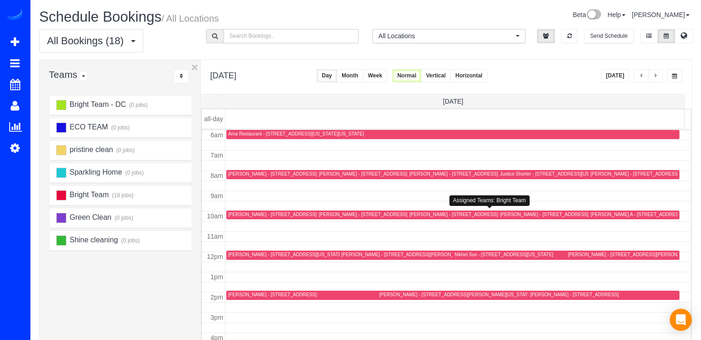
click at [414, 216] on div "Leona Clark - 2105 Windham Place, Silver Spring, MD 20902" at bounding box center [472, 214] width 127 height 6
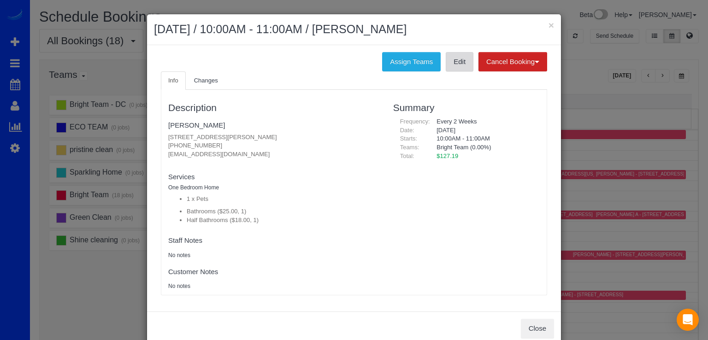
click at [457, 63] on link "Edit" at bounding box center [459, 61] width 28 height 19
click at [549, 25] on button "×" at bounding box center [551, 25] width 6 height 10
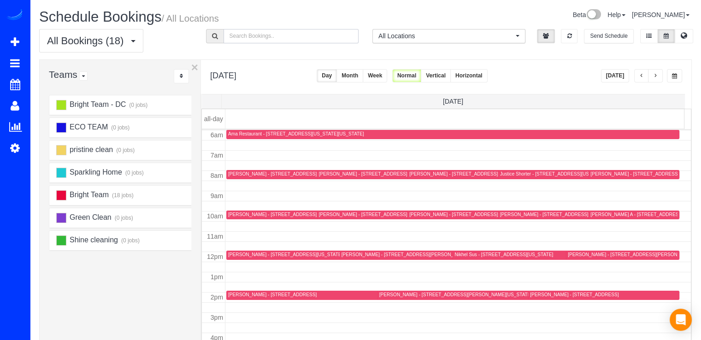
click at [568, 253] on div "Tom Hastings - 1642 Colonial Hills Dr, Mclean, VA 22102" at bounding box center [631, 255] width 127 height 6
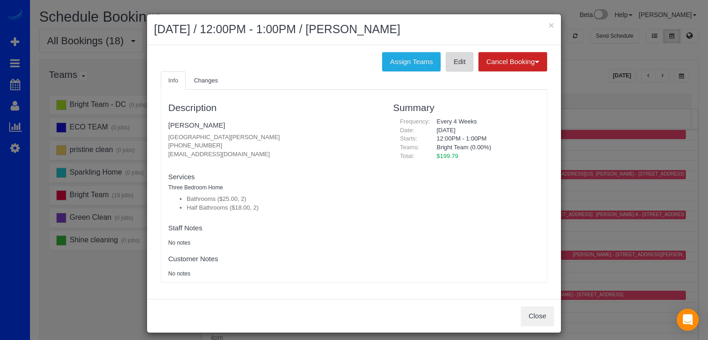
click at [457, 59] on link "Edit" at bounding box center [459, 61] width 28 height 19
click at [548, 24] on button "×" at bounding box center [551, 25] width 6 height 10
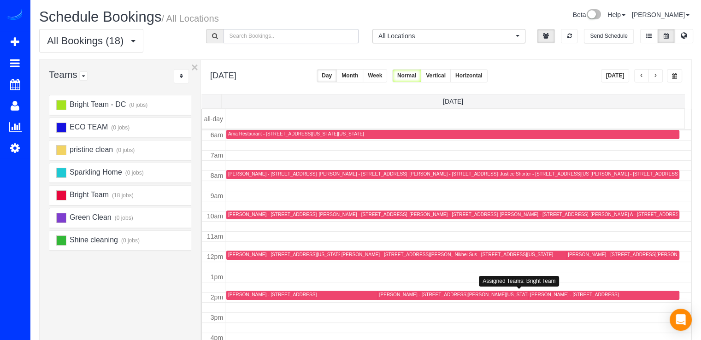
click at [392, 292] on div "Julia Curlee - 3712 Woodley Rd Nw, Washington, DC 20016" at bounding box center [455, 295] width 153 height 6
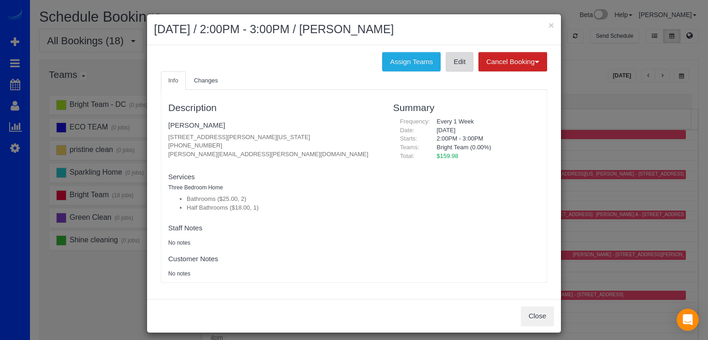
click at [464, 59] on link "Edit" at bounding box center [459, 61] width 28 height 19
click at [548, 25] on button "×" at bounding box center [551, 25] width 6 height 10
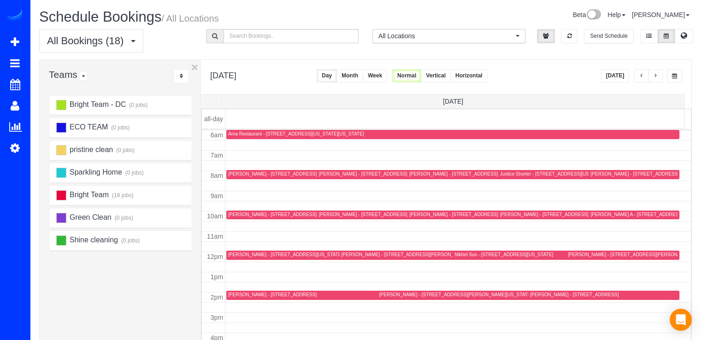
click at [658, 77] on button "button" at bounding box center [655, 75] width 15 height 13
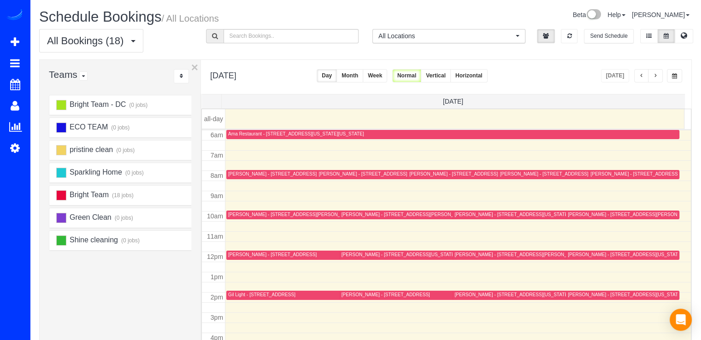
click at [579, 211] on div "Michelle Divelbiss - 6313 Old Chesterbrook Road, Mclean, VA 22101" at bounding box center [631, 214] width 127 height 6
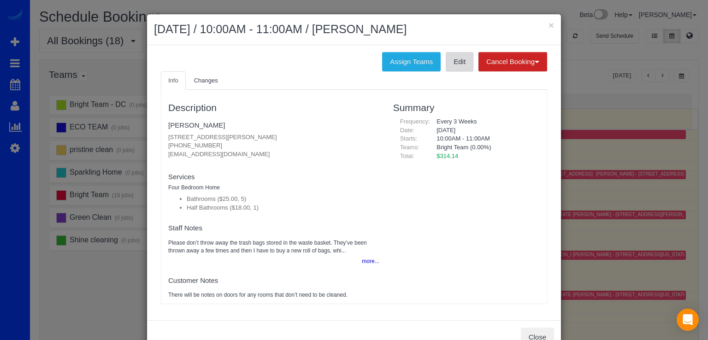
click at [457, 67] on link "Edit" at bounding box center [459, 61] width 28 height 19
click at [548, 21] on button "×" at bounding box center [551, 25] width 6 height 10
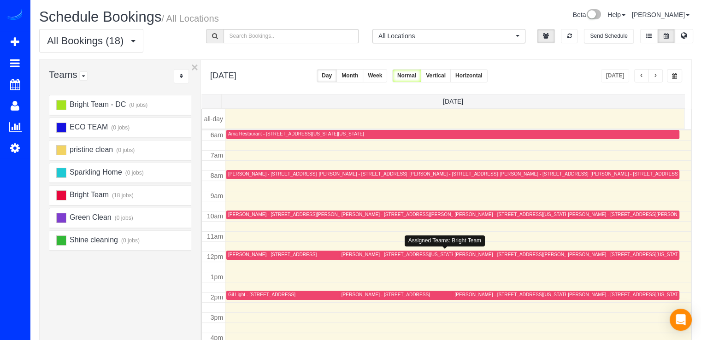
click at [365, 252] on div "Margaret Groarke - 2301 Connecticut Ave Nw, 6c, Washington, DC 20008" at bounding box center [411, 255] width 141 height 6
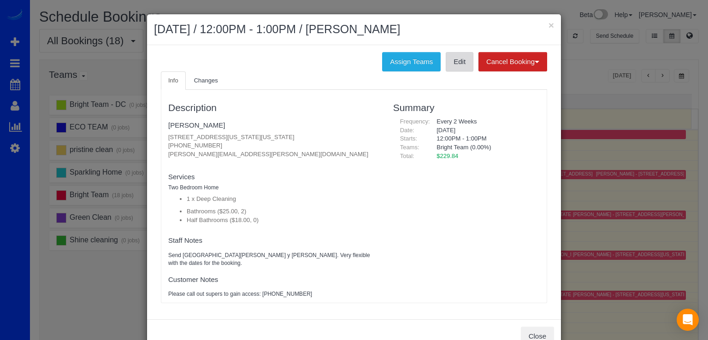
click at [448, 64] on link "Edit" at bounding box center [459, 61] width 28 height 19
click at [548, 24] on button "×" at bounding box center [551, 25] width 6 height 10
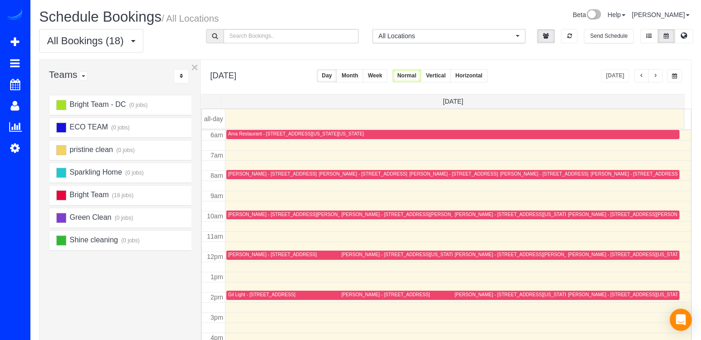
click at [358, 214] on div "Elizabeth S - 1414 Swann St Nw Apt A, Washington, DC 20009" at bounding box center [417, 214] width 153 height 6
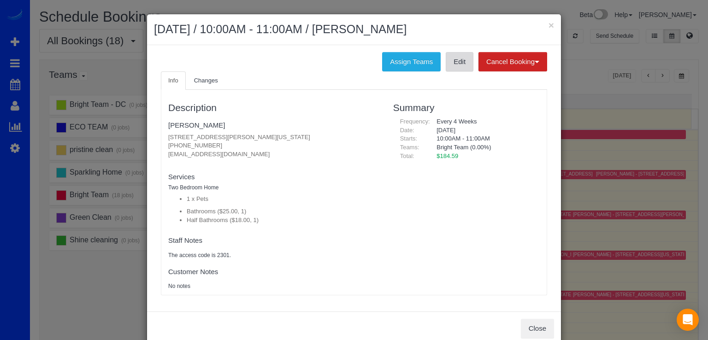
click at [455, 63] on link "Edit" at bounding box center [459, 61] width 28 height 19
click at [548, 25] on button "×" at bounding box center [551, 25] width 6 height 10
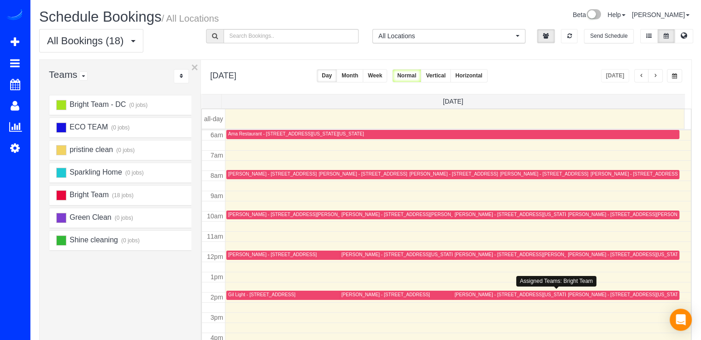
click at [454, 295] on div "PJ Theisen - 220 14th Street Ne, Washington, DC 20002" at bounding box center [511, 295] width 114 height 6
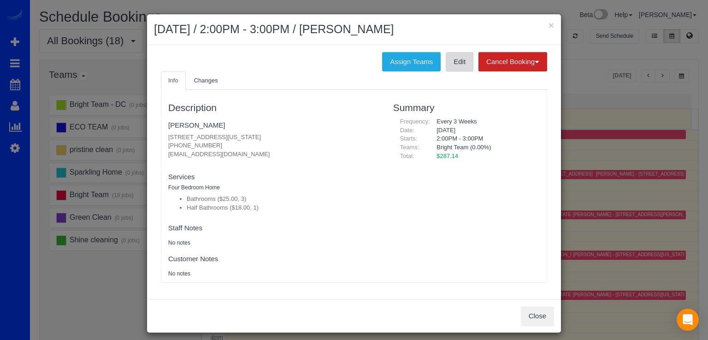
click at [459, 68] on link "Edit" at bounding box center [459, 61] width 28 height 19
click at [548, 24] on button "×" at bounding box center [551, 25] width 6 height 10
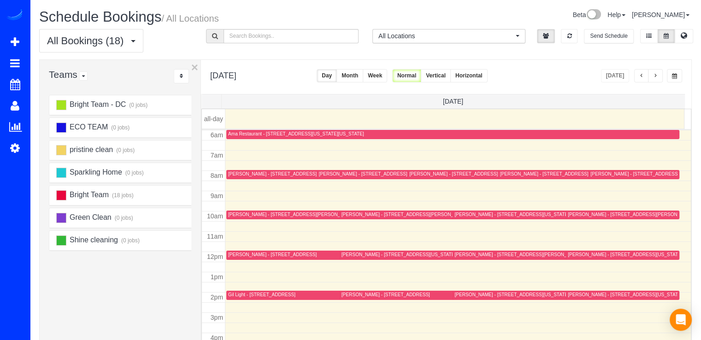
click at [574, 258] on div "Stephanie Olson - 1601 Argonne Pl Nw Apt #235, Washington, DC 20009" at bounding box center [623, 255] width 110 height 7
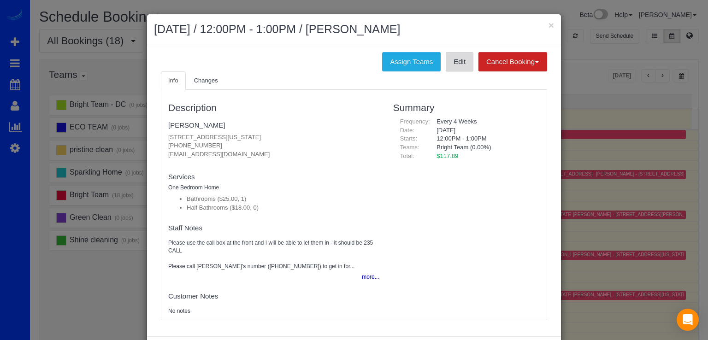
click at [451, 62] on link "Edit" at bounding box center [459, 61] width 28 height 19
click at [548, 28] on button "×" at bounding box center [551, 25] width 6 height 10
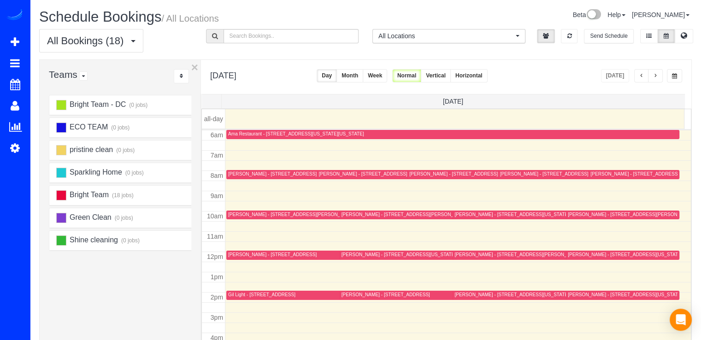
click at [237, 254] on div "Jean DiBerardino - 2710 Copper Creek Rd, Herndon, VA 20171" at bounding box center [272, 255] width 88 height 6
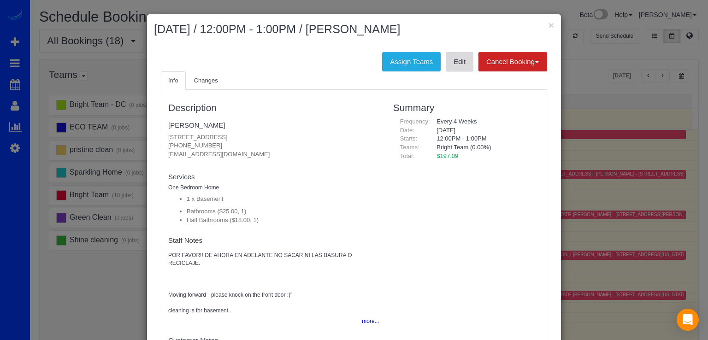
click at [446, 66] on link "Edit" at bounding box center [459, 61] width 28 height 19
click at [548, 24] on button "×" at bounding box center [551, 25] width 6 height 10
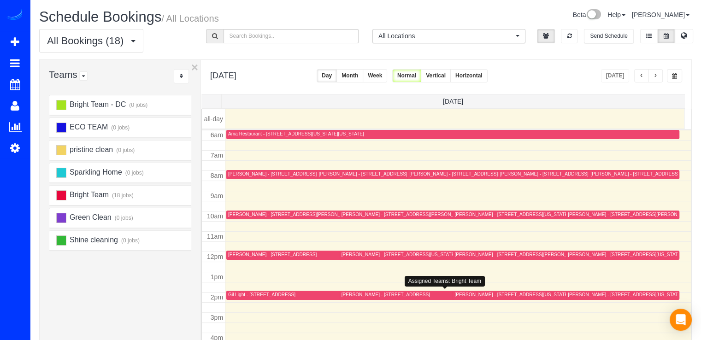
click at [349, 295] on div "Jibri Richardson - 7401 Blade Drive, Falls Church, VA 22042" at bounding box center [385, 295] width 88 height 6
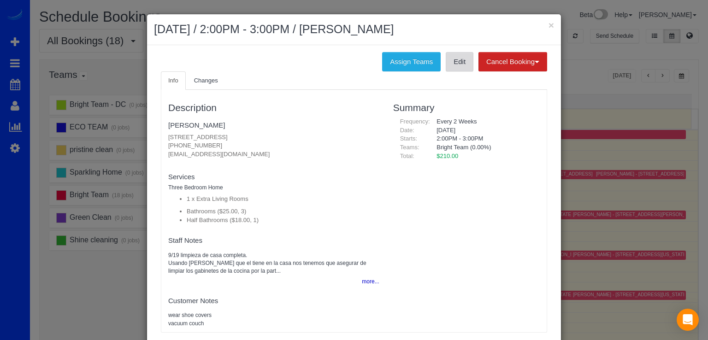
click at [454, 69] on link "Edit" at bounding box center [459, 61] width 28 height 19
click at [548, 24] on button "×" at bounding box center [551, 25] width 6 height 10
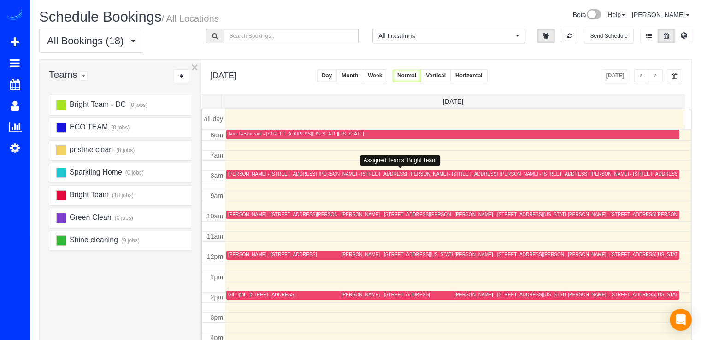
click at [322, 173] on div "Carolyn Bernstein - 6719 Selkirk Dr., Bethesda, MD 20817" at bounding box center [363, 174] width 88 height 6
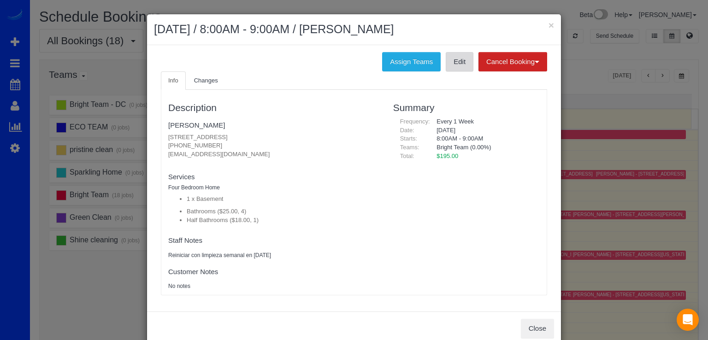
click at [457, 66] on link "Edit" at bounding box center [459, 61] width 28 height 19
click at [548, 22] on button "×" at bounding box center [551, 25] width 6 height 10
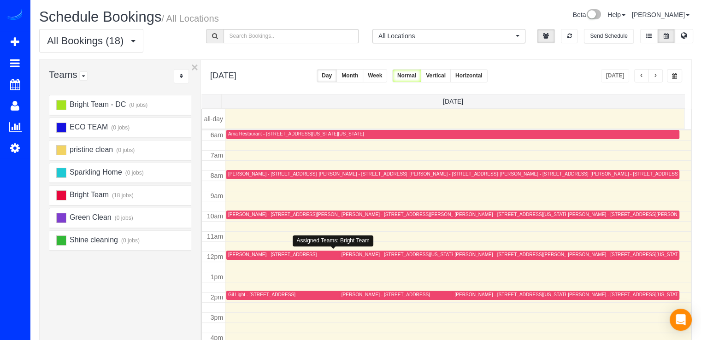
click at [234, 254] on div "Jean DiBerardino - 2710 Copper Creek Rd, Herndon, VA 20171" at bounding box center [272, 255] width 88 height 6
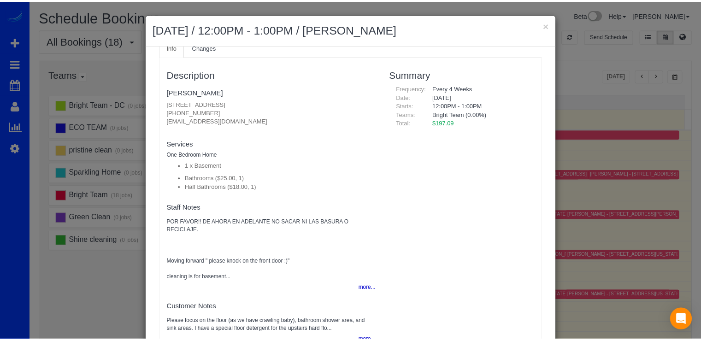
scroll to position [0, 0]
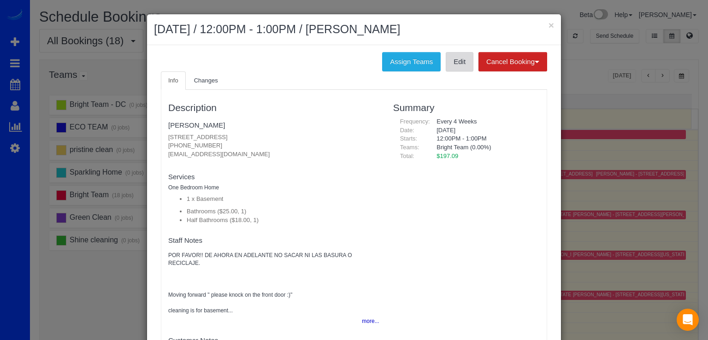
click at [445, 61] on link "Edit" at bounding box center [459, 61] width 28 height 19
click at [549, 26] on button "×" at bounding box center [551, 25] width 6 height 10
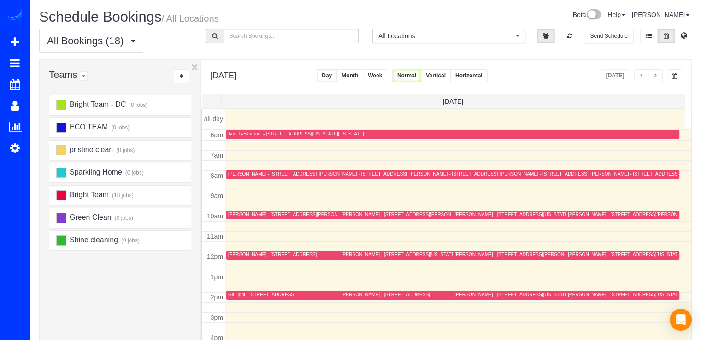
click at [238, 292] on div "Gil Light - 5114 Saratoga Ave,, Bethesda, MD 20816" at bounding box center [261, 295] width 67 height 6
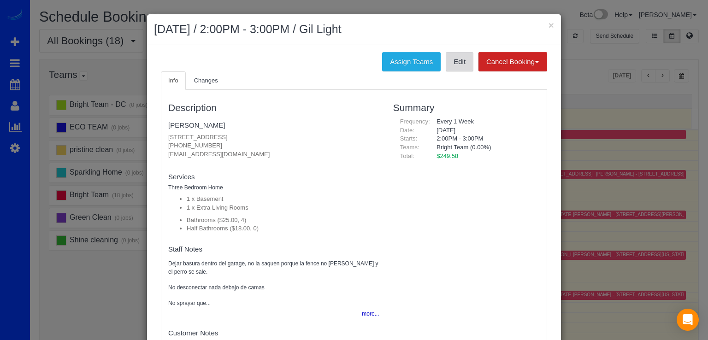
click at [448, 62] on link "Edit" at bounding box center [459, 61] width 28 height 19
click at [550, 25] on button "×" at bounding box center [551, 25] width 6 height 10
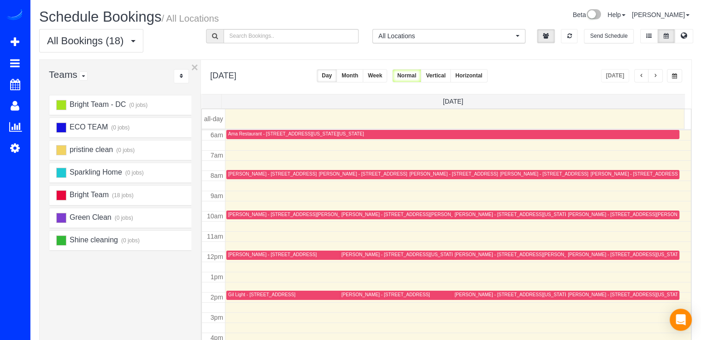
click at [250, 212] on div "Andrew Boston - 815 Woodside Pkwy, Silver Spring, MD 20910" at bounding box center [291, 214] width 127 height 6
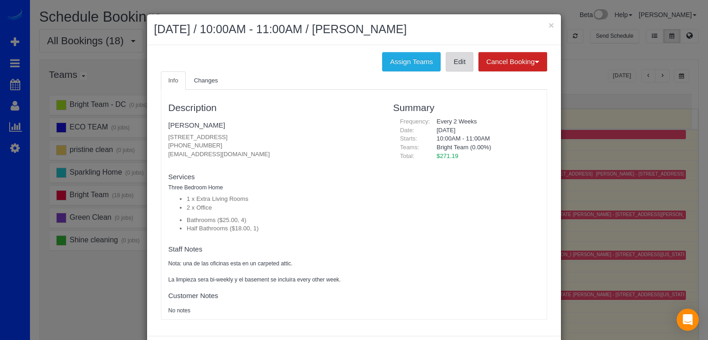
click at [461, 66] on link "Edit" at bounding box center [459, 61] width 28 height 19
click at [548, 25] on button "×" at bounding box center [551, 25] width 6 height 10
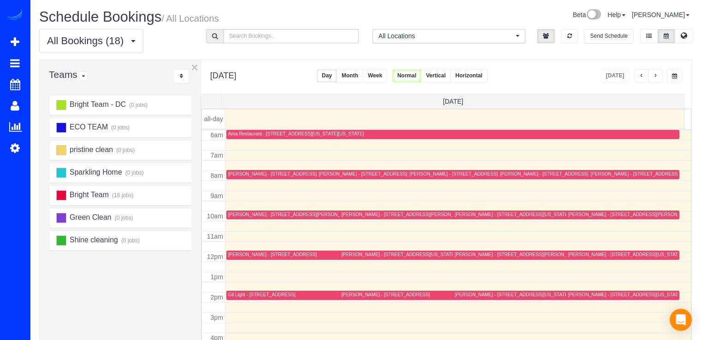
click at [569, 295] on div "William Smith - 435 R Street Nw Unit L2, Washington, DC 20001" at bounding box center [625, 295] width 114 height 6
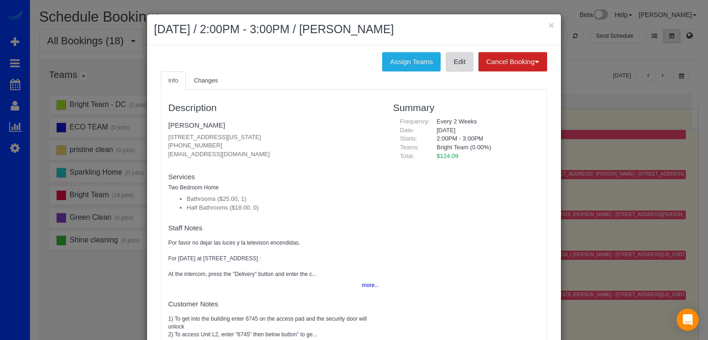
click at [445, 68] on link "Edit" at bounding box center [459, 61] width 28 height 19
click at [548, 27] on button "×" at bounding box center [551, 25] width 6 height 10
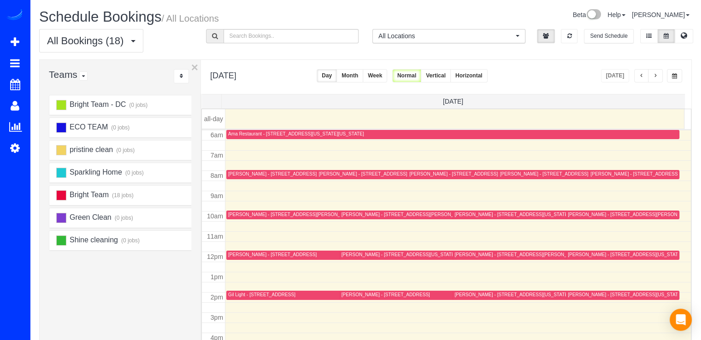
click at [594, 170] on div at bounding box center [633, 174] width 91 height 9
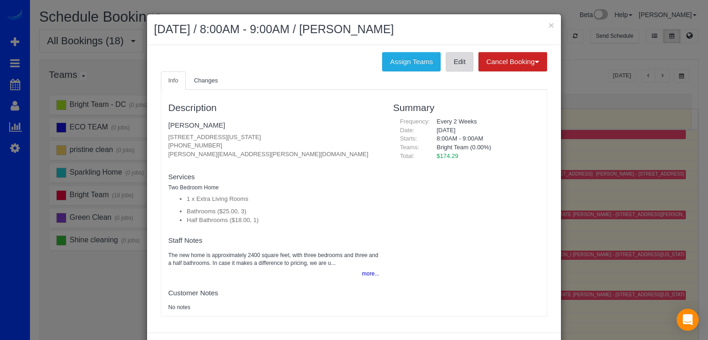
click at [455, 67] on link "Edit" at bounding box center [459, 61] width 28 height 19
click at [548, 26] on button "×" at bounding box center [551, 25] width 6 height 10
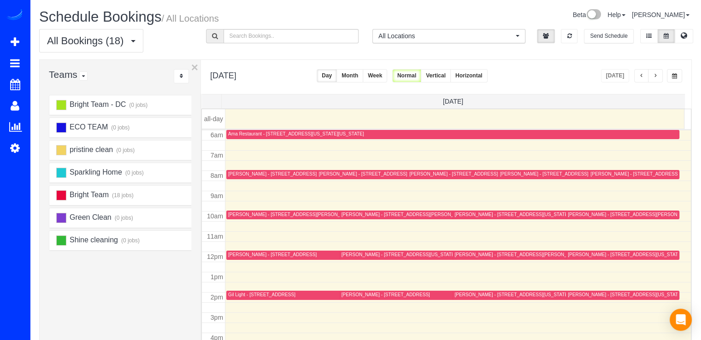
click at [460, 215] on div "Judy Lem - 1533 3rd Street Nw, Washington, DC 20001" at bounding box center [511, 214] width 114 height 6
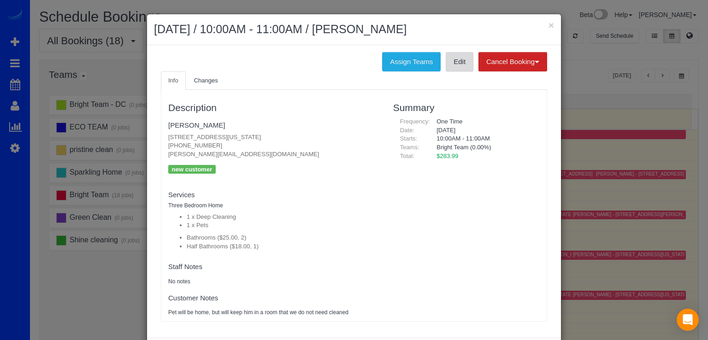
click at [455, 67] on link "Edit" at bounding box center [459, 61] width 28 height 19
click at [550, 24] on button "×" at bounding box center [551, 25] width 6 height 10
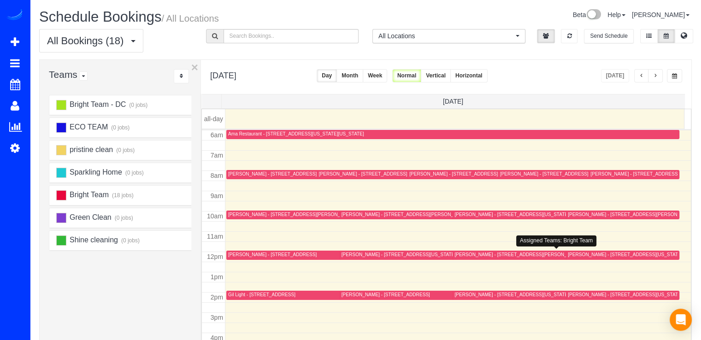
click at [461, 256] on div "Melissa Williams - 369 Chapin Street Se, Washington, DC 20019" at bounding box center [530, 255] width 153 height 6
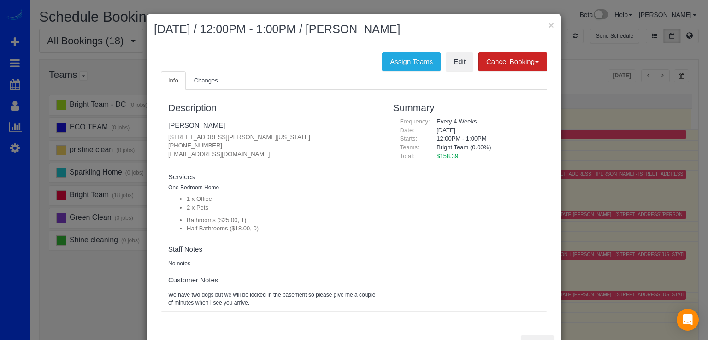
click at [457, 74] on ul "Info Changes" at bounding box center [354, 80] width 386 height 19
click at [457, 71] on ul "Info Changes" at bounding box center [354, 80] width 386 height 19
click at [458, 66] on link "Edit" at bounding box center [459, 61] width 28 height 19
click at [549, 25] on button "×" at bounding box center [551, 25] width 6 height 10
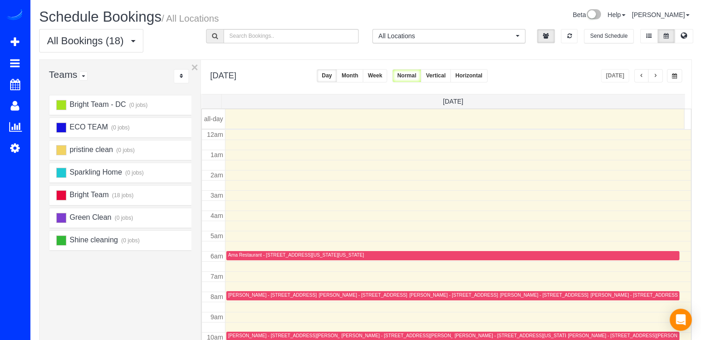
click at [661, 74] on button "button" at bounding box center [655, 75] width 15 height 13
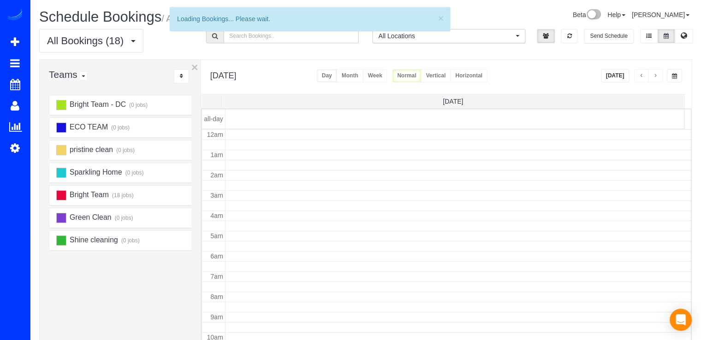
scroll to position [121, 0]
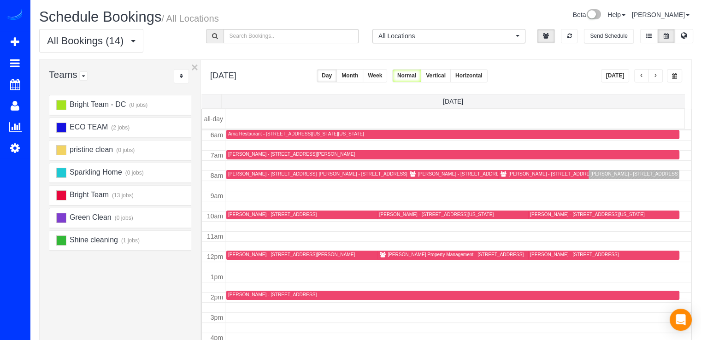
click at [622, 75] on button "Today" at bounding box center [615, 75] width 29 height 13
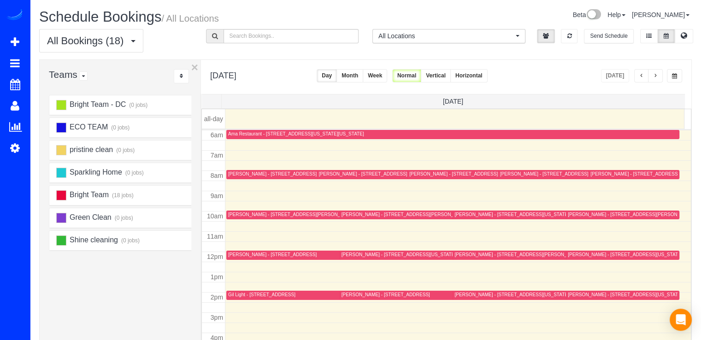
click at [658, 76] on button "button" at bounding box center [655, 75] width 15 height 13
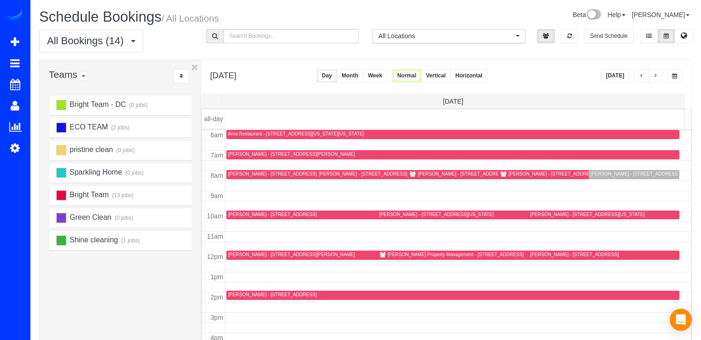
click at [615, 76] on button "Today" at bounding box center [615, 75] width 29 height 13
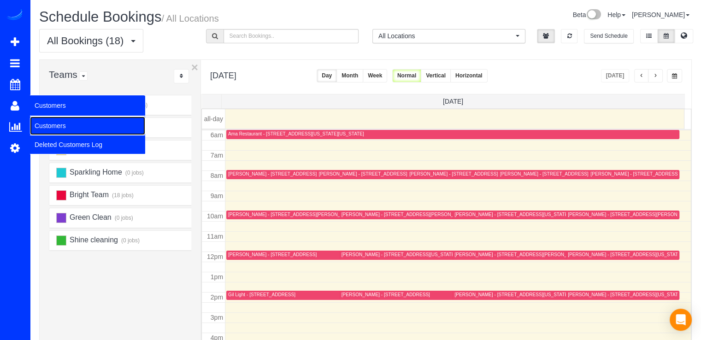
click at [53, 121] on link "Customers" at bounding box center [87, 126] width 115 height 18
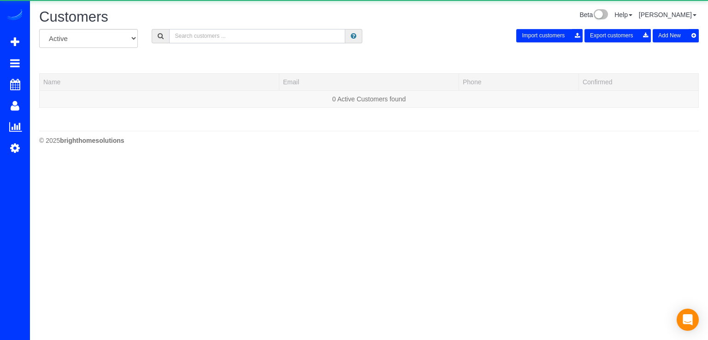
click at [239, 38] on input "text" at bounding box center [257, 36] width 176 height 14
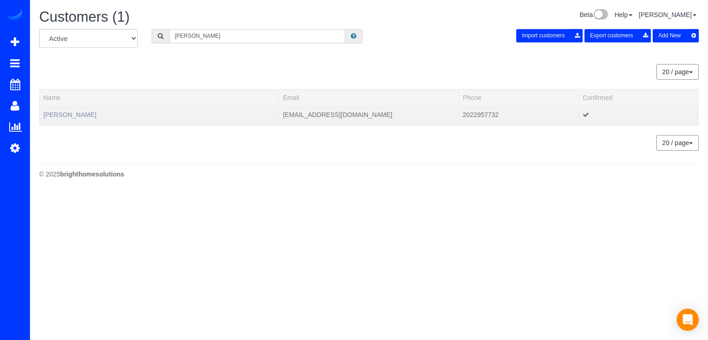
type input "Diana Pankevich"
click at [50, 114] on link "Diana Pankevich" at bounding box center [69, 114] width 53 height 7
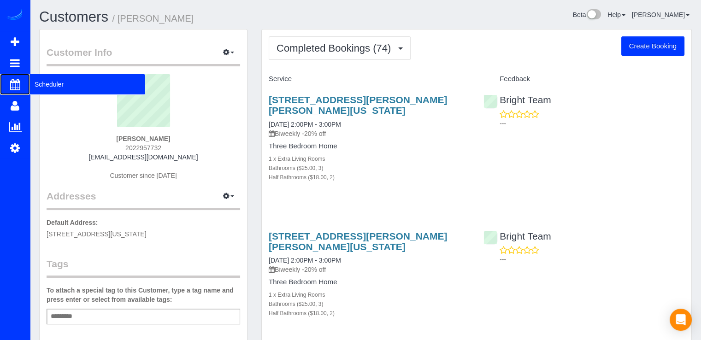
click at [39, 82] on span "Scheduler" at bounding box center [87, 84] width 115 height 21
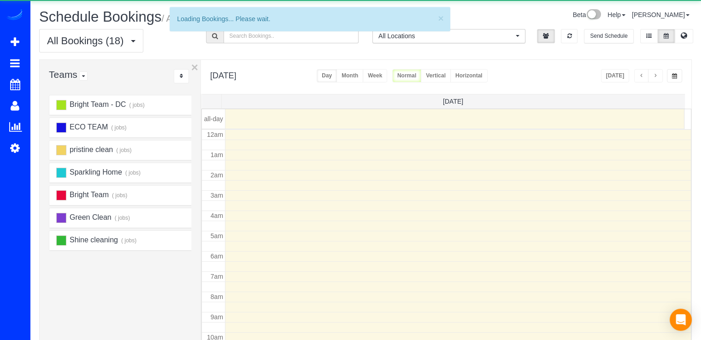
scroll to position [121, 0]
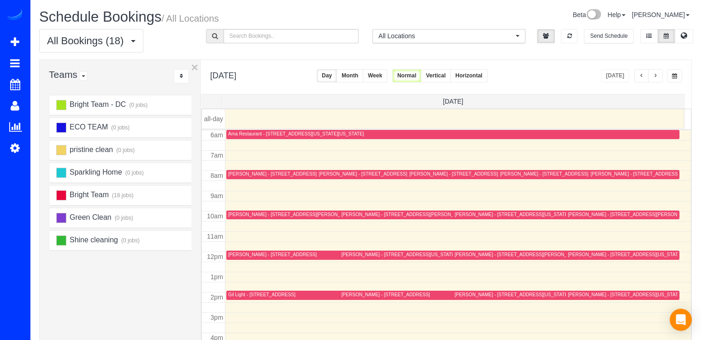
click at [653, 75] on span "button" at bounding box center [655, 76] width 5 height 6
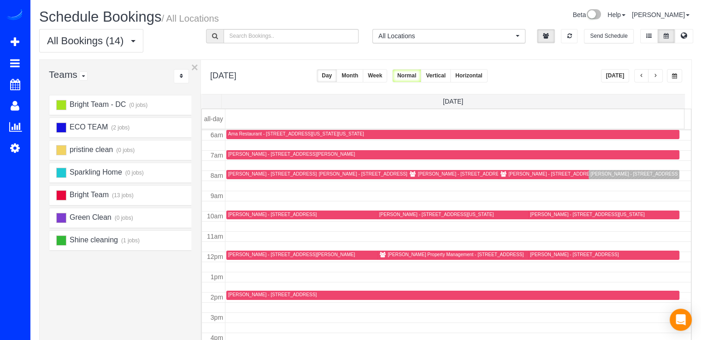
click at [657, 75] on span "button" at bounding box center [655, 76] width 5 height 6
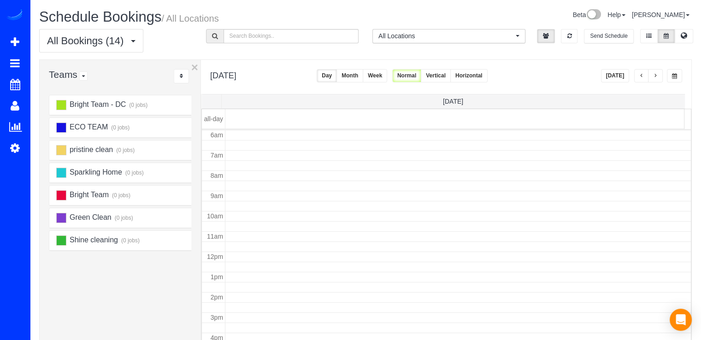
click at [653, 75] on span "button" at bounding box center [655, 76] width 5 height 6
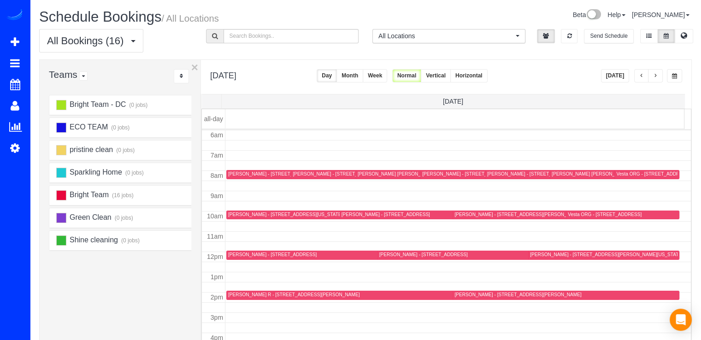
click at [627, 76] on button "Today" at bounding box center [615, 75] width 29 height 13
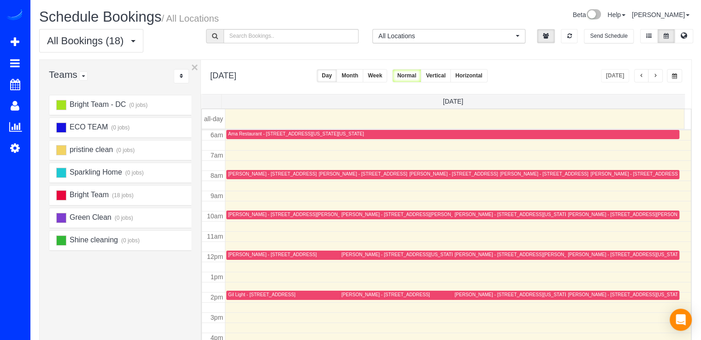
click at [658, 77] on button "button" at bounding box center [655, 75] width 15 height 13
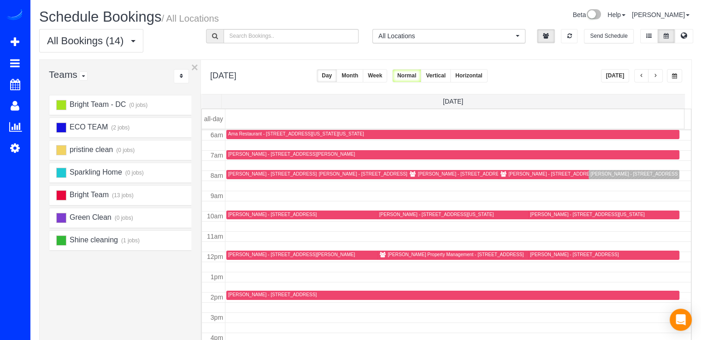
click at [594, 174] on div "Suzie Sinno - 1410 N Scott Street, Apt 1069, Arlington, VA 22209" at bounding box center [653, 174] width 127 height 6
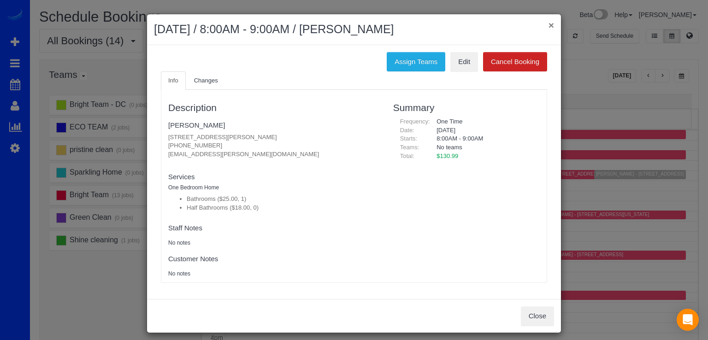
click at [548, 25] on button "×" at bounding box center [551, 25] width 6 height 10
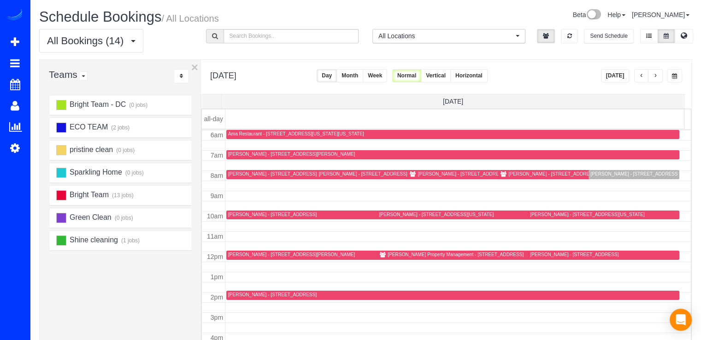
click at [545, 252] on div "Rudy Garcia - 401 12th St S, 302, Apt 302, Arlington, VA 22202" at bounding box center [574, 255] width 88 height 6
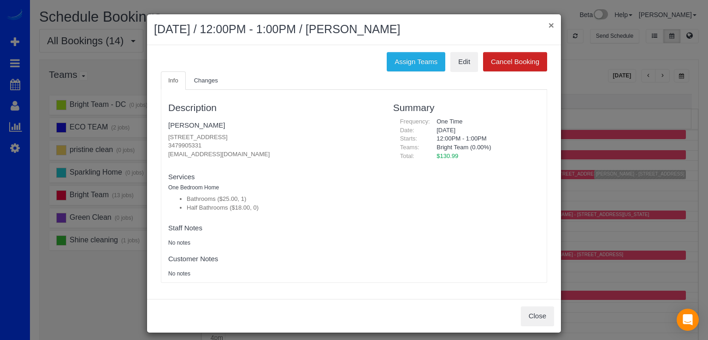
click at [548, 23] on button "×" at bounding box center [551, 25] width 6 height 10
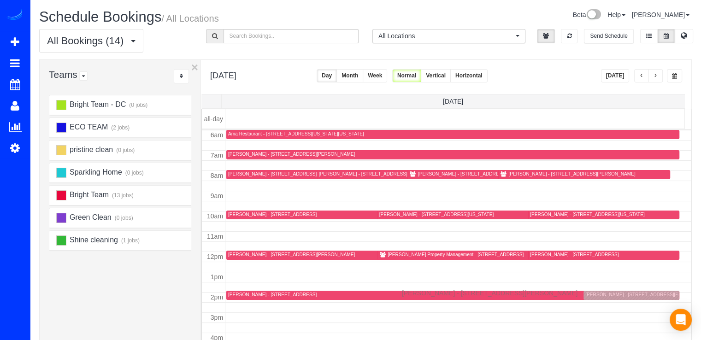
drag, startPoint x: 589, startPoint y: 173, endPoint x: 404, endPoint y: 292, distance: 219.7
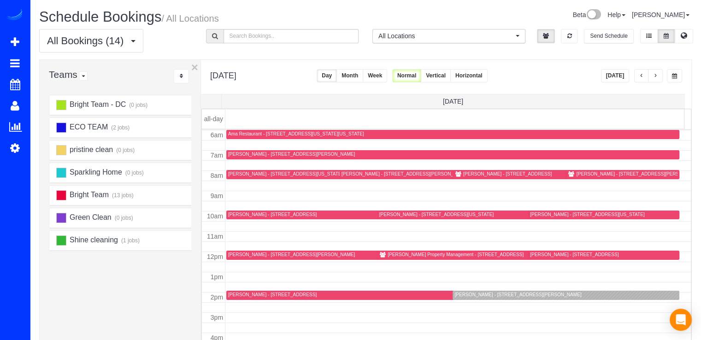
click at [457, 293] on div "Suzie Sinno - 1410 N Scott Street, Apt 1069, Arlington, VA 22209" at bounding box center [517, 295] width 127 height 6
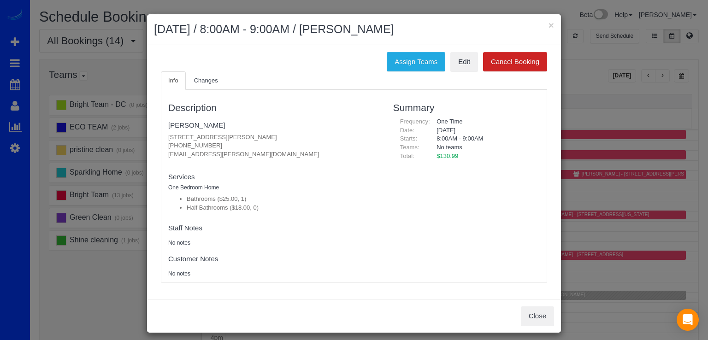
click at [413, 49] on div "Assign Teams Edit Cancel Booking Info Changes Description Suzie Sinno 1410 N Sc…" at bounding box center [354, 172] width 414 height 254
click at [411, 60] on button "Assign Teams" at bounding box center [416, 61] width 59 height 19
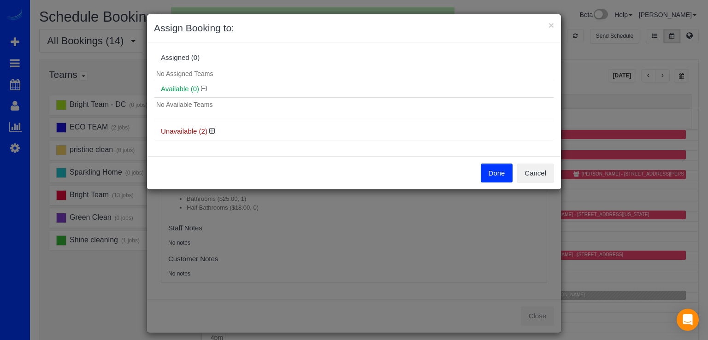
click at [215, 129] on h4 "Unavailable (2)" at bounding box center [354, 132] width 386 height 8
click at [215, 130] on h4 "Unavailable (2)" at bounding box center [354, 132] width 386 height 8
click at [212, 129] on icon at bounding box center [212, 131] width 6 height 7
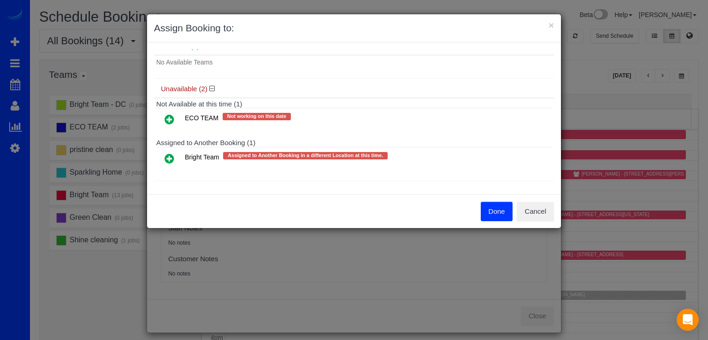
click at [170, 156] on icon at bounding box center [169, 158] width 10 height 11
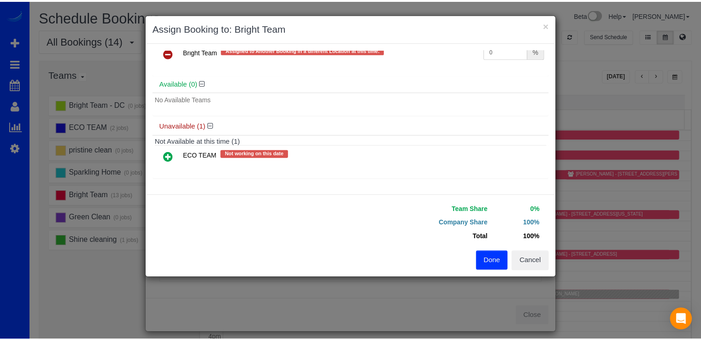
scroll to position [26, 0]
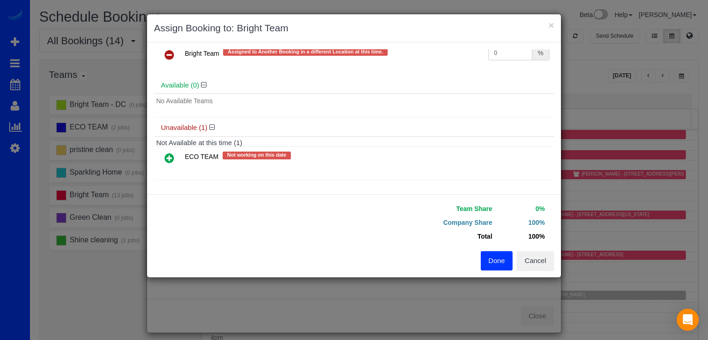
click at [496, 257] on button "Done" at bounding box center [496, 260] width 32 height 19
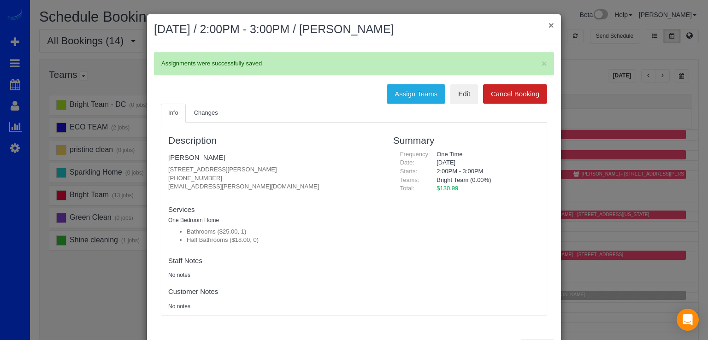
click at [548, 24] on button "×" at bounding box center [551, 25] width 6 height 10
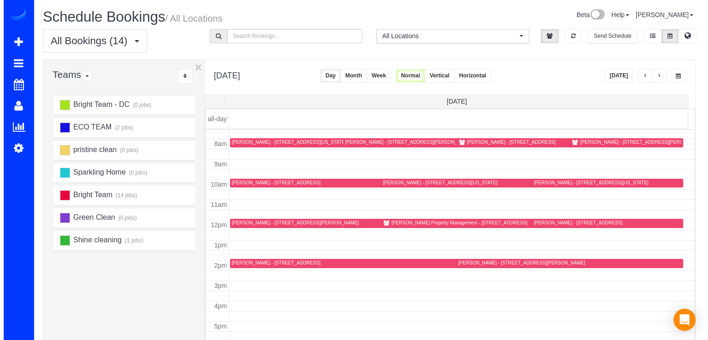
scroll to position [167, 0]
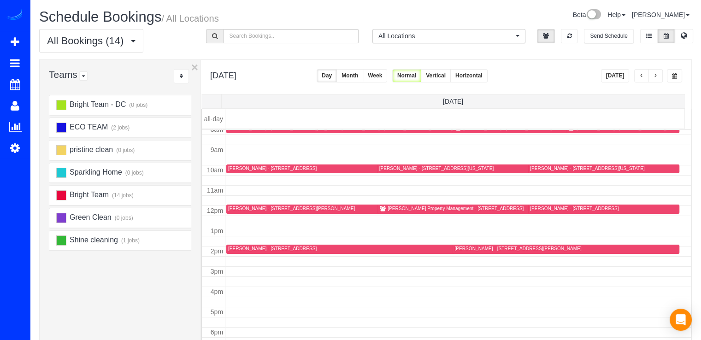
click at [463, 249] on div "Suzie Sinno - 1410 N Scott Street, Apt 1069, Arlington, VA 22209" at bounding box center [517, 249] width 127 height 6
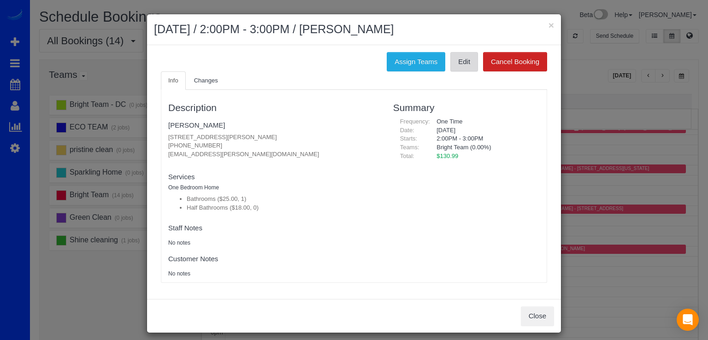
click at [458, 65] on link "Edit" at bounding box center [464, 61] width 28 height 19
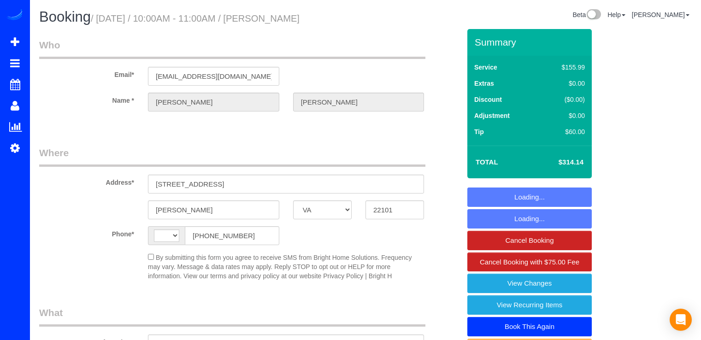
select select "VA"
select select "string:US"
select select "string:fspay-9a20dec7-1b21-4192-a747-39e7ff605f88"
select select "spot1"
select select "object:779"
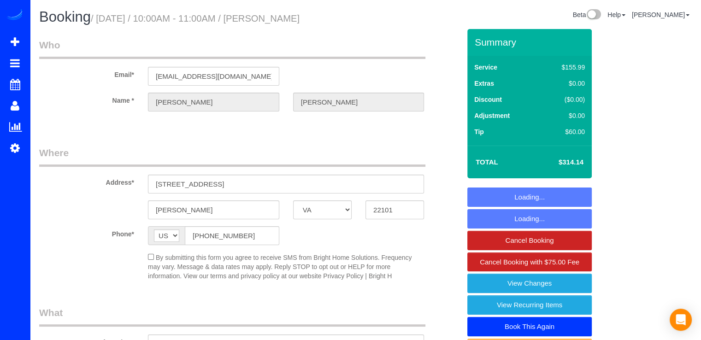
select select "5"
select select "1"
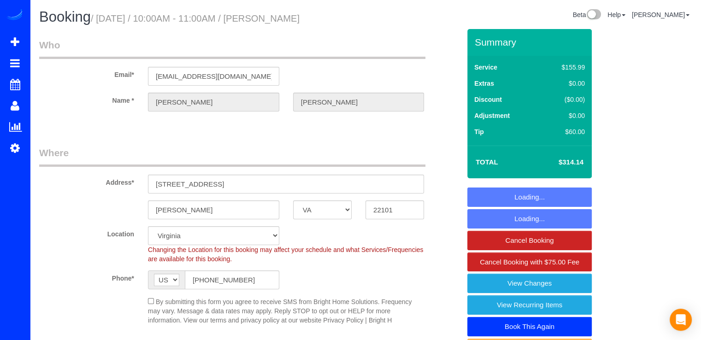
select select "spot15"
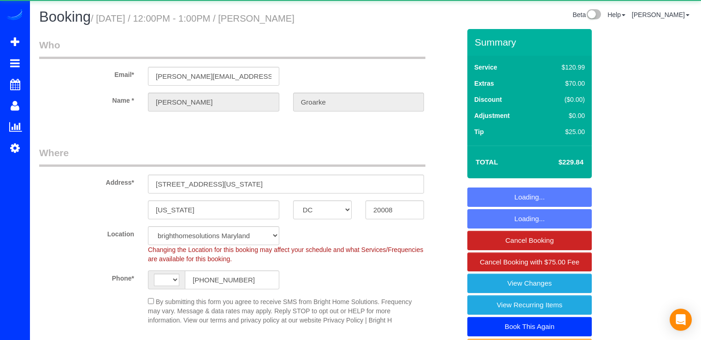
select select "DC"
select select "string:[GEOGRAPHIC_DATA]"
select select "object:800"
select select "string:fspay-0f28bc7c-a293-4281-9b5d-a164c2d4111a"
select select "2"
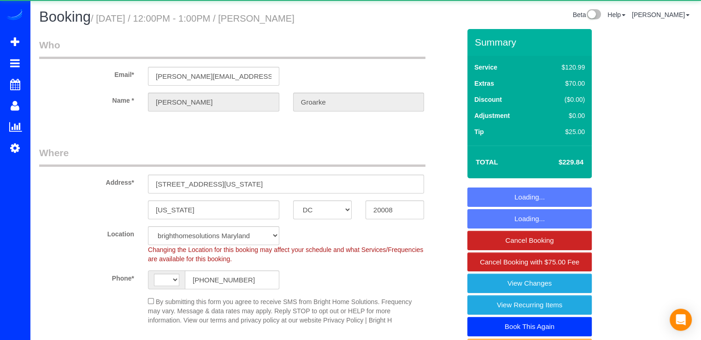
select select "spot1"
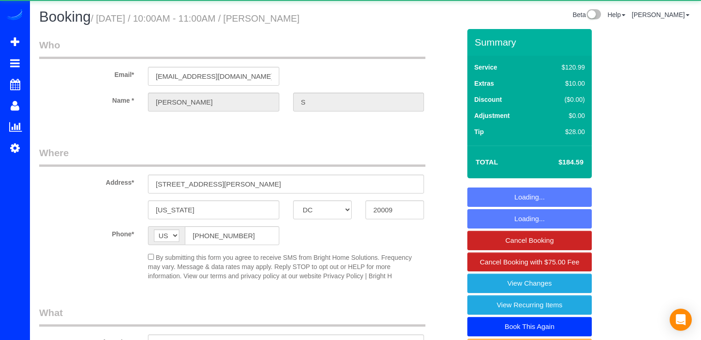
select select "DC"
select select "object:773"
select select "string:fspay-bf4de29d-7d5c-4bb5-8357-ebd02efe71a5"
select select "1"
select select "spot1"
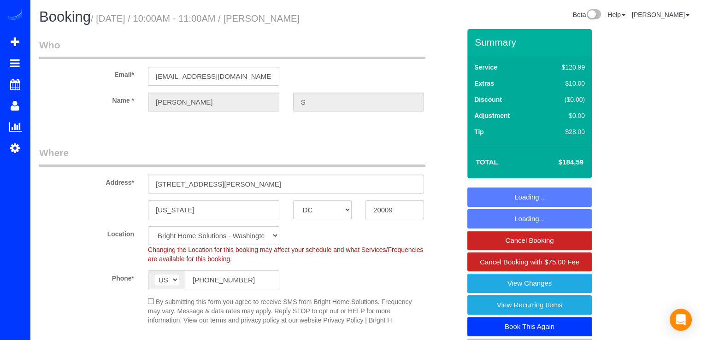
select select "1"
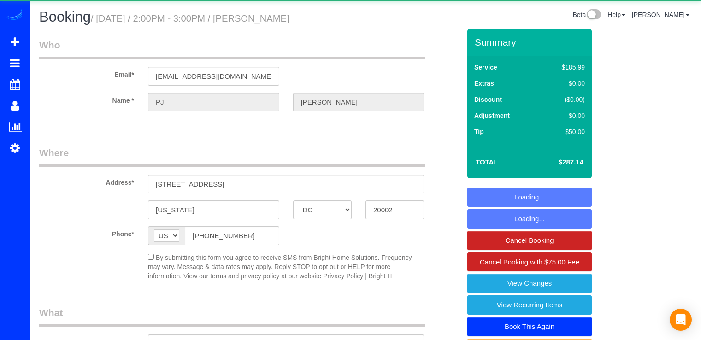
select select "DC"
select select "object:819"
select select "3"
select select "1"
select select "spot1"
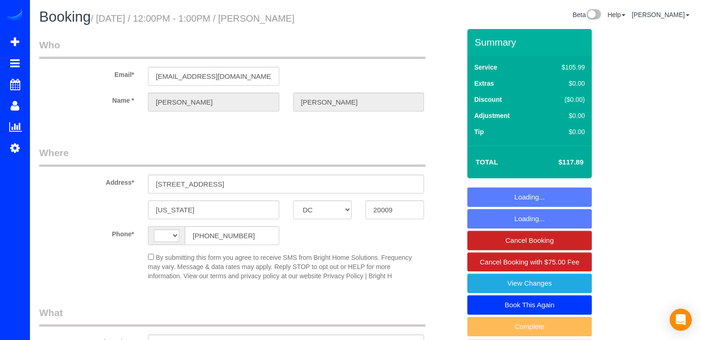
select select "DC"
select select "string:US"
select select "object:337"
select select "string:fspay-36e6b415-fdfc-497f-8bf6-2ebfeab897d9"
select select "spot1"
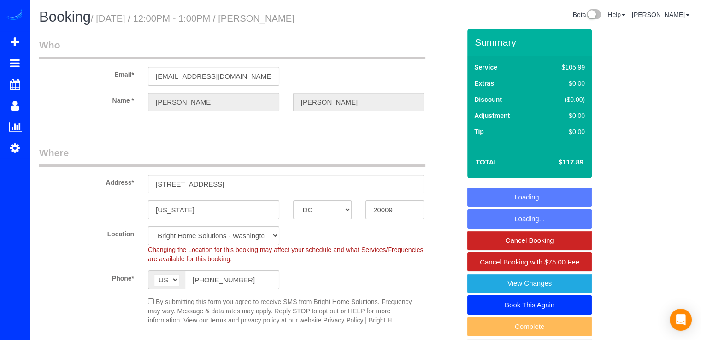
select select "spot15"
select select "object:771"
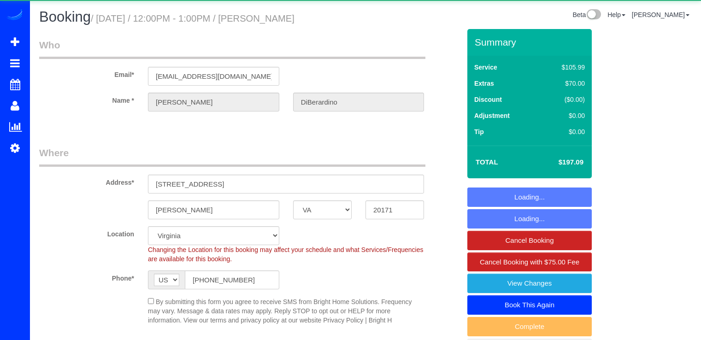
select select "VA"
select select "object:771"
select select "spot1"
select select "1"
select select "VA"
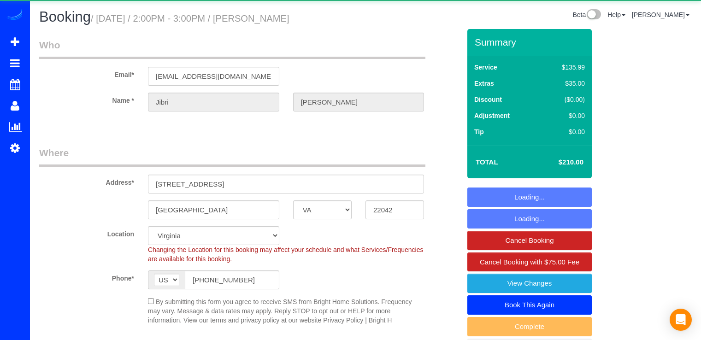
select select "spot1"
select select "object:759"
select select "3"
select select "1"
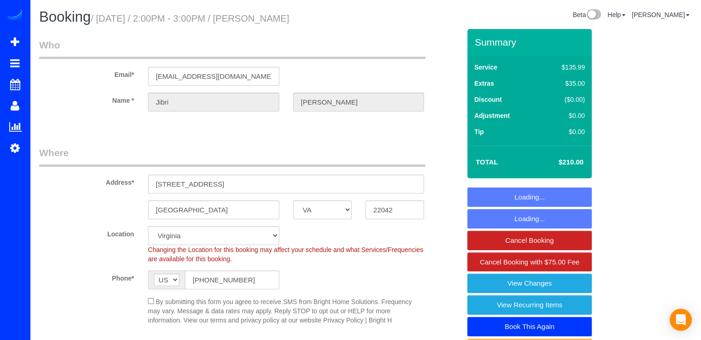
select select "object:812"
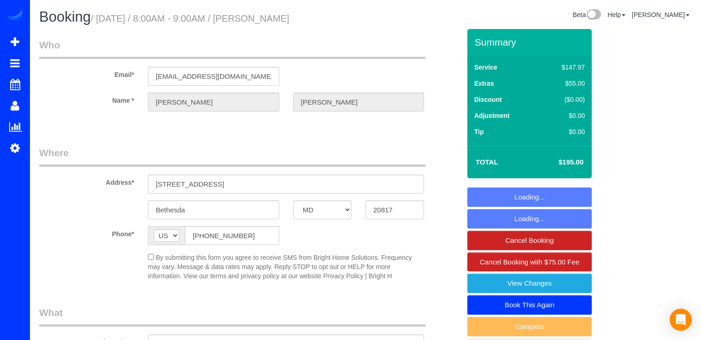
select select "MD"
select select "string:fspay-76161064-4896-45fd-a41f-0d2b17cb7dd2"
select select "spot1"
select select "object:667"
select select "4"
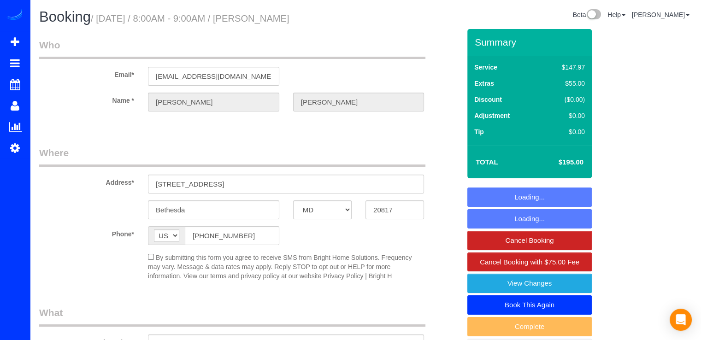
select select "1"
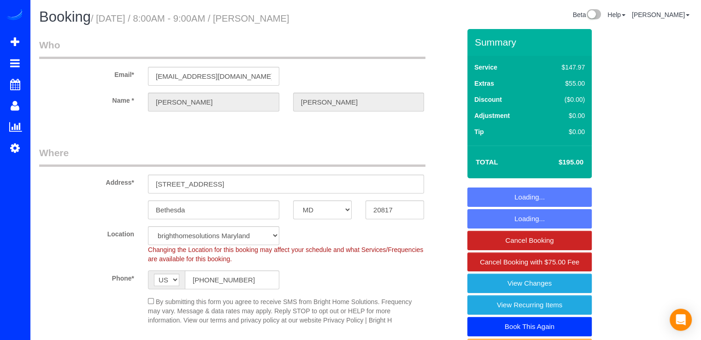
select select "spot15"
select select "object:777"
select select "4"
select select "1"
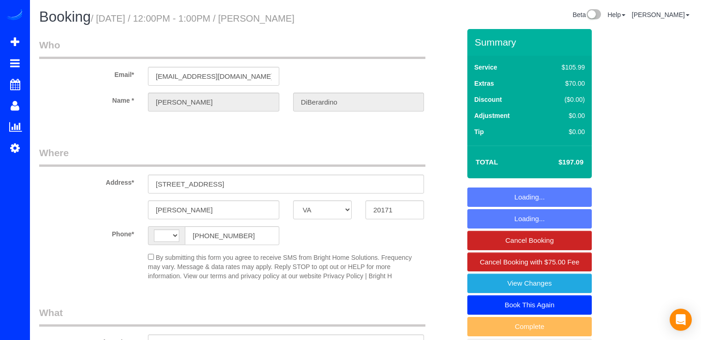
select select "VA"
select select "spot1"
select select "string:[GEOGRAPHIC_DATA]"
select select "string:fspay-26604bfe-9023-44e6-8c3f-2215a6bdd050"
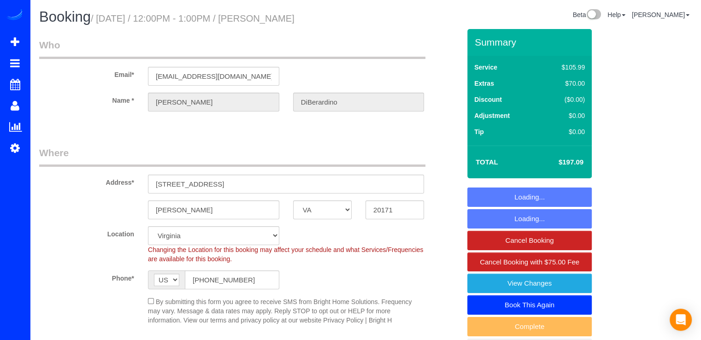
select select "object:644"
select select
select select "object:650"
select select "spot15"
select select "1"
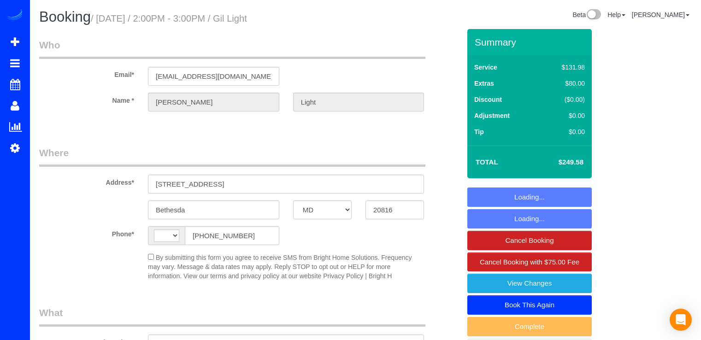
select select "MD"
select select "object:337"
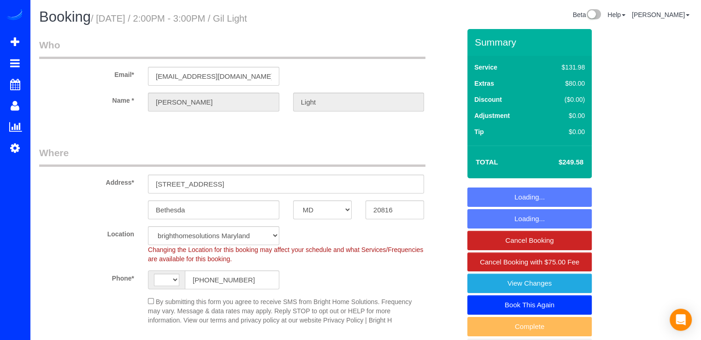
select select "string:[GEOGRAPHIC_DATA]"
select select "object:671"
select select "string:fspay-82cace45-8b85-45d5-b72c-61dfc7c9fd0d"
select select "4"
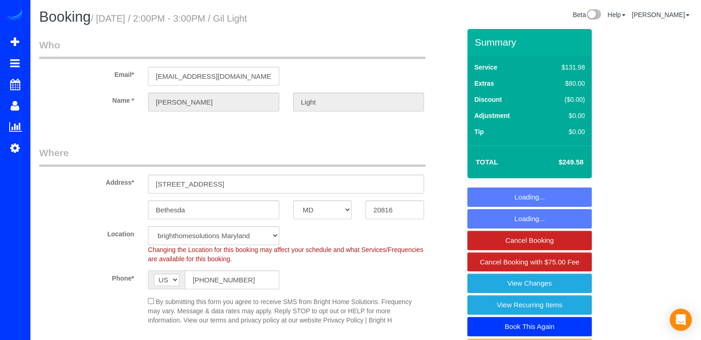
select select "spot1"
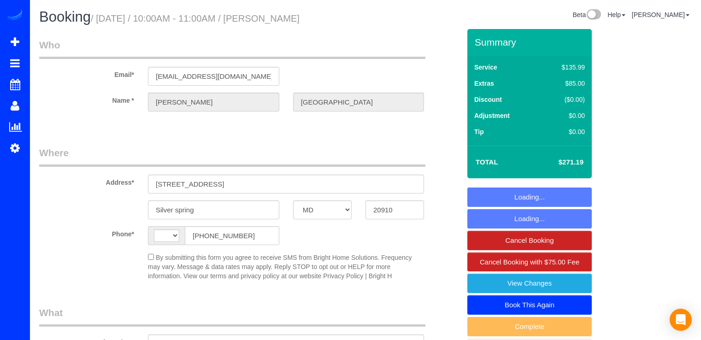
select select "MD"
select select "string:[GEOGRAPHIC_DATA]"
select select "object:378"
select select "string:fspay-a933cc0d-2d78-4884-b919-56b713114afa"
select select "4"
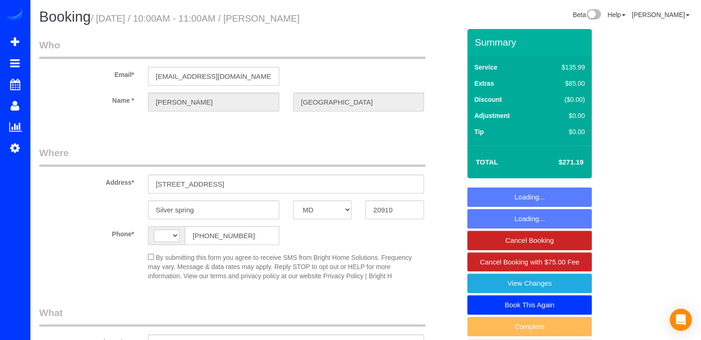
select select "1"
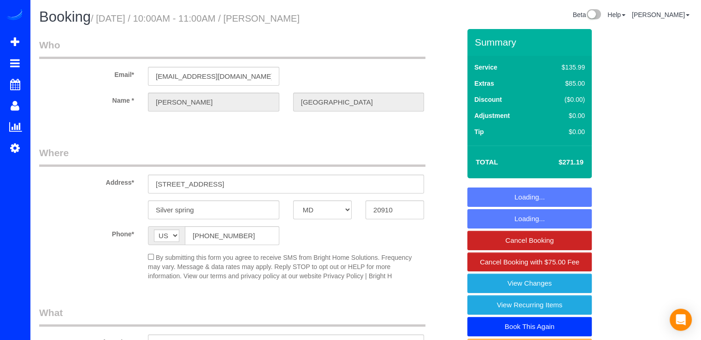
select select "spot1"
select select
select select "object:859"
select select "4"
select select "1"
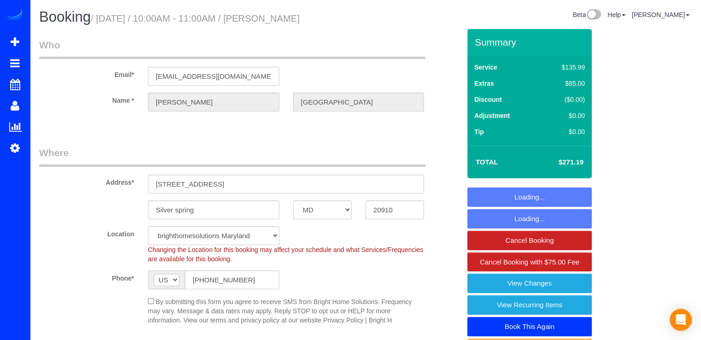
select select "spot15"
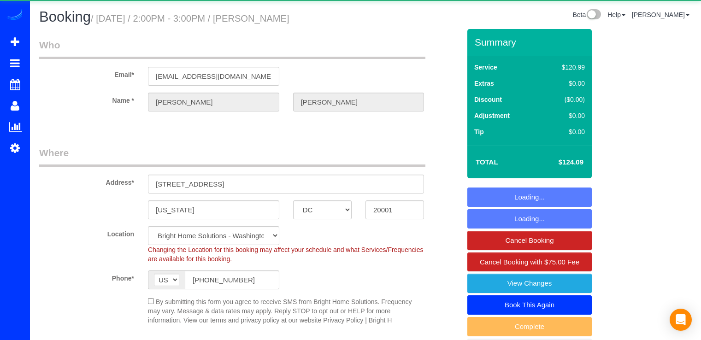
select select "DC"
select select "spot1"
select select "spot15"
select select "object:818"
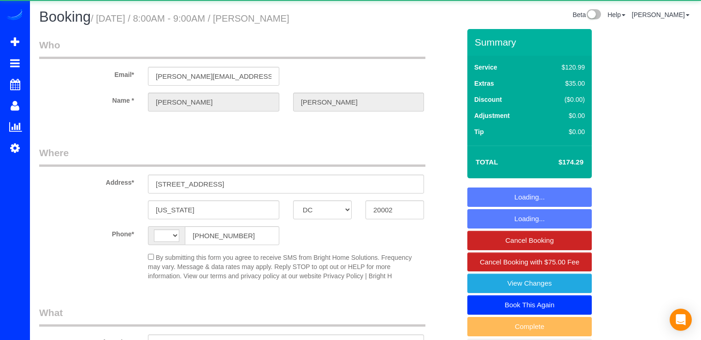
select select "DC"
select select "string:[GEOGRAPHIC_DATA]"
select select "object:584"
select select "spot1"
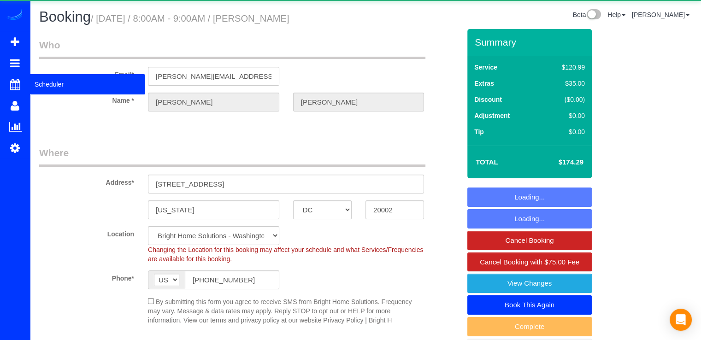
select select "string:fspay-782bc982-17e2-4b21-83a4-7abe118d9cee"
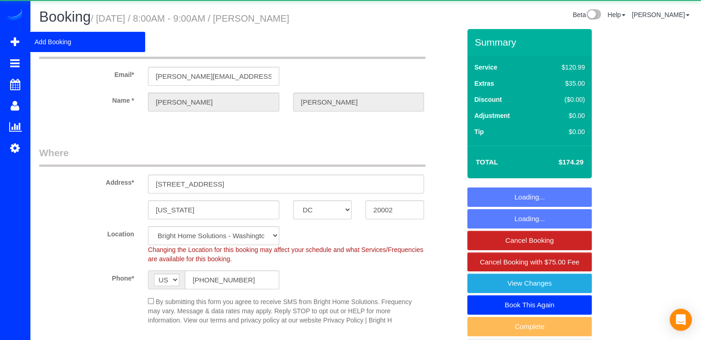
select select "3"
select select "1"
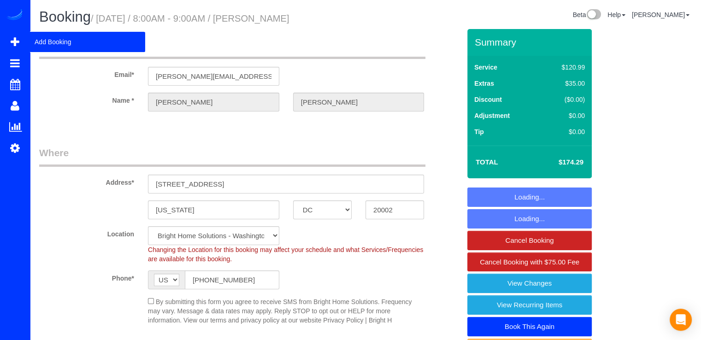
select select "object:781"
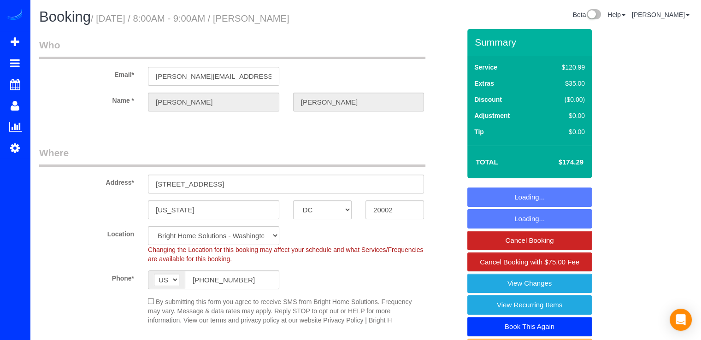
select select "spot15"
select select "3"
select select "1"
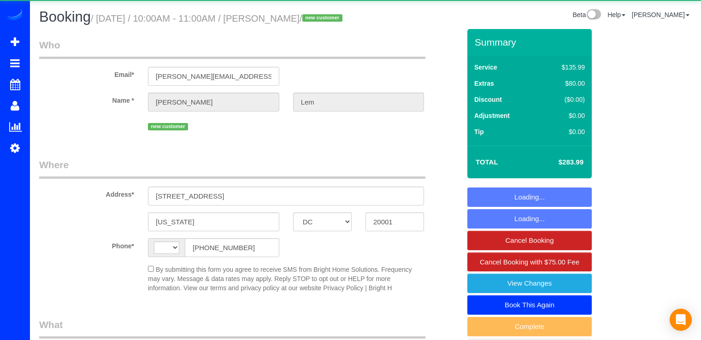
select select "DC"
select select "string:[GEOGRAPHIC_DATA]"
select select "object:832"
select select "2"
select select "1"
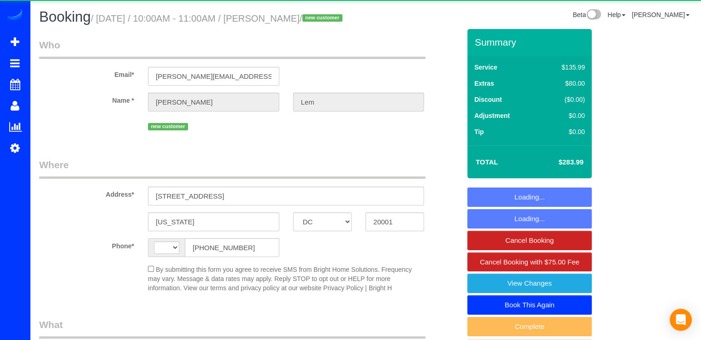
select select "spot1"
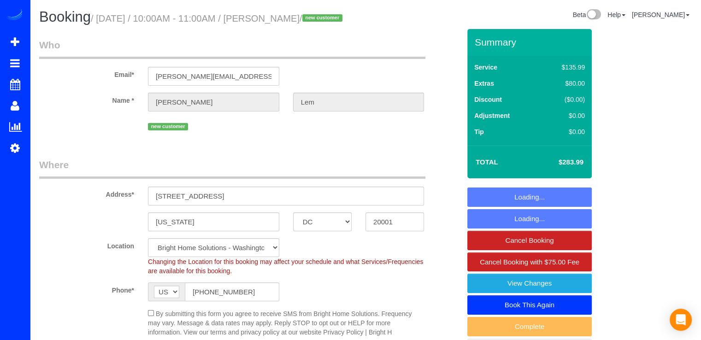
select select "object:837"
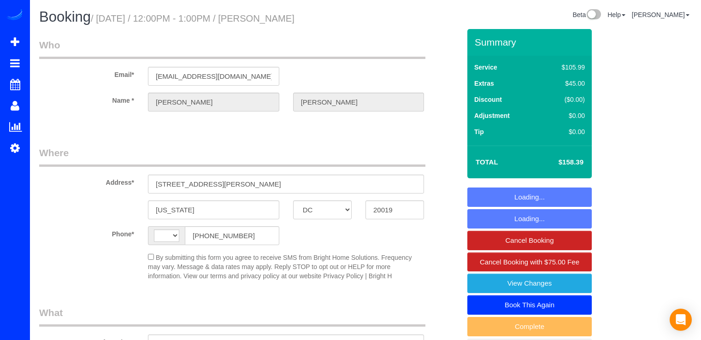
select select "DC"
select select "string:[GEOGRAPHIC_DATA]"
select select "string:fspay-9b91e69e-5643-4b37-9190-d201bc0db495"
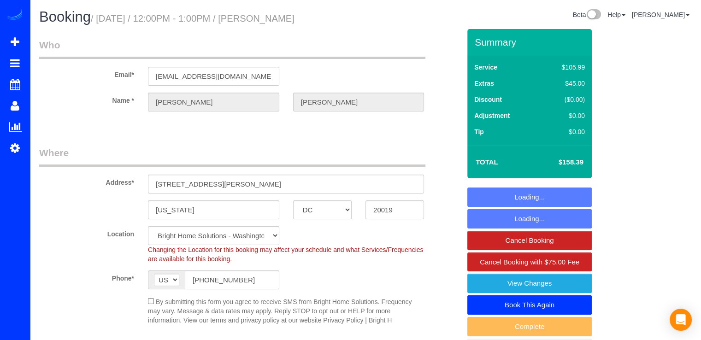
select select "object:591"
select select "spot1"
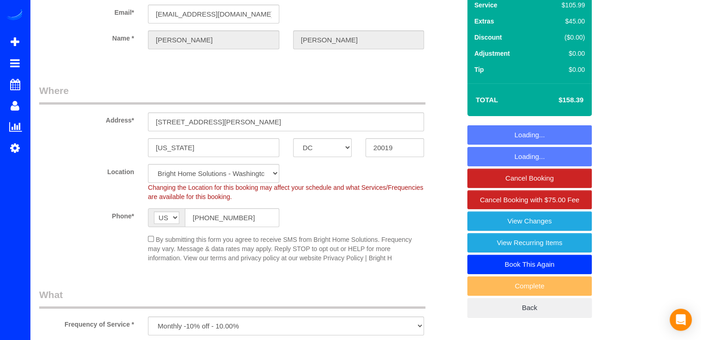
scroll to position [46, 0]
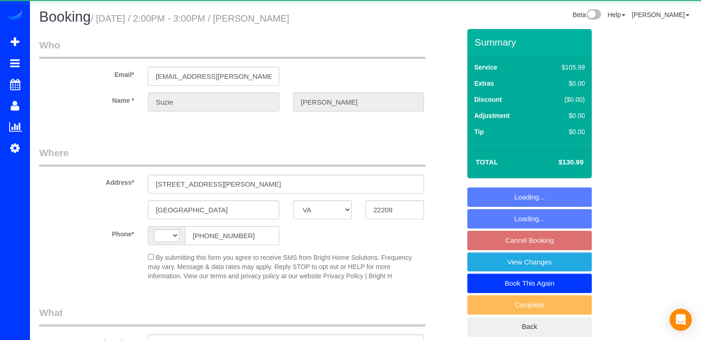
select select "VA"
select select "string:[GEOGRAPHIC_DATA]"
select select "object:580"
select select "string:fspay-c27e6512-35e3-4972-b1fe-d62226c9de40"
select select "spot4"
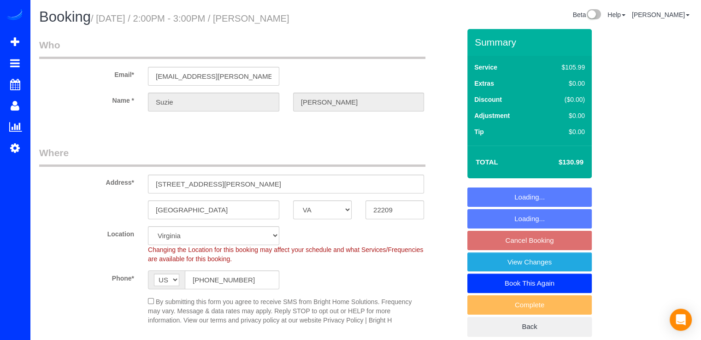
select select "object:776"
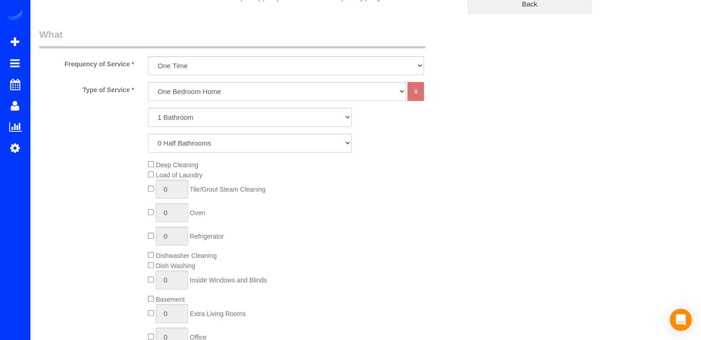
select select "spot21"
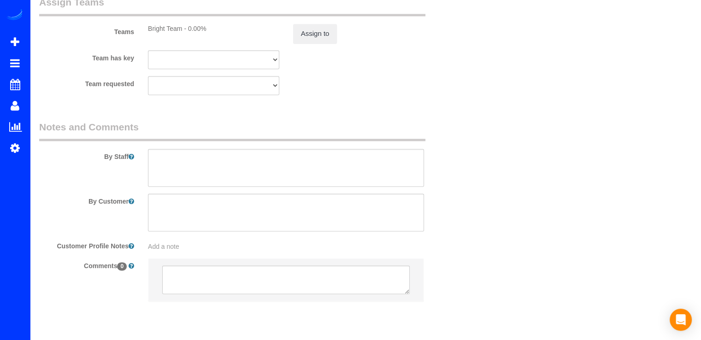
scroll to position [1266, 0]
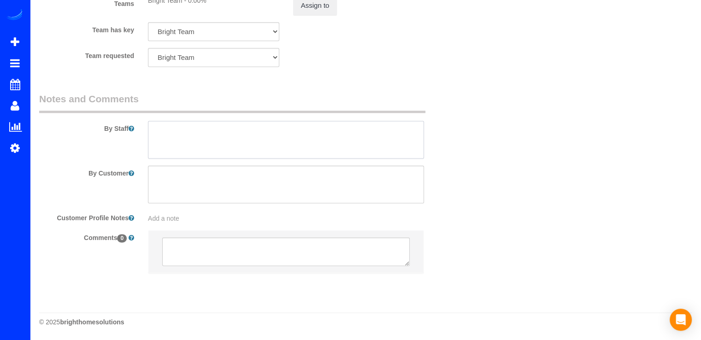
click at [173, 131] on textarea at bounding box center [286, 140] width 276 height 38
click at [202, 130] on textarea at bounding box center [286, 140] width 276 height 38
type textarea "Intentar llegar cerca de las 3pm."
click at [258, 131] on textarea at bounding box center [286, 140] width 276 height 38
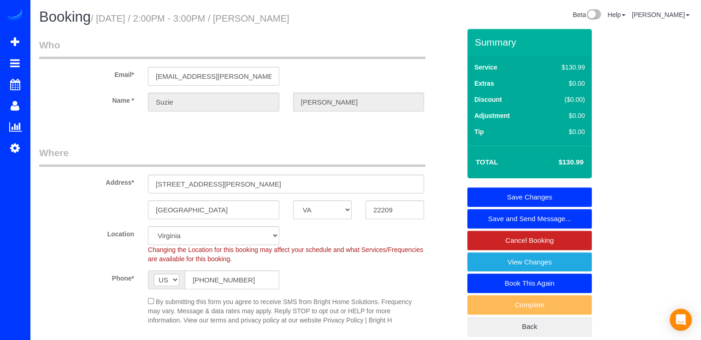
scroll to position [0, 0]
click at [547, 190] on link "Save Changes" at bounding box center [529, 196] width 124 height 19
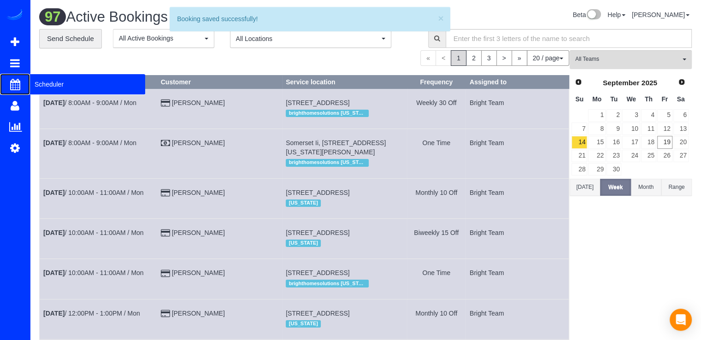
click at [41, 86] on span "Scheduler" at bounding box center [87, 84] width 115 height 21
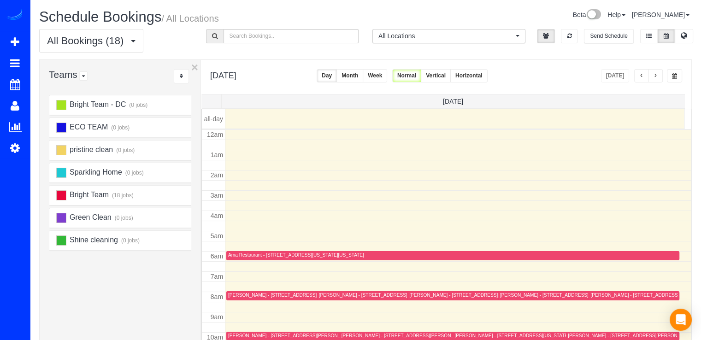
scroll to position [121, 0]
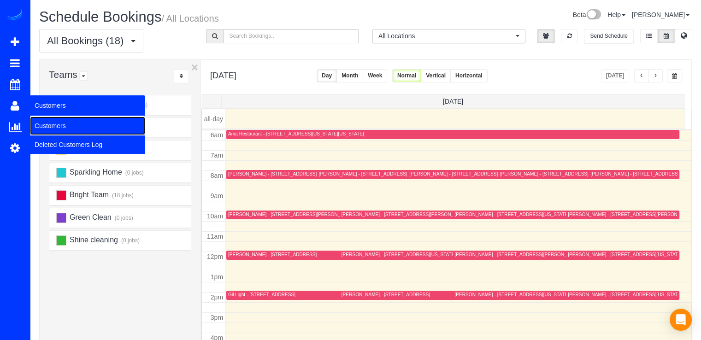
click at [48, 120] on link "Customers" at bounding box center [87, 126] width 115 height 18
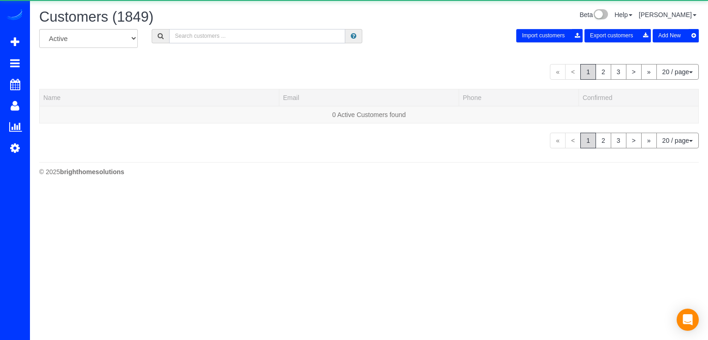
drag, startPoint x: 208, startPoint y: 36, endPoint x: 194, endPoint y: 43, distance: 15.7
click at [203, 39] on input "text" at bounding box center [257, 36] width 176 height 14
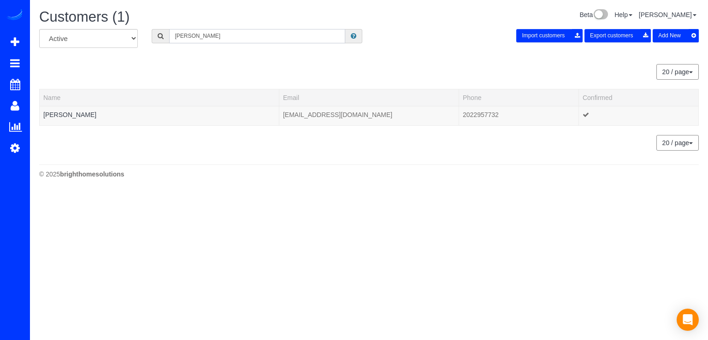
type input "Diana Panke"
click at [94, 148] on div "20 / page 10 / page 20 / page 30 / page 40 / page 50 / page 100 / page" at bounding box center [368, 143] width 659 height 16
click at [87, 120] on div at bounding box center [159, 120] width 232 height 2
click at [87, 115] on link "Diana Pankevich" at bounding box center [69, 114] width 53 height 7
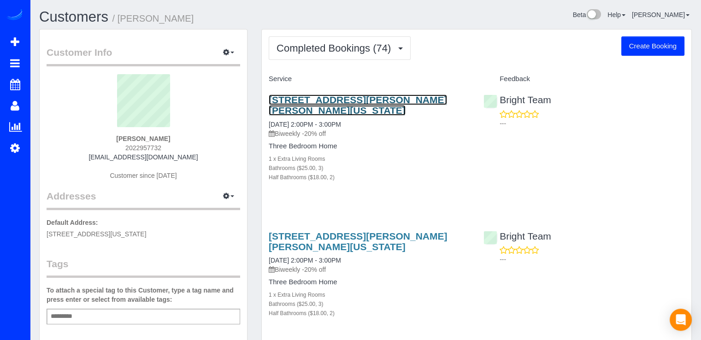
click at [343, 103] on link "6846 General Davis Dr Nw, Washington, DC 20012" at bounding box center [358, 104] width 178 height 21
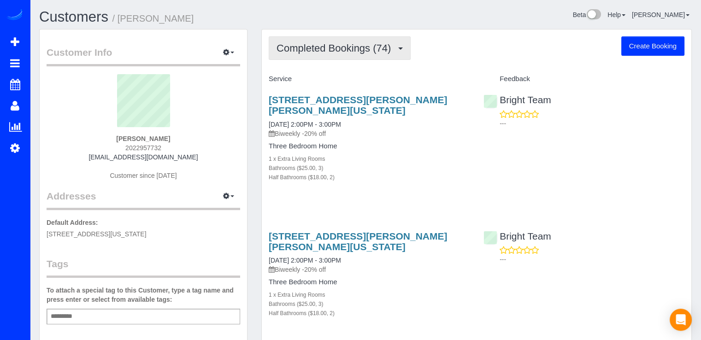
drag, startPoint x: 352, startPoint y: 56, endPoint x: 350, endPoint y: 47, distance: 9.8
click at [352, 55] on button "Completed Bookings (74)" at bounding box center [340, 47] width 142 height 23
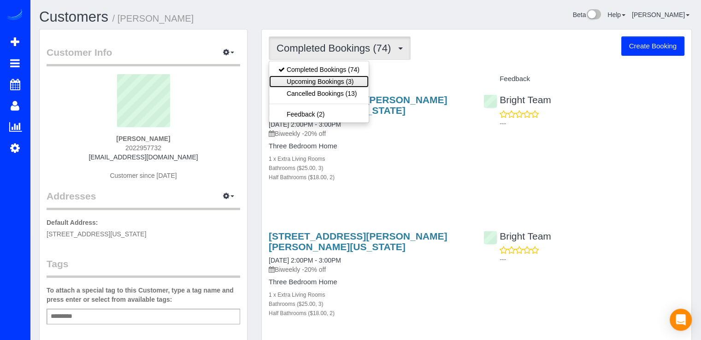
click at [356, 78] on link "Upcoming Bookings (3)" at bounding box center [319, 82] width 100 height 12
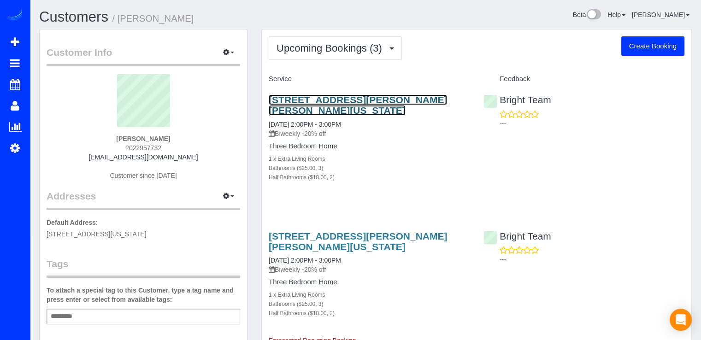
click at [334, 101] on link "6846 General Davis Dr Nw, Washington, DC 20012" at bounding box center [358, 104] width 178 height 21
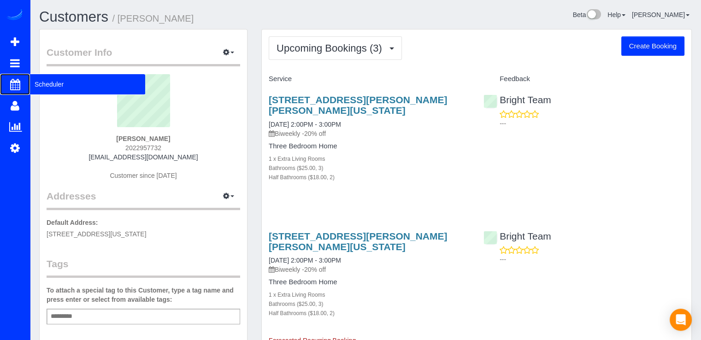
click at [39, 85] on span "Scheduler" at bounding box center [87, 84] width 115 height 21
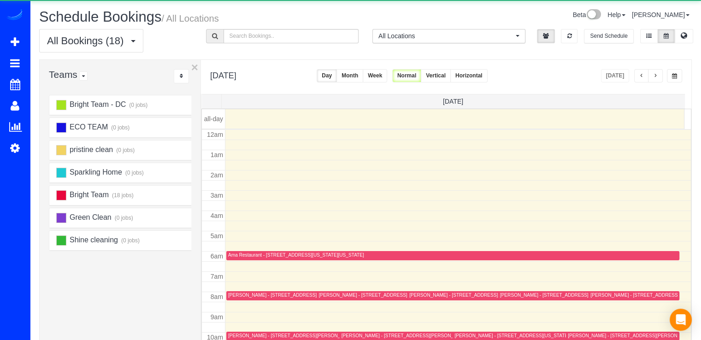
scroll to position [121, 0]
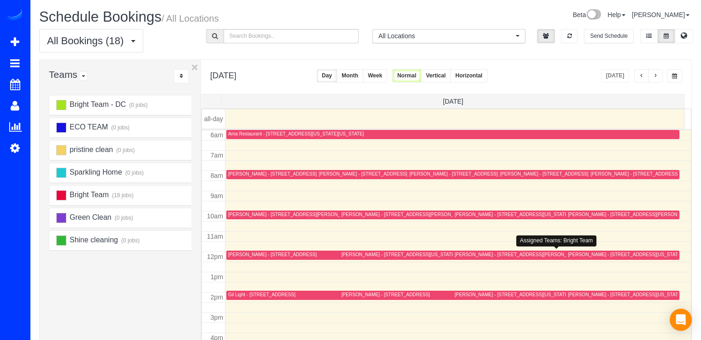
click at [471, 253] on div "Melissa Williams - 369 Chapin Street Se, Washington, DC 20019" at bounding box center [530, 255] width 153 height 6
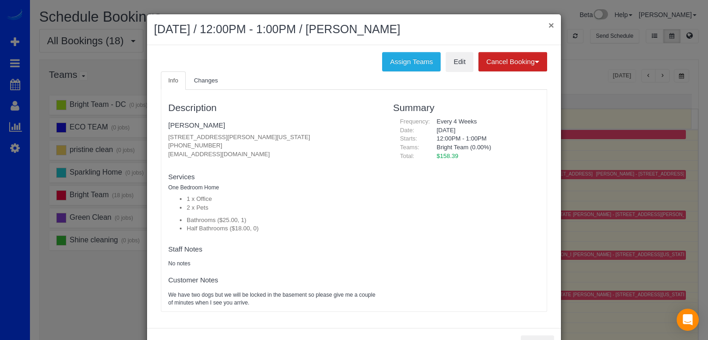
click at [548, 23] on button "×" at bounding box center [551, 25] width 6 height 10
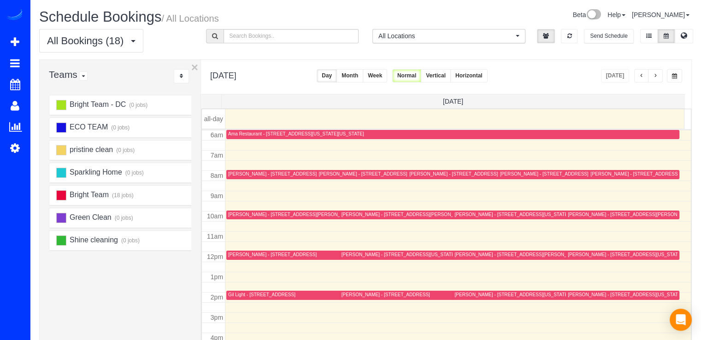
click at [657, 78] on span "button" at bounding box center [655, 76] width 5 height 6
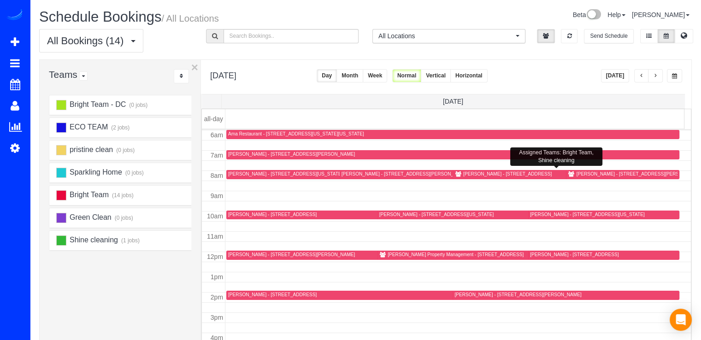
click at [457, 174] on div "Cynthia Bland - 9890 Washingtonian Boulevard Apt. 913, Gaithersburg, MD 20878" at bounding box center [560, 174] width 213 height 7
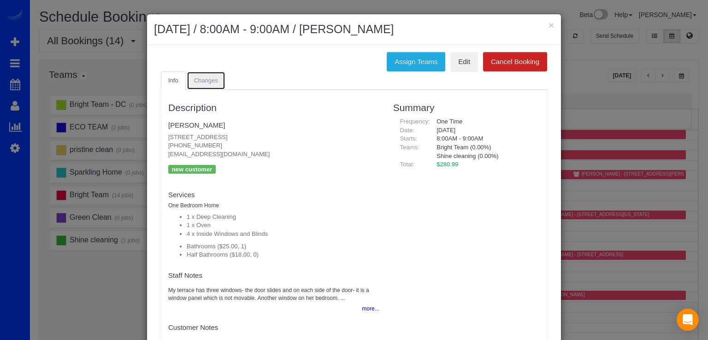
click at [204, 79] on span "Changes" at bounding box center [206, 80] width 24 height 7
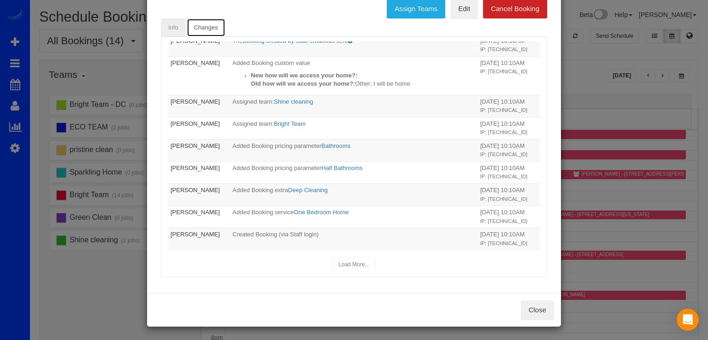
scroll to position [228, 0]
click at [179, 35] on link "Info" at bounding box center [173, 27] width 25 height 19
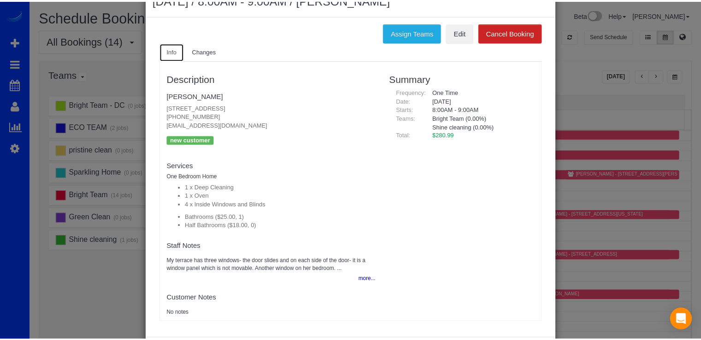
scroll to position [0, 0]
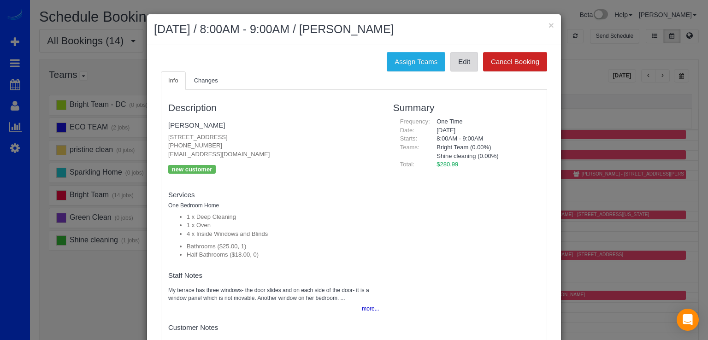
click at [463, 62] on link "Edit" at bounding box center [464, 61] width 28 height 19
click at [549, 21] on button "×" at bounding box center [551, 25] width 6 height 10
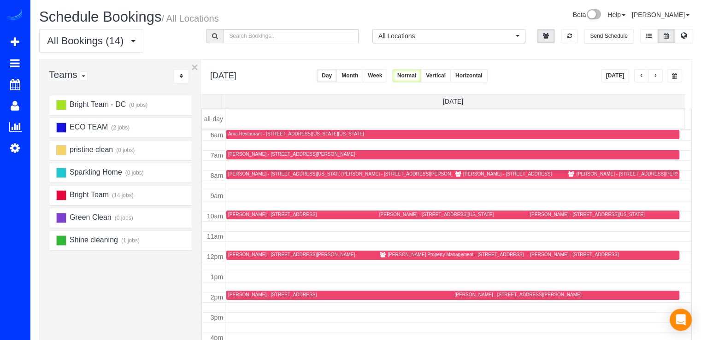
click at [620, 70] on button "Today" at bounding box center [615, 75] width 29 height 13
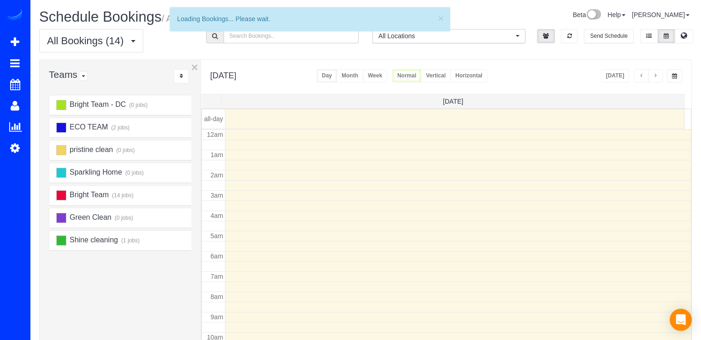
scroll to position [121, 0]
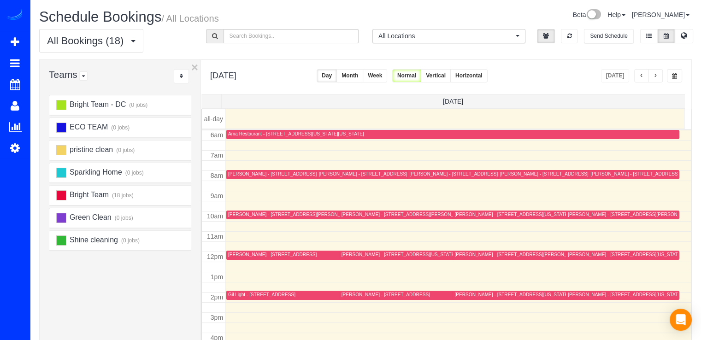
click at [654, 73] on span "button" at bounding box center [655, 76] width 5 height 6
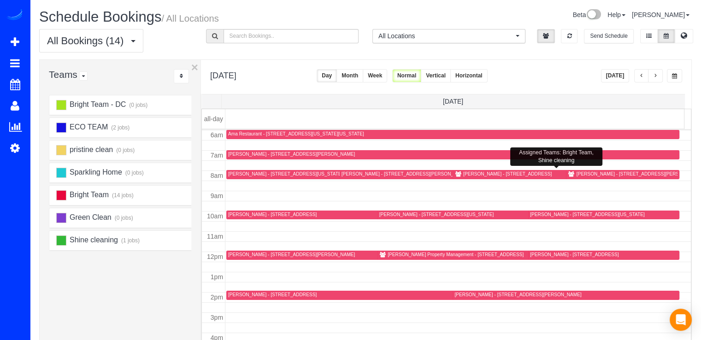
click at [469, 175] on div "Cynthia Bland - 9890 Washingtonian Boulevard Apt. 913, Gaithersburg, MD 20878" at bounding box center [507, 174] width 88 height 6
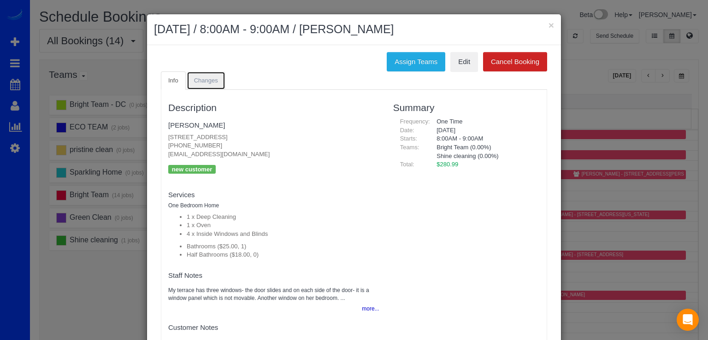
click at [204, 75] on link "Changes" at bounding box center [206, 80] width 39 height 19
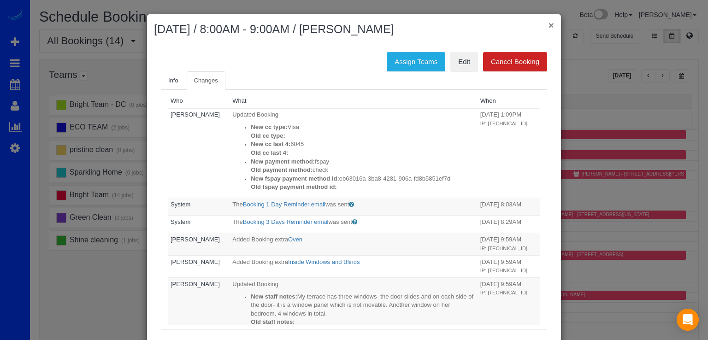
click at [545, 23] on div "× September 20, 2025 / 8:00AM - 9:00AM / Cynthia Bland" at bounding box center [354, 29] width 414 height 31
click at [548, 23] on button "×" at bounding box center [551, 25] width 6 height 10
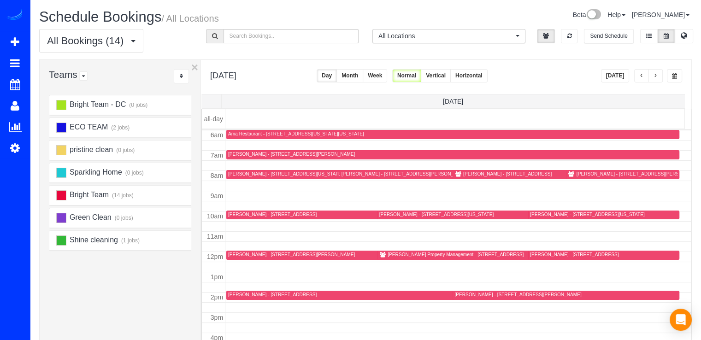
click at [608, 74] on button "Today" at bounding box center [615, 75] width 29 height 13
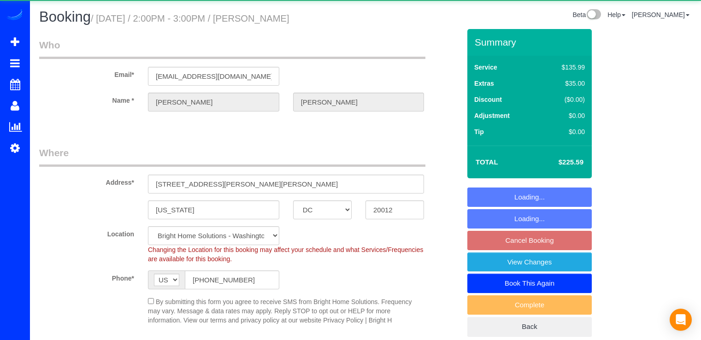
select select "DC"
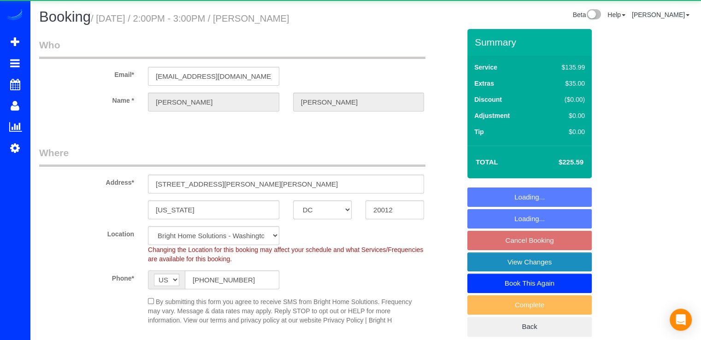
select select "object:629"
select select "3"
select select "2"
select select "spot4"
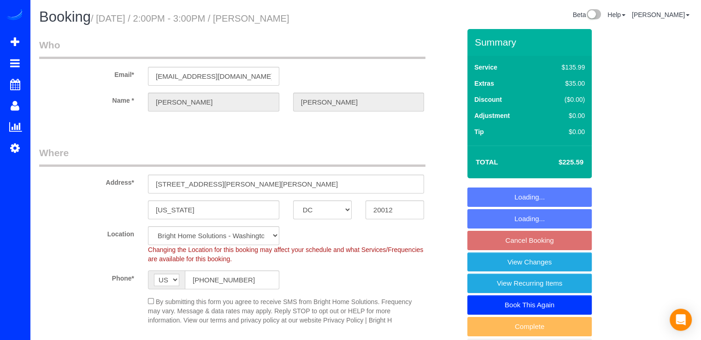
select select "3"
select select "2"
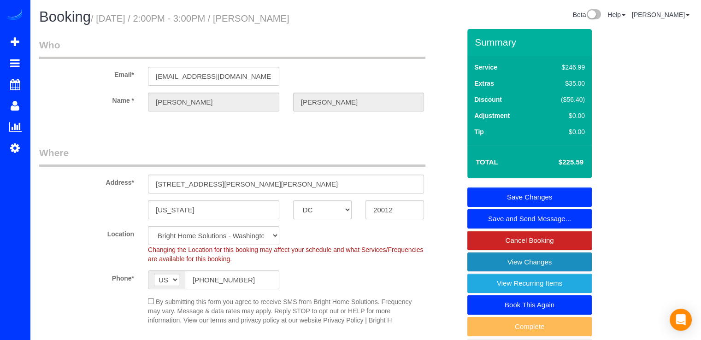
click at [475, 258] on link "View Changes" at bounding box center [529, 261] width 124 height 19
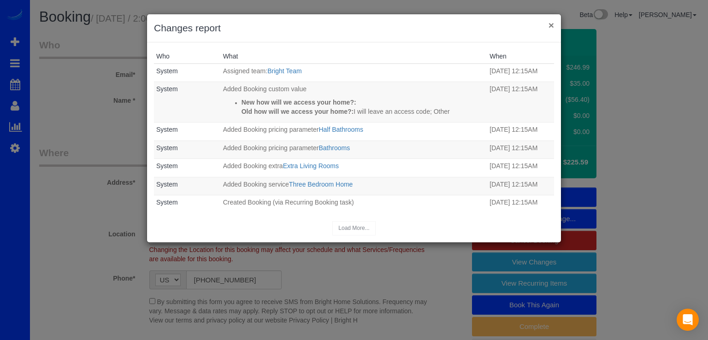
click at [551, 24] on button "×" at bounding box center [551, 25] width 6 height 10
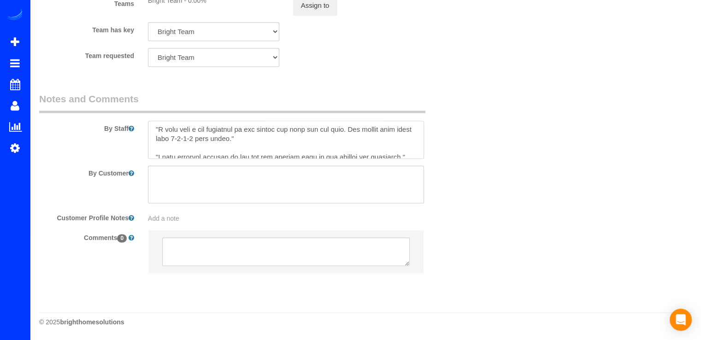
scroll to position [285, 0]
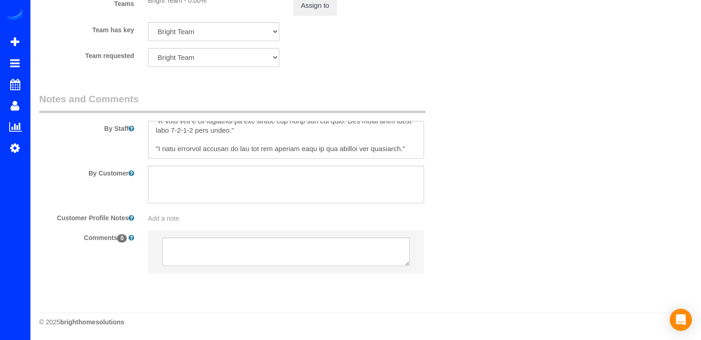
click at [424, 150] on div at bounding box center [286, 140] width 290 height 38
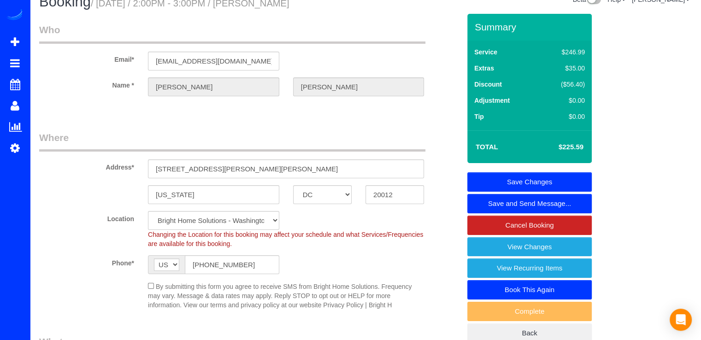
scroll to position [0, 0]
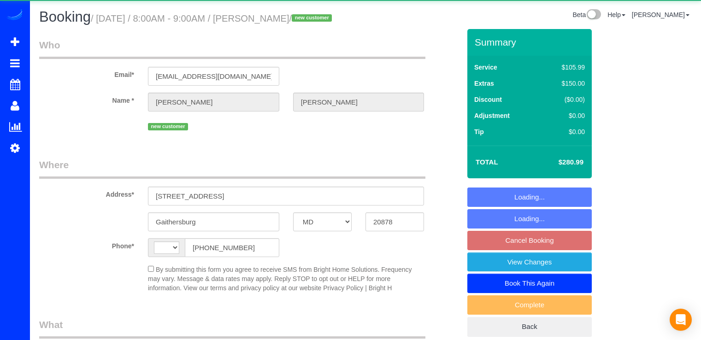
select select "MD"
select select "string:US"
select select "object:623"
select select "spot1"
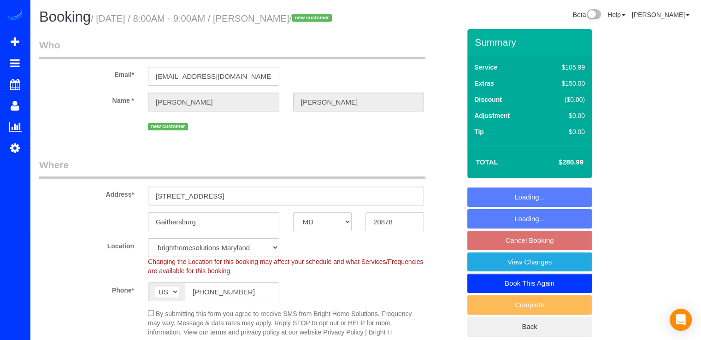
select select "object:800"
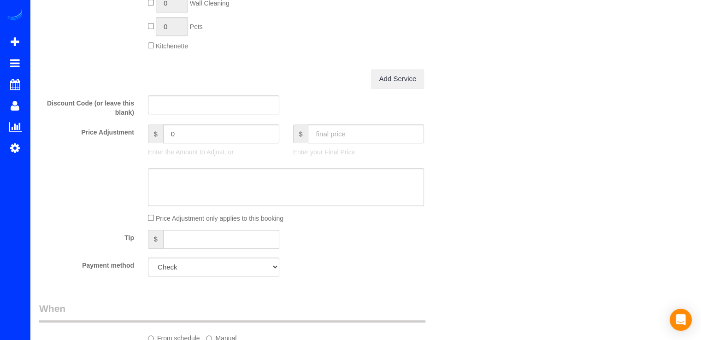
scroll to position [783, 0]
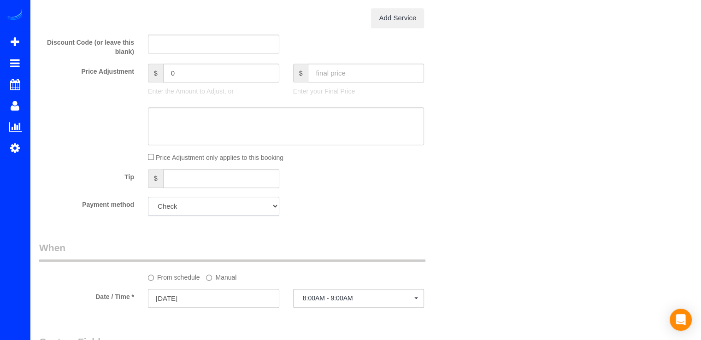
click at [218, 216] on select "Visa - 6045 - 06/2026 (Default) Add Credit Card ─────────────── Cash Check Payp…" at bounding box center [213, 206] width 131 height 19
select select "string:fspay-eb63016a-3ba8-4281-906a-fd8b5851ef7d"
click at [148, 215] on select "Visa - 6045 - 06/2026 (Default) Add Credit Card ─────────────── Cash Check Payp…" at bounding box center [213, 206] width 131 height 19
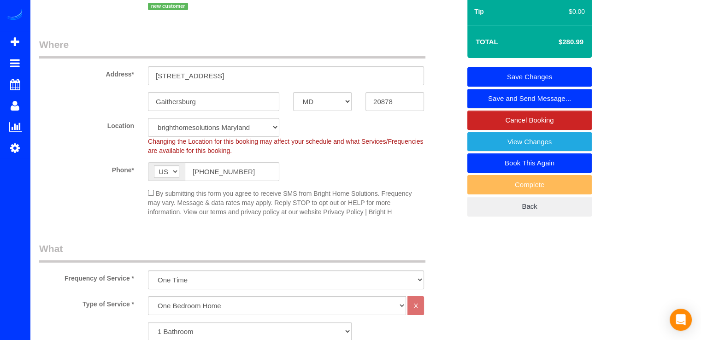
scroll to position [0, 0]
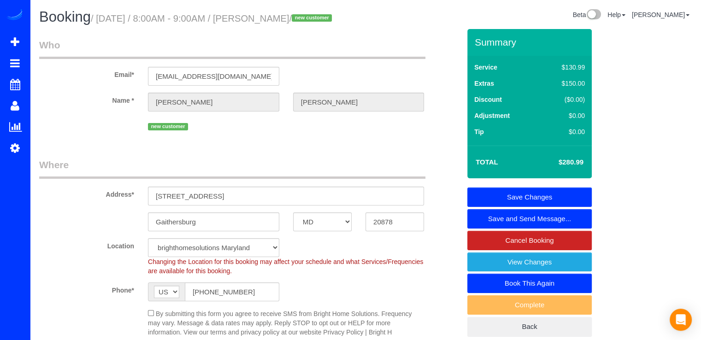
click at [569, 207] on link "Save Changes" at bounding box center [529, 196] width 124 height 19
